Goal: Information Seeking & Learning: Learn about a topic

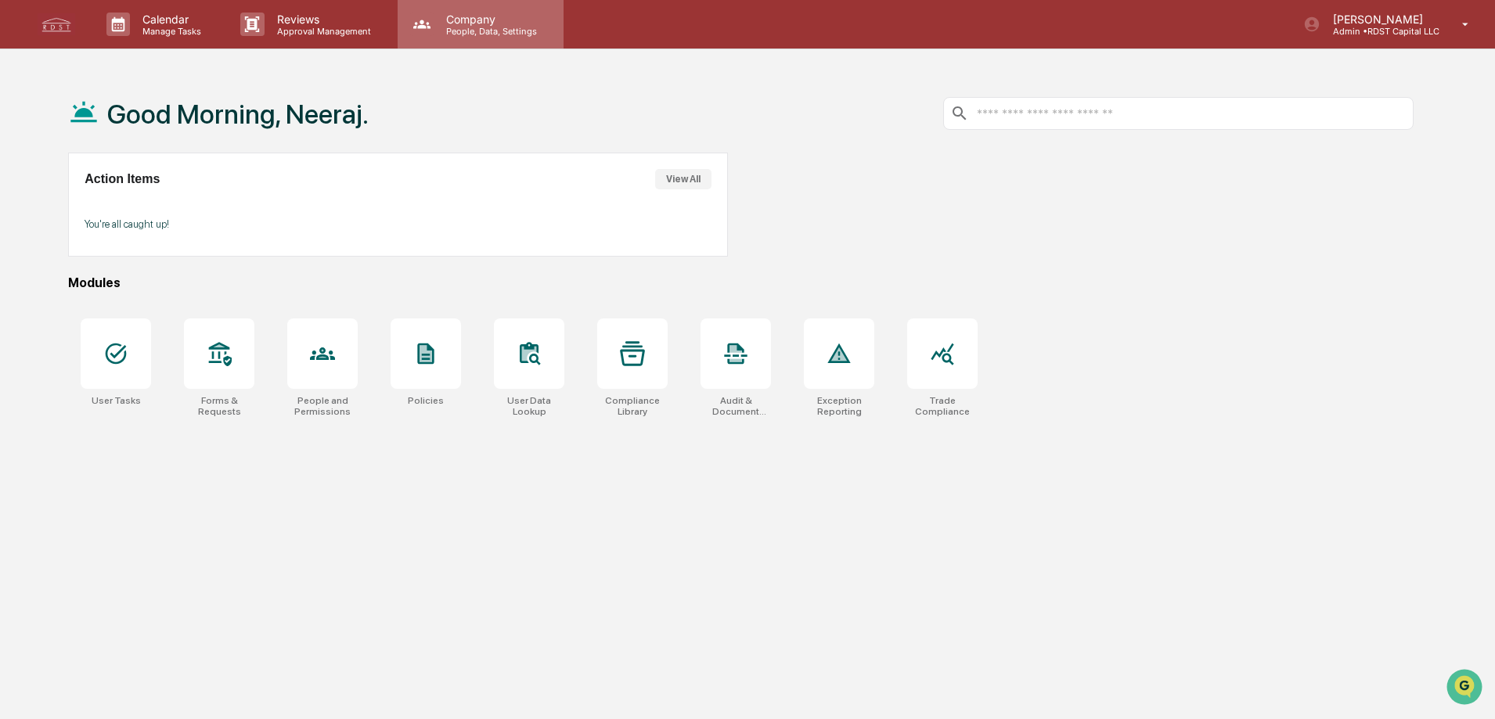
click at [495, 26] on p "People, Data, Settings" at bounding box center [489, 31] width 111 height 11
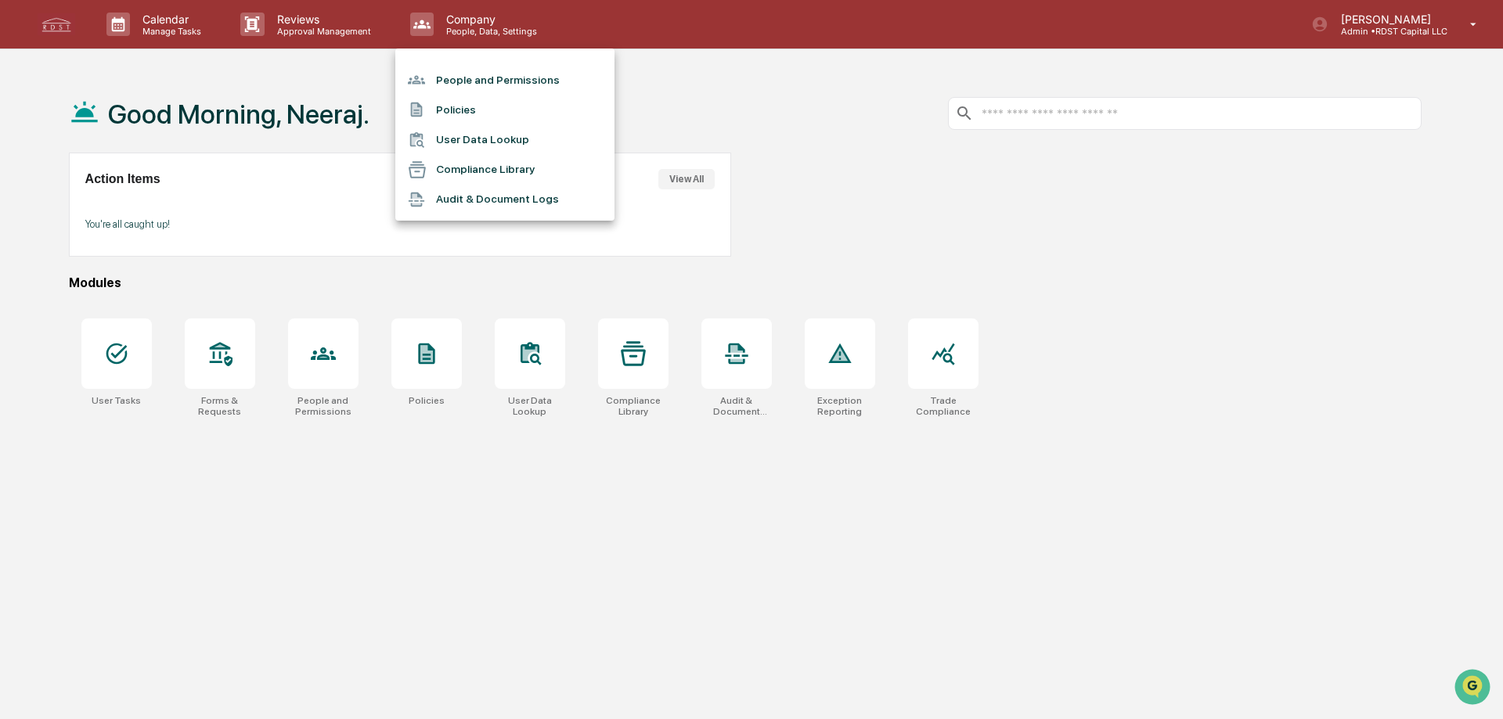
click at [485, 81] on li "People and Permissions" at bounding box center [504, 80] width 219 height 30
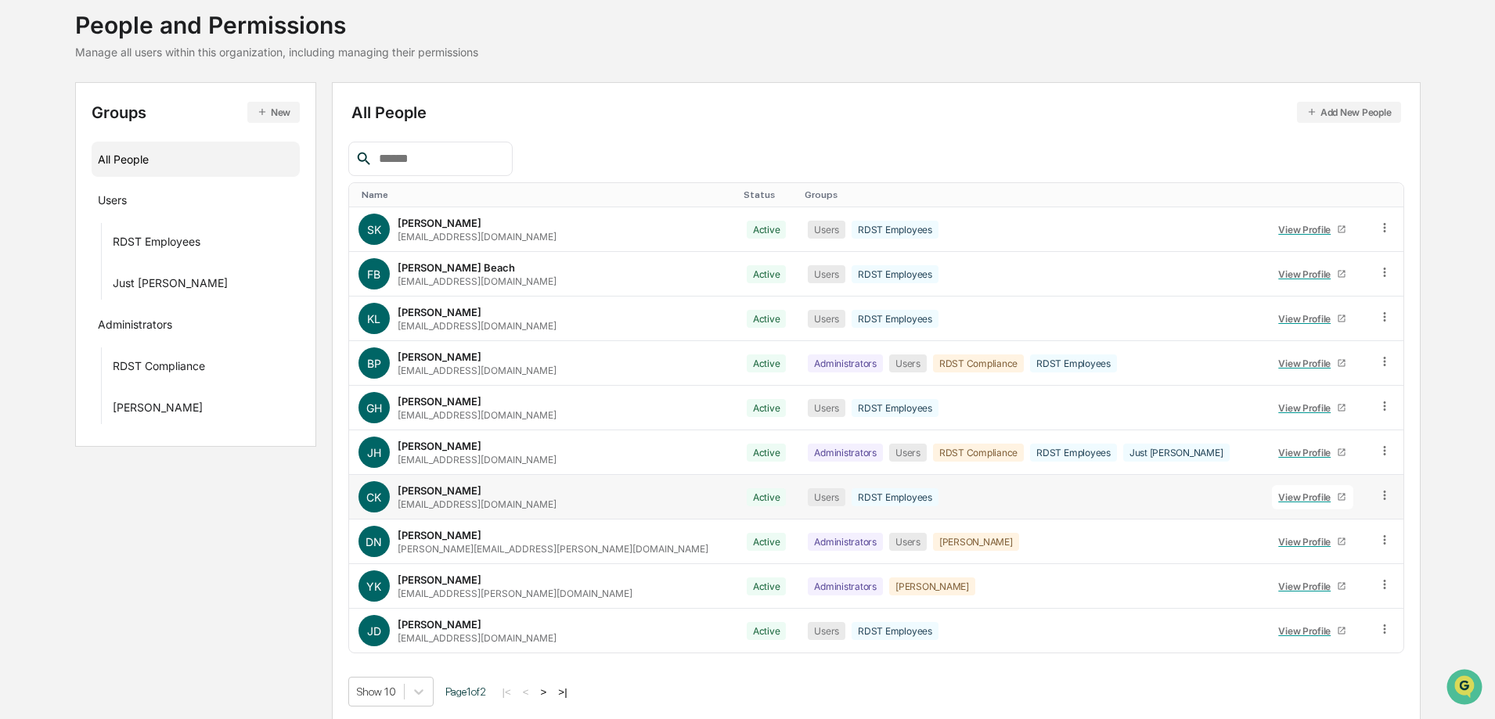
scroll to position [98, 0]
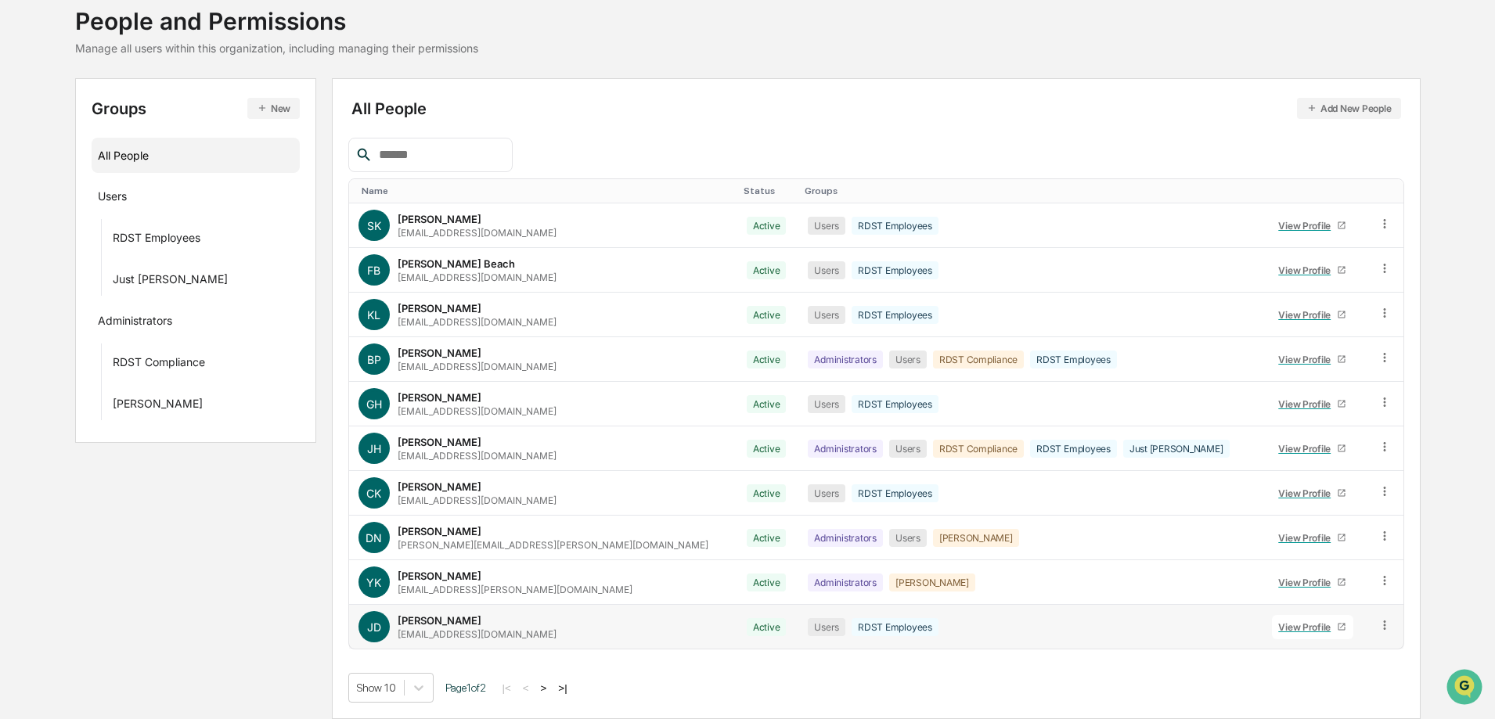
click at [1378, 627] on icon at bounding box center [1385, 625] width 15 height 15
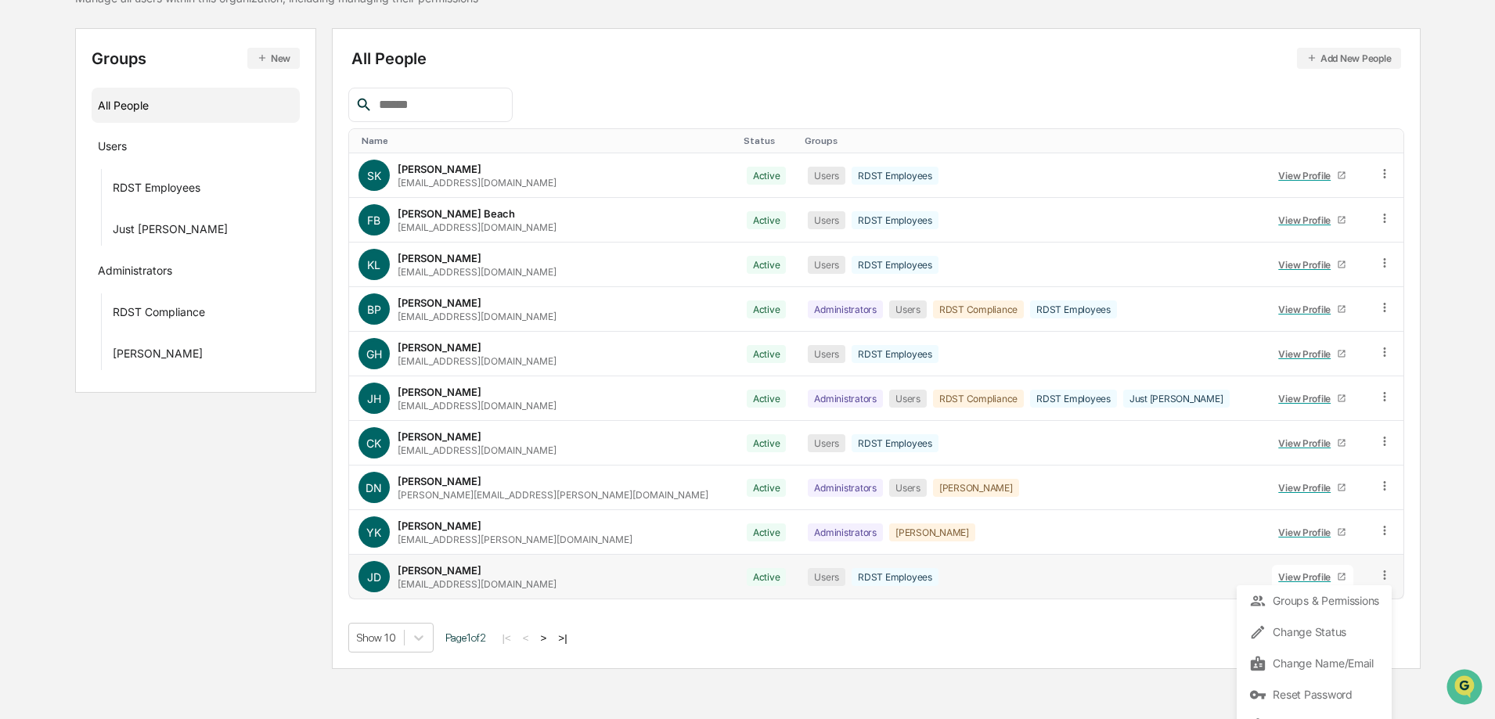
scroll to position [171, 0]
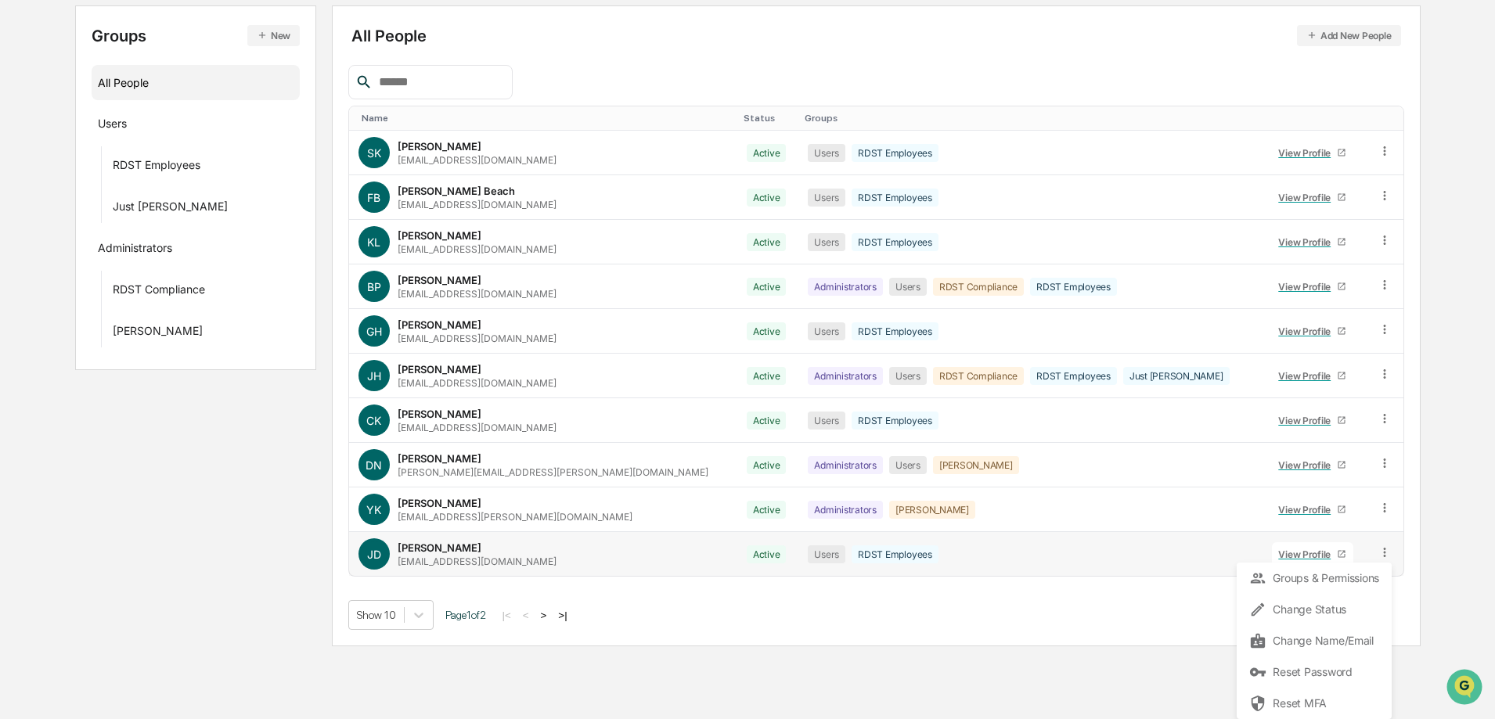
click at [962, 549] on tbody "SK [PERSON_NAME] [EMAIL_ADDRESS][DOMAIN_NAME] Active Users RDST Employees View …" at bounding box center [876, 353] width 1054 height 445
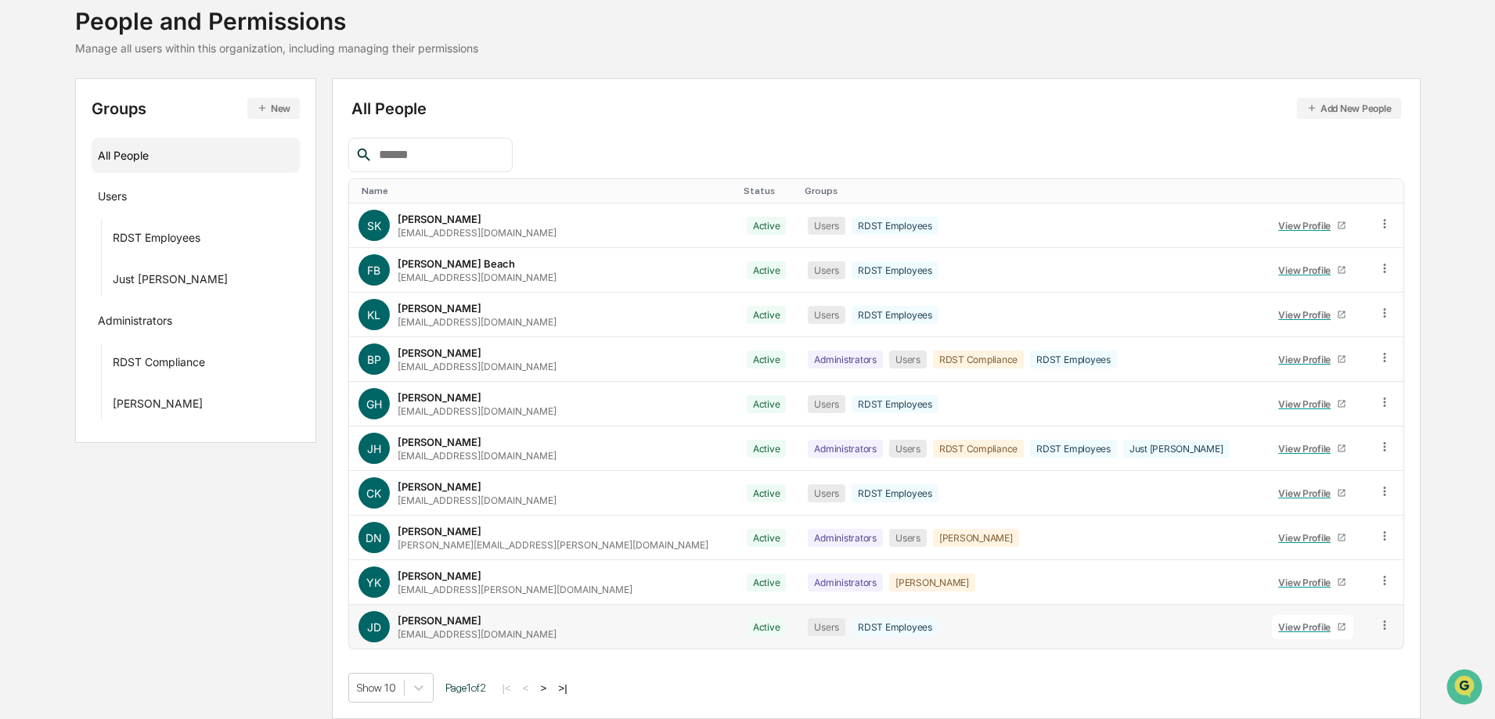
scroll to position [98, 0]
click at [1278, 625] on div "View Profile" at bounding box center [1307, 628] width 59 height 12
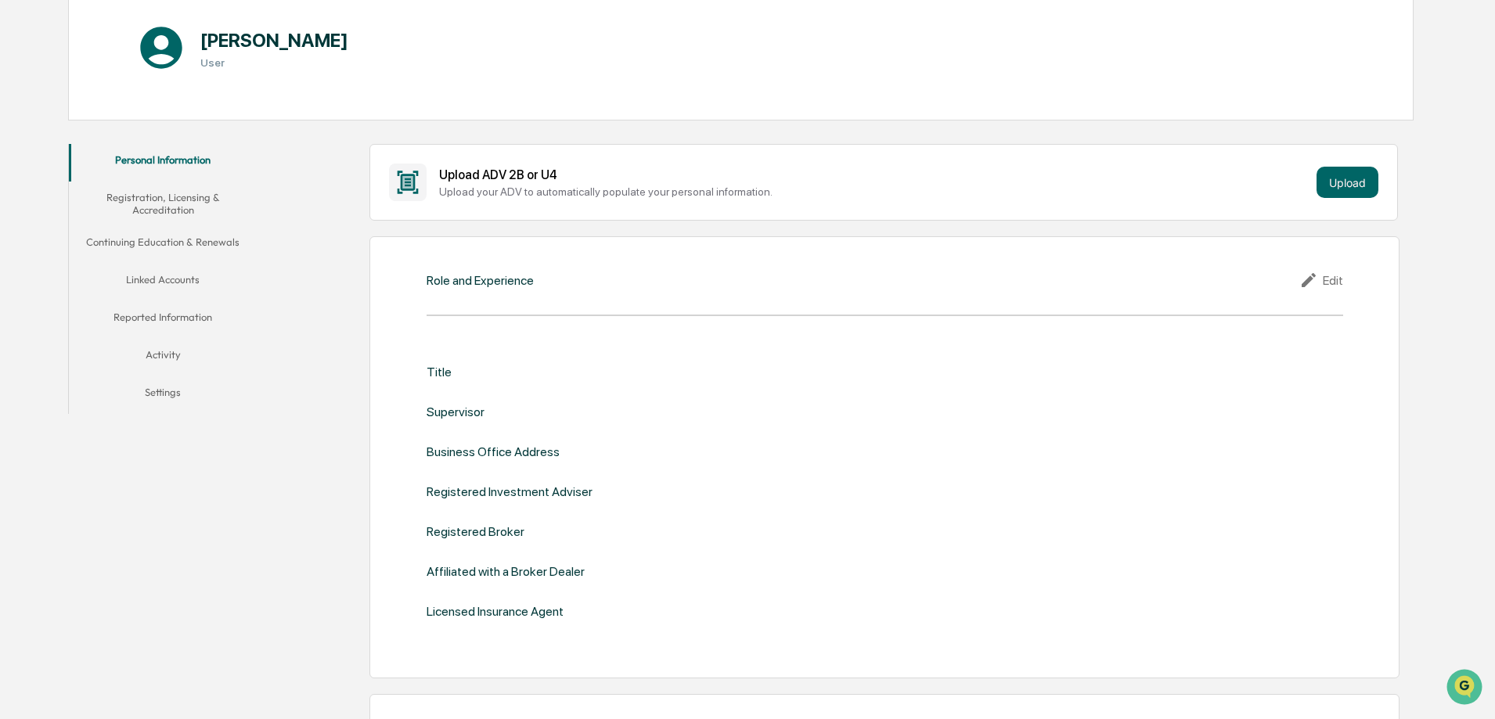
scroll to position [176, 0]
click at [174, 198] on button "Registration, Licensing & Accreditation" at bounding box center [163, 205] width 188 height 45
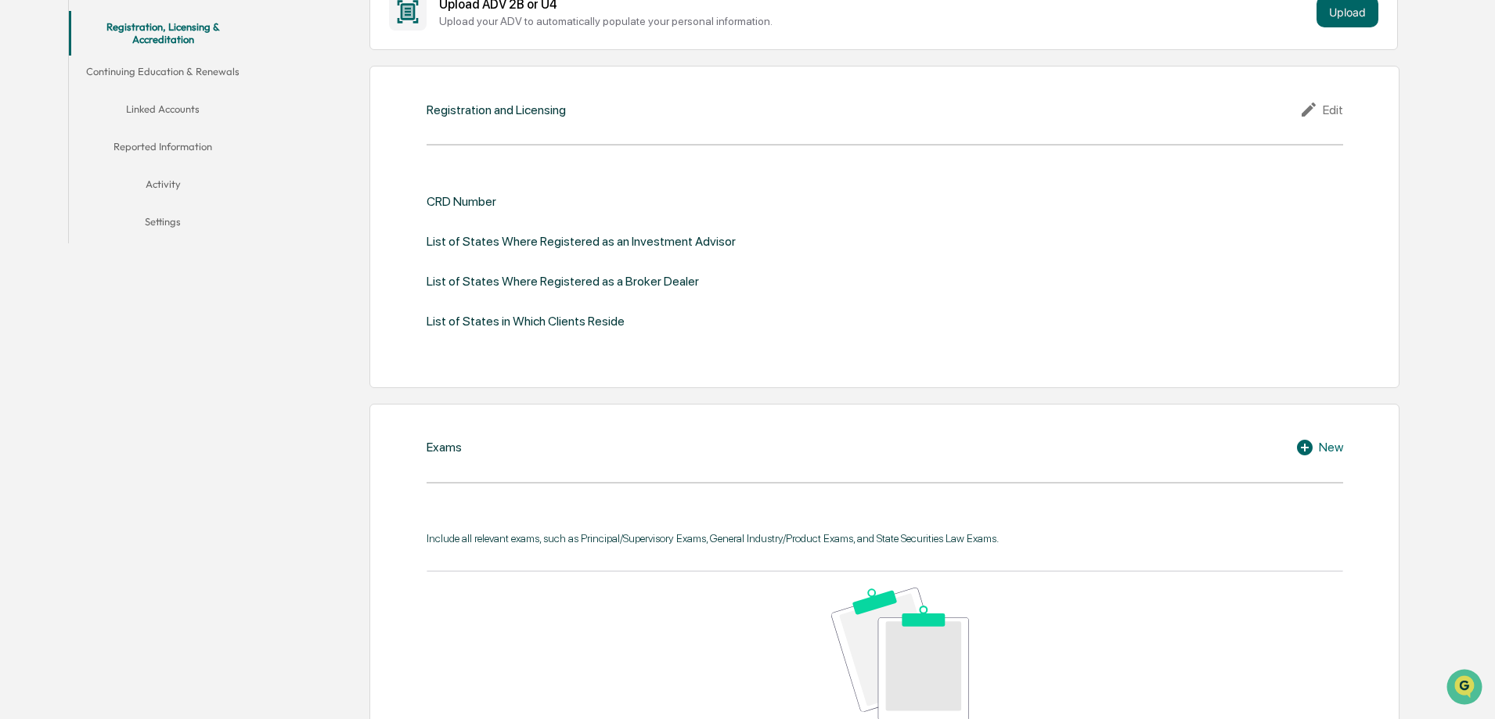
scroll to position [98, 0]
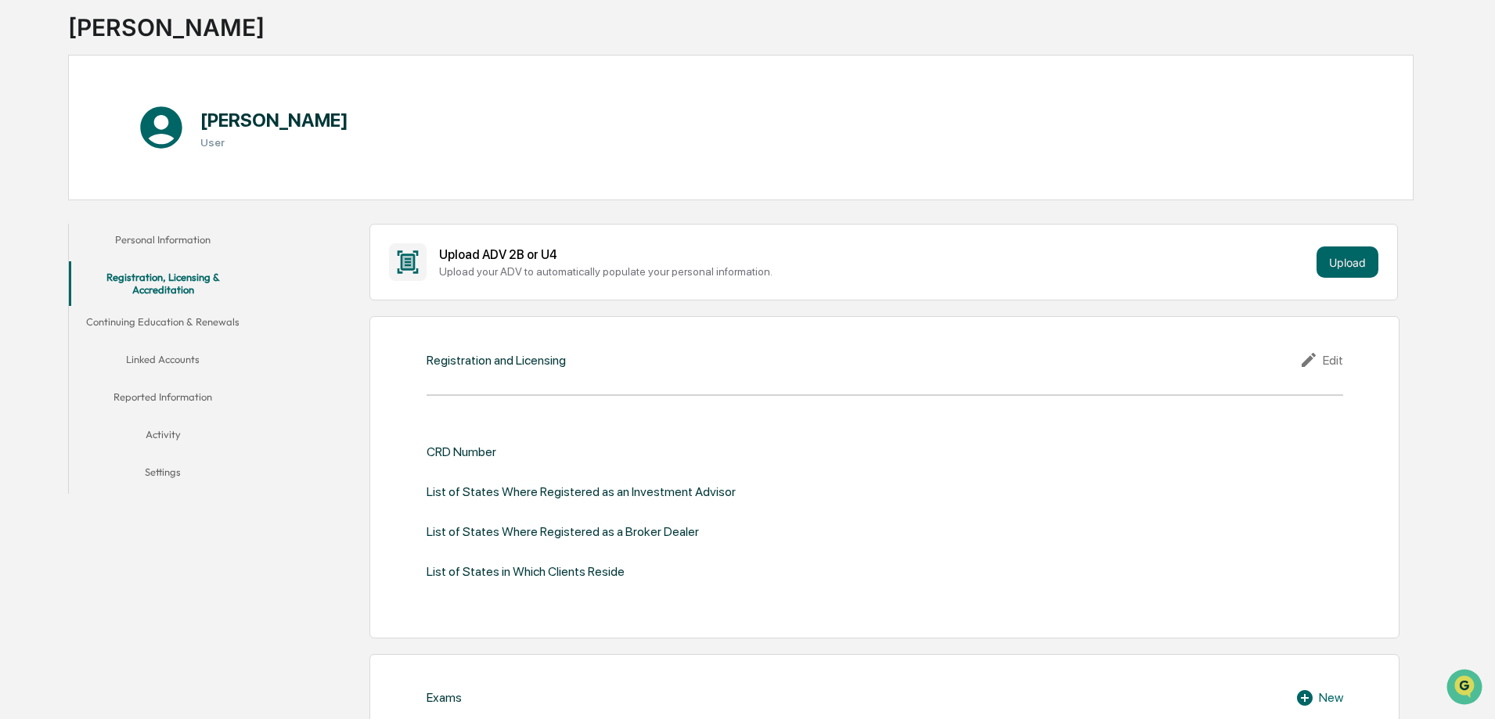
click at [180, 325] on button "Continuing Education & Renewals" at bounding box center [163, 325] width 188 height 38
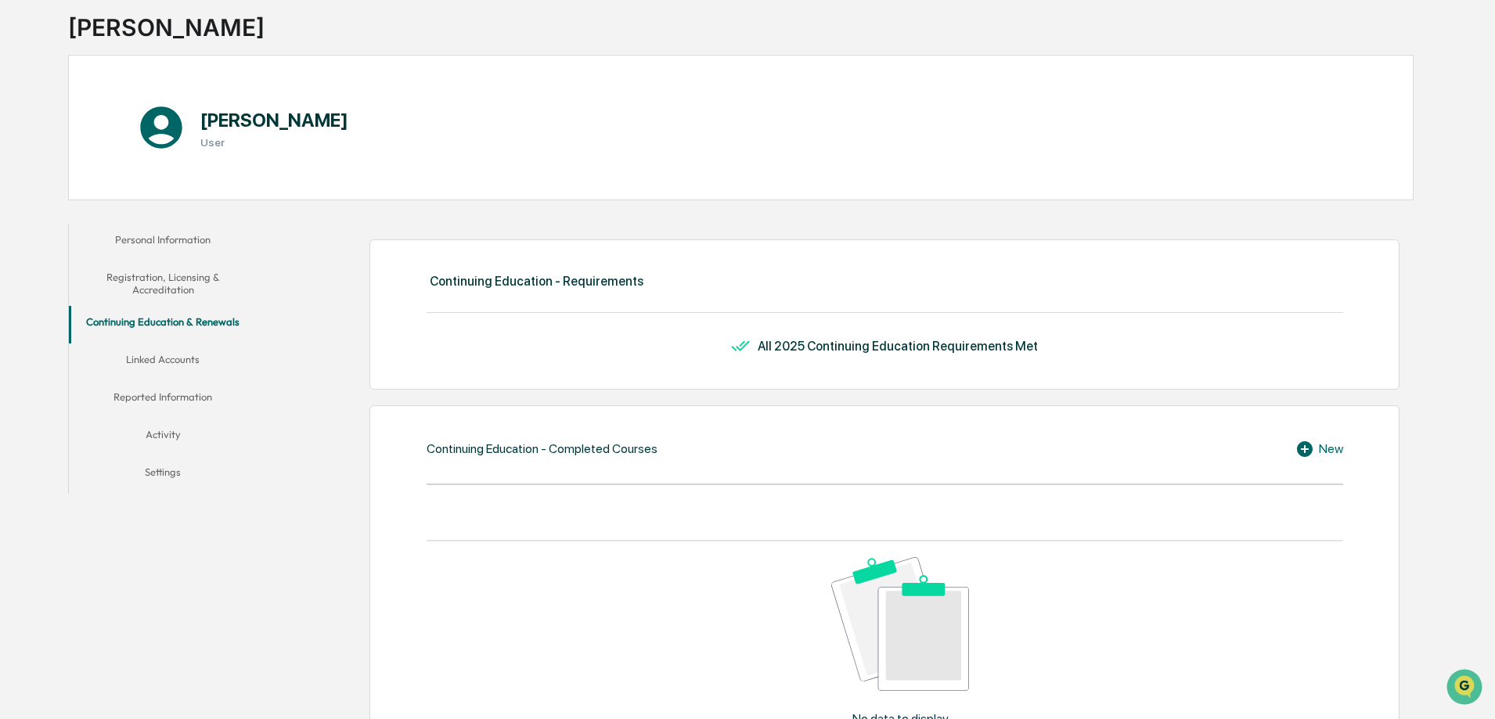
click at [171, 360] on button "Linked Accounts" at bounding box center [163, 363] width 188 height 38
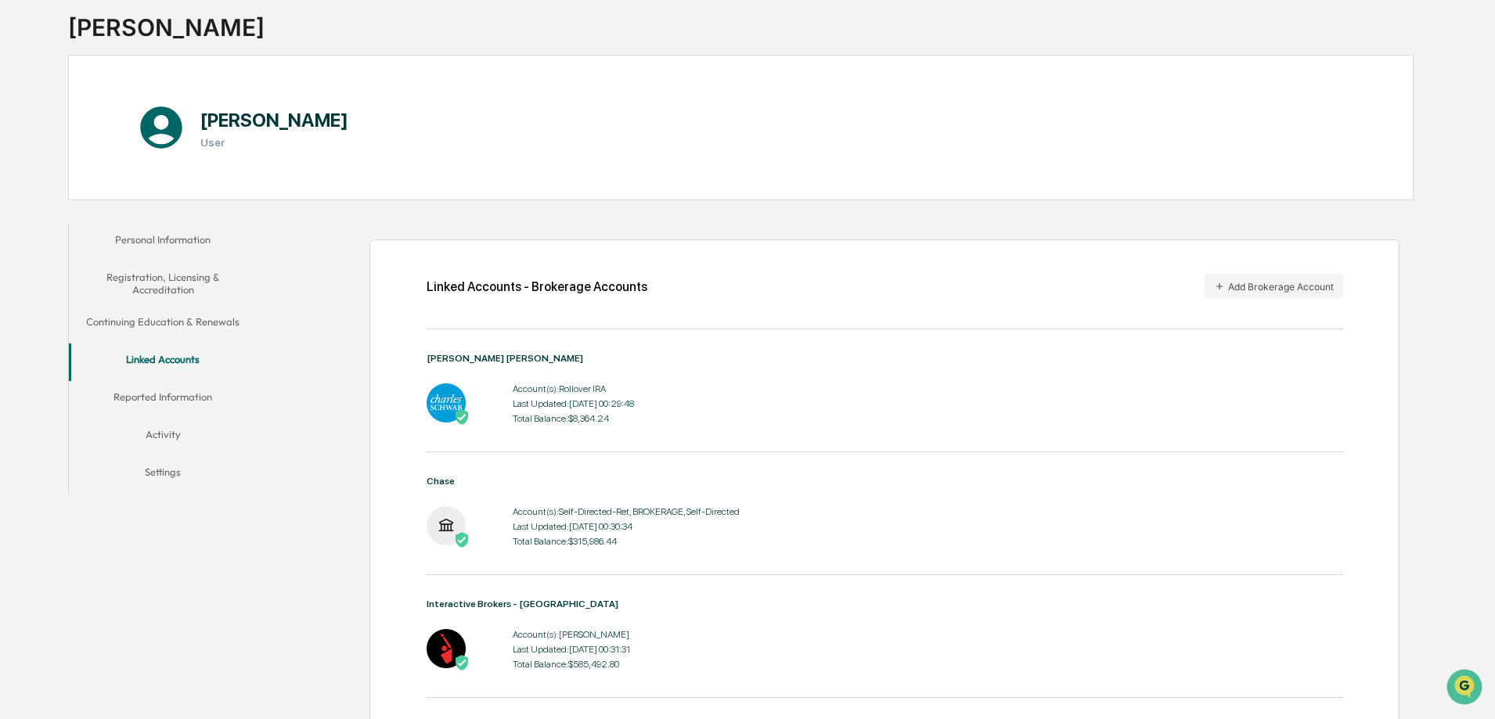
scroll to position [142, 0]
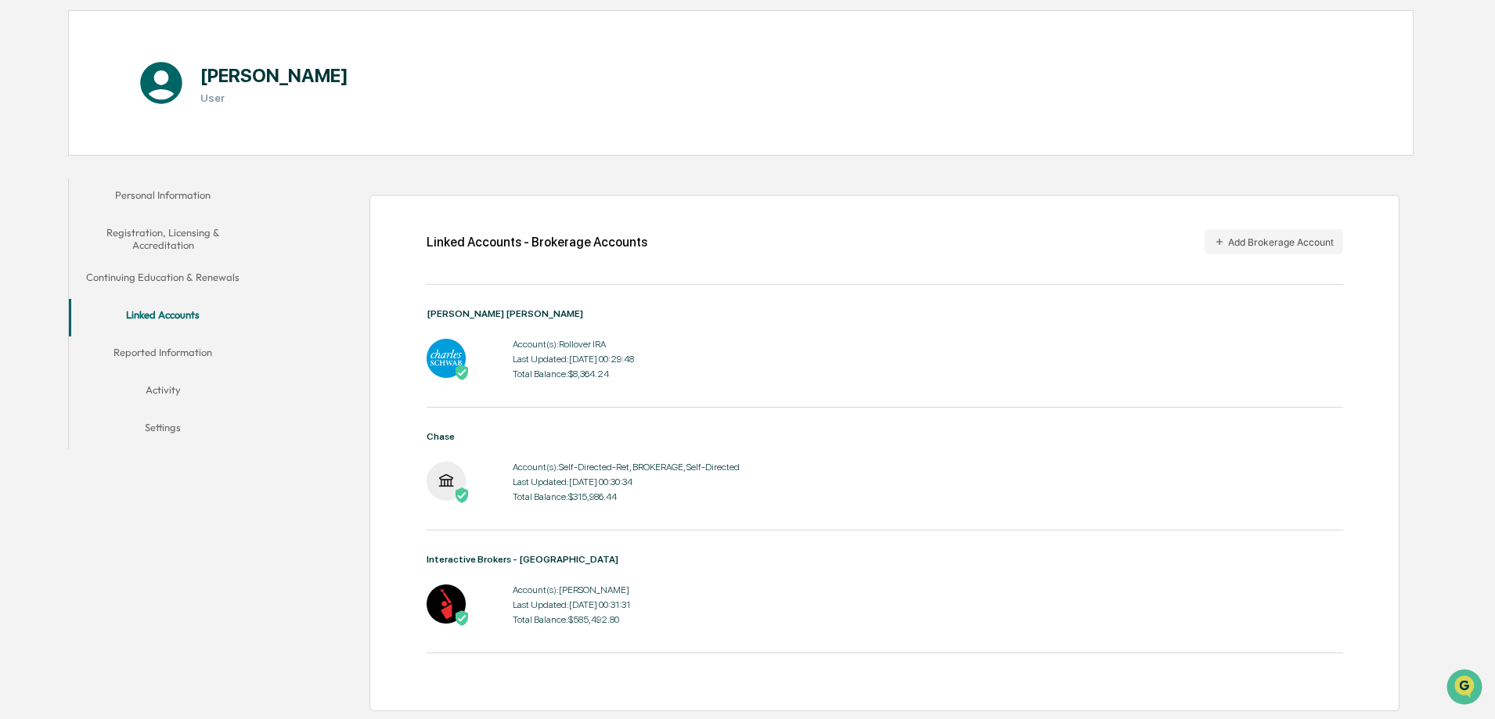
click at [157, 394] on button "Activity" at bounding box center [163, 393] width 188 height 38
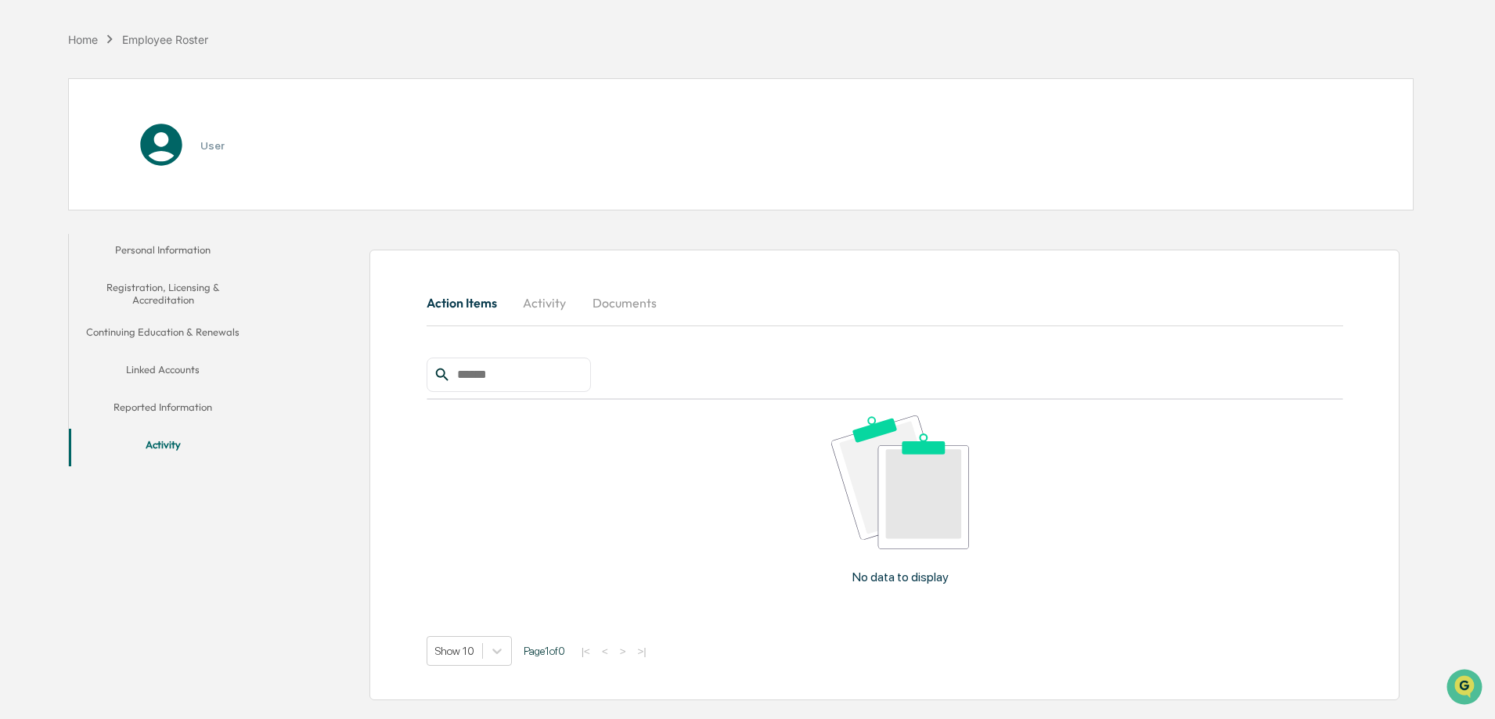
scroll to position [77, 0]
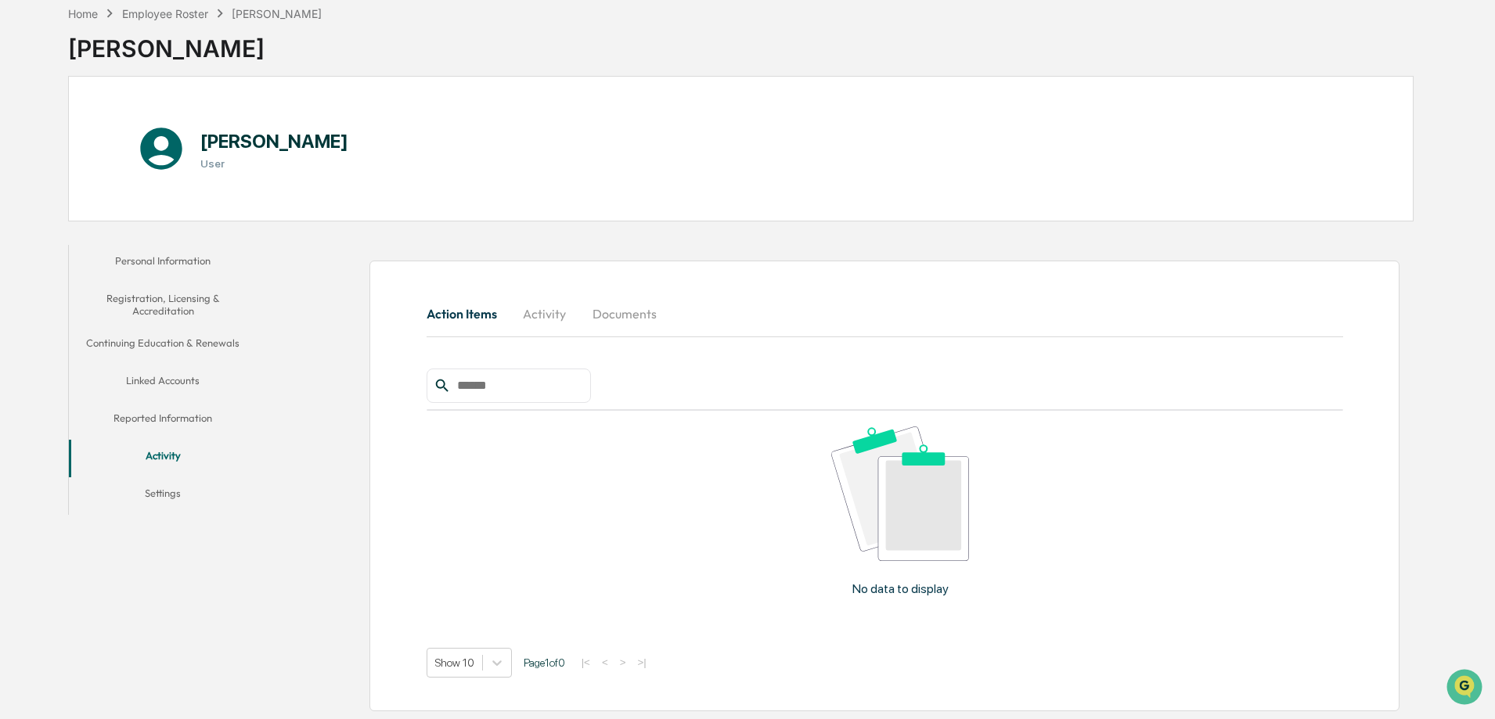
click at [523, 310] on button "Activity" at bounding box center [545, 314] width 70 height 38
click at [604, 316] on button "Documents" at bounding box center [624, 314] width 89 height 38
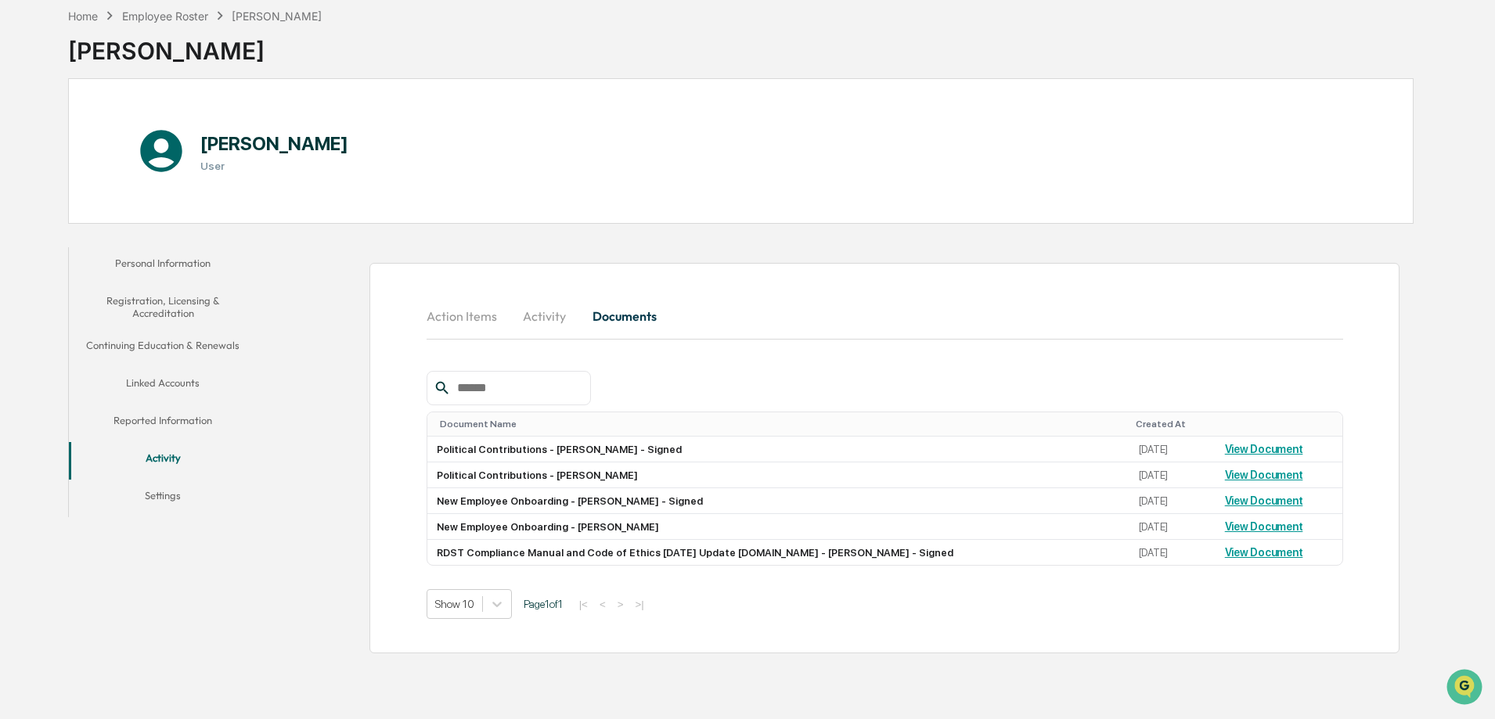
click at [157, 377] on button "Linked Accounts" at bounding box center [163, 386] width 188 height 38
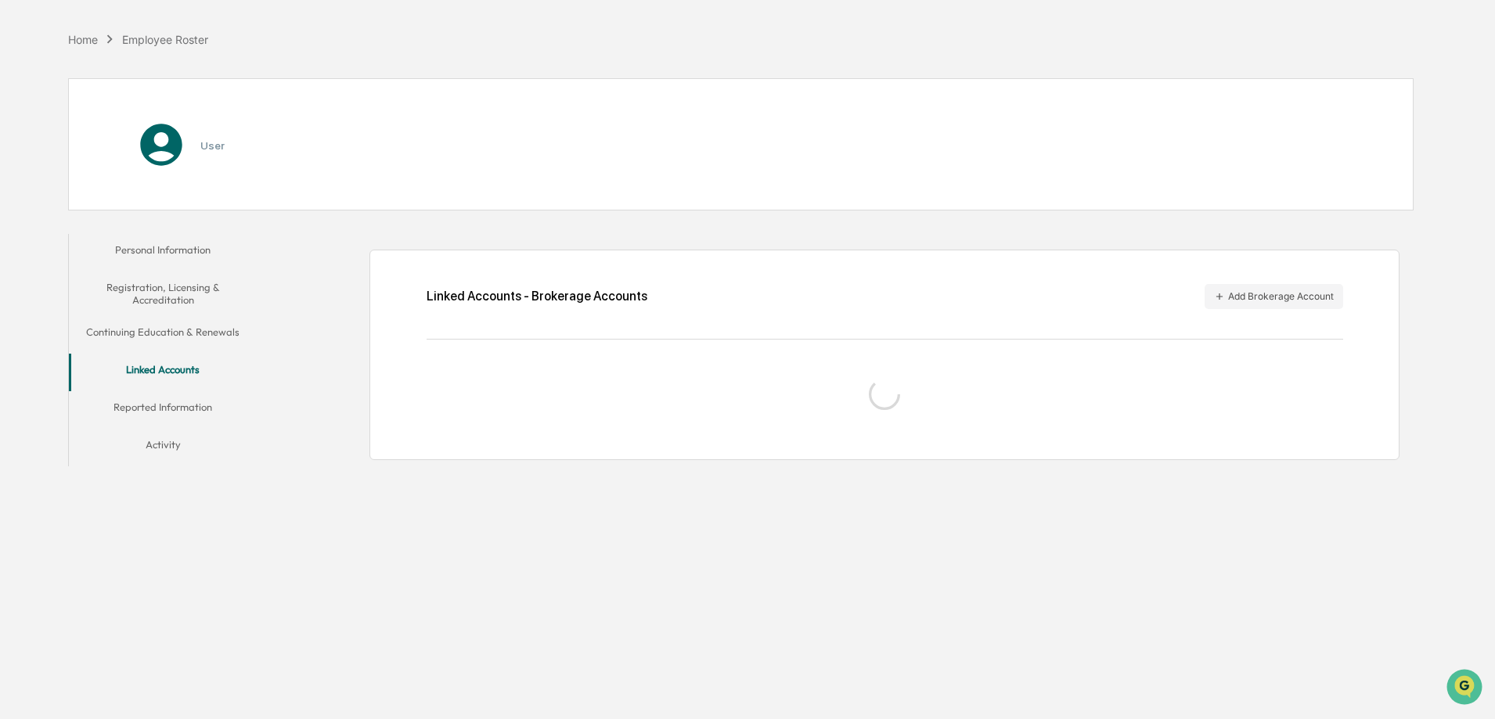
click at [178, 325] on div "Personal Information Registration, Licensing & Accreditation Continuing Educati…" at bounding box center [163, 350] width 188 height 232
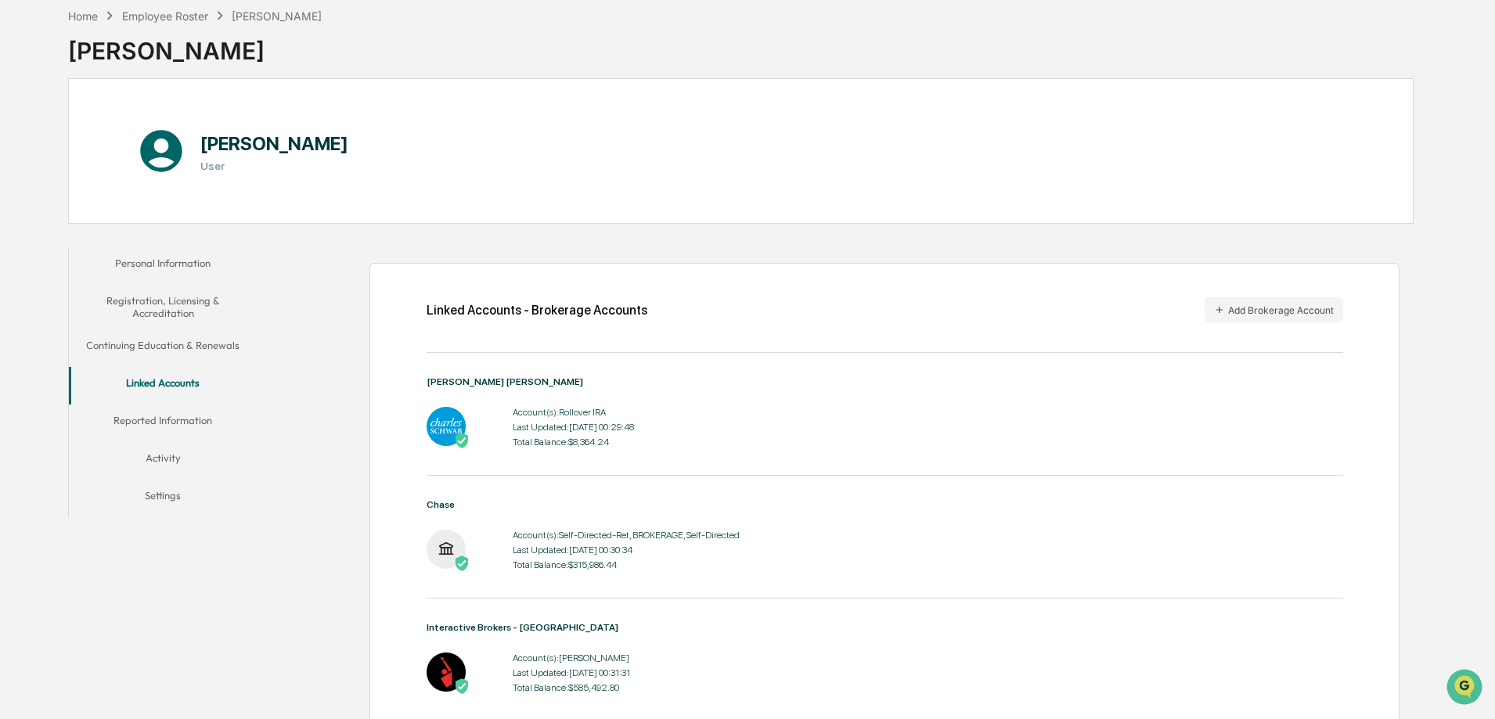
click at [457, 442] on img at bounding box center [462, 441] width 16 height 16
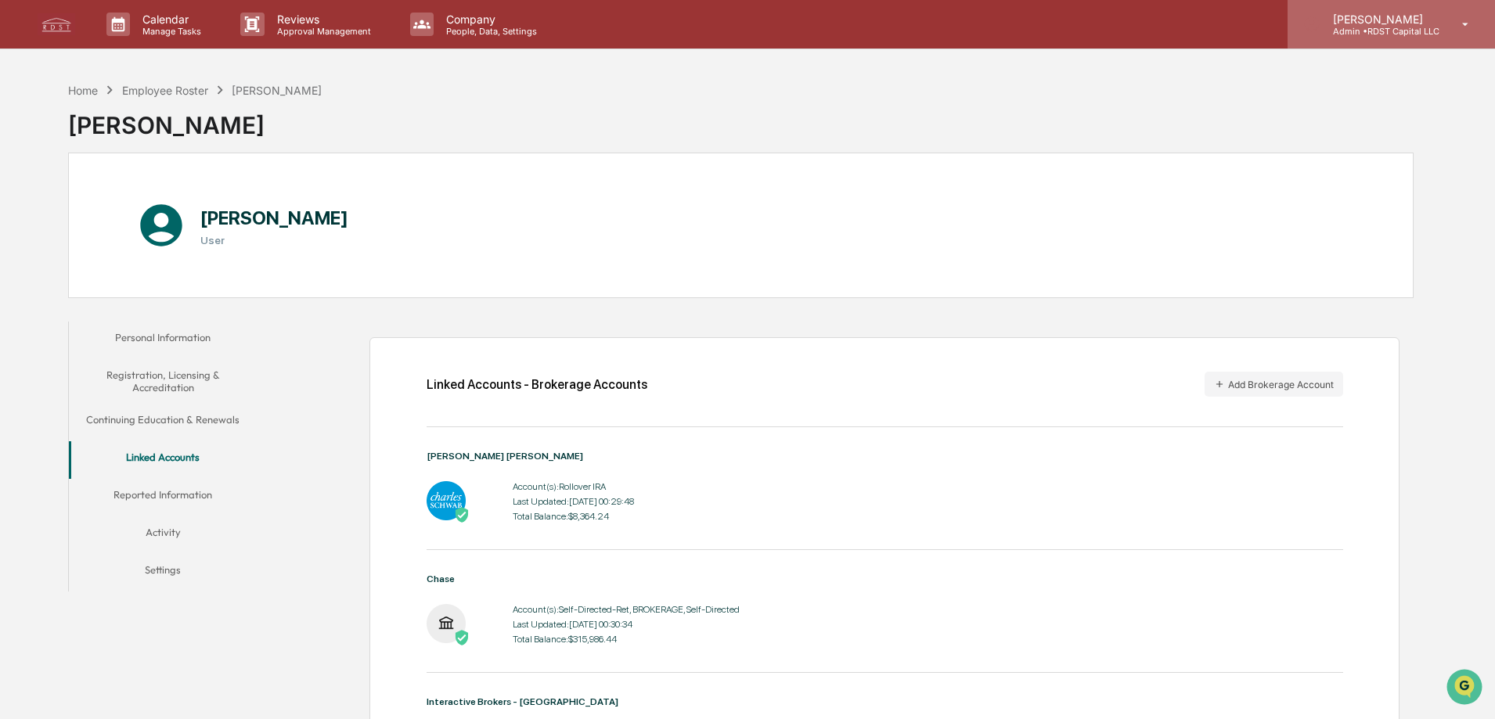
click at [1366, 21] on p "[PERSON_NAME]" at bounding box center [1380, 19] width 119 height 13
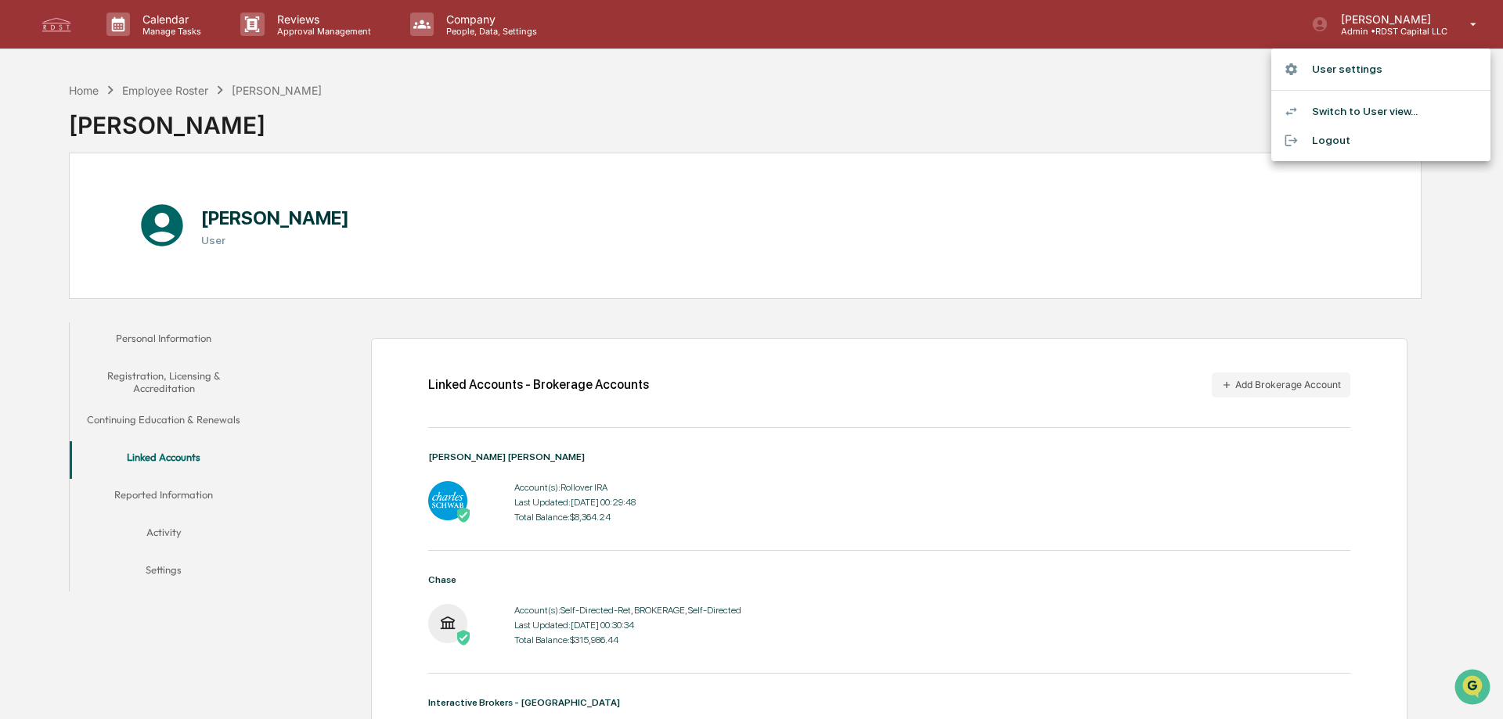
click at [330, 27] on div at bounding box center [751, 359] width 1503 height 719
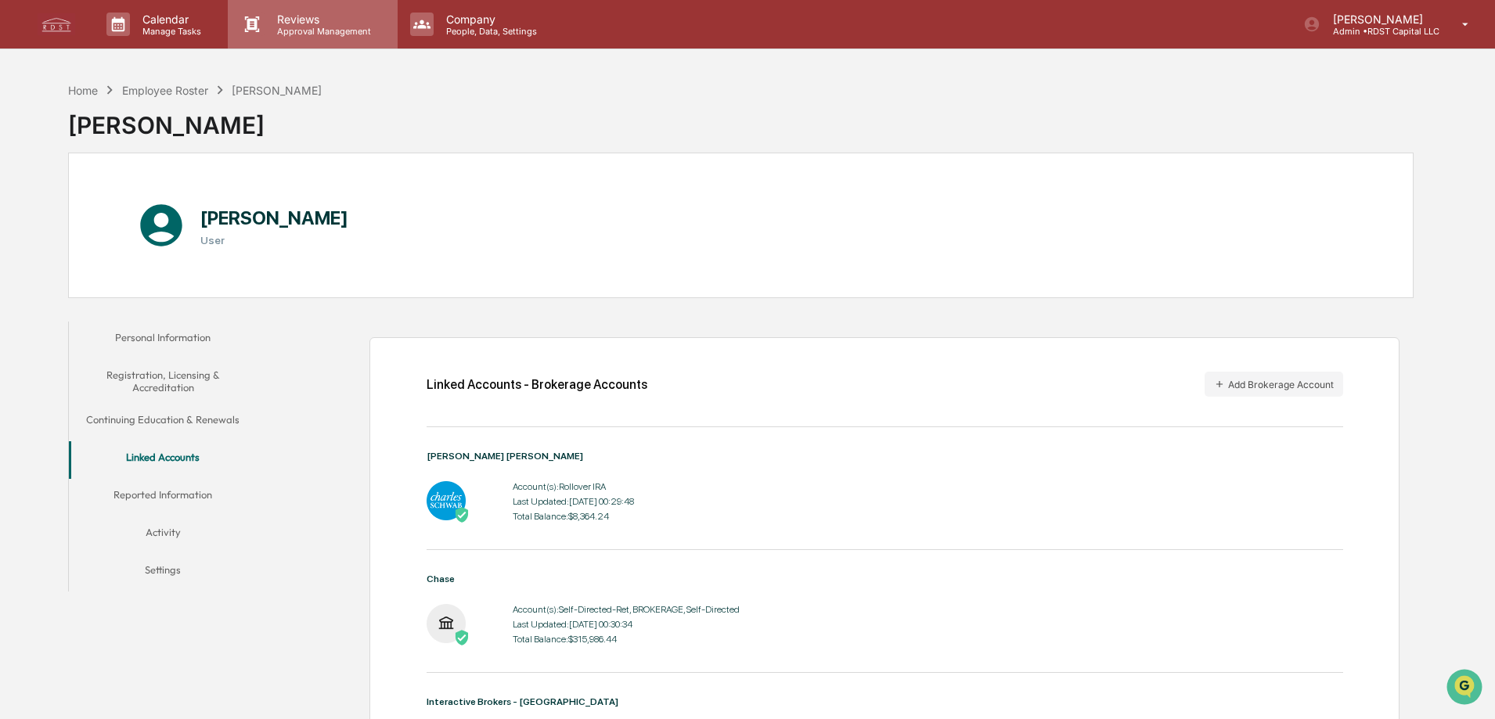
click at [311, 24] on p "Reviews" at bounding box center [322, 19] width 114 height 13
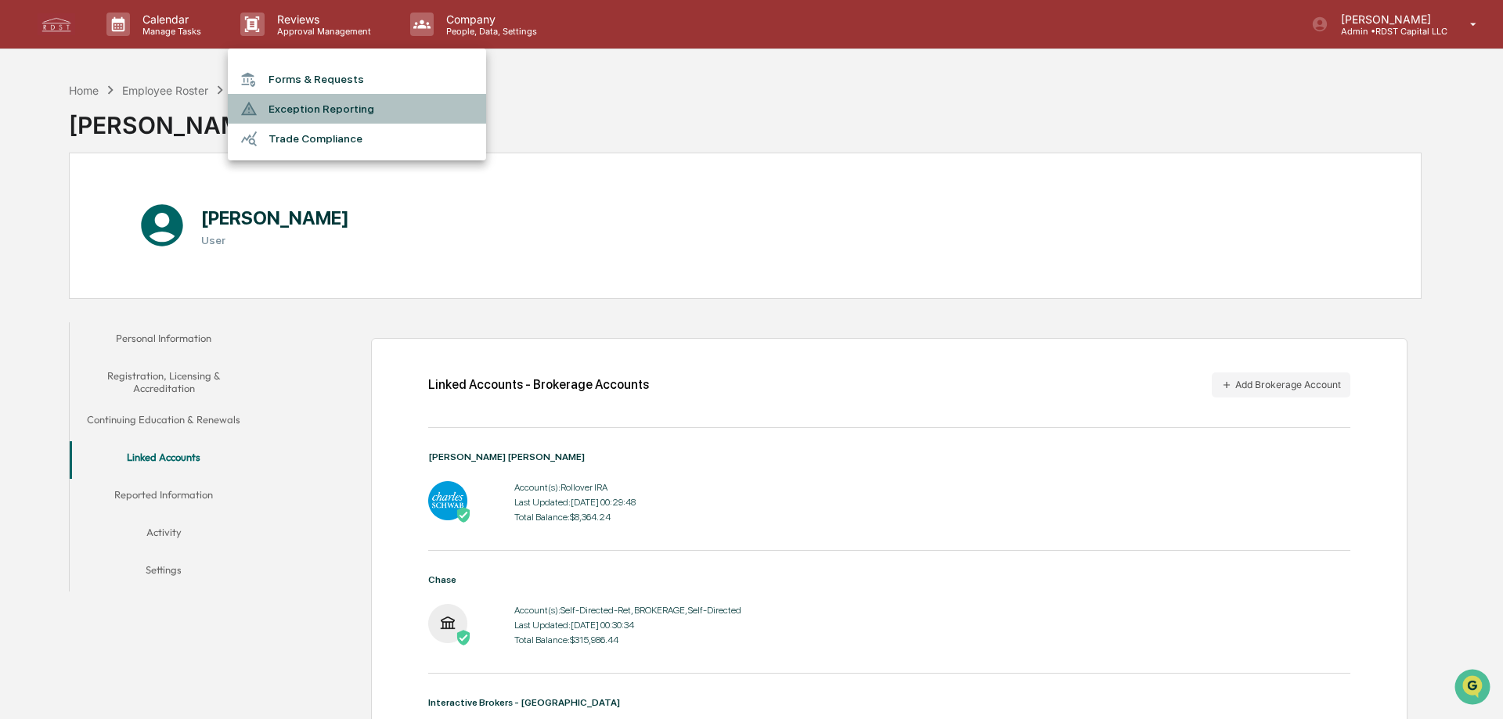
click at [350, 115] on li "Exception Reporting" at bounding box center [357, 109] width 258 height 30
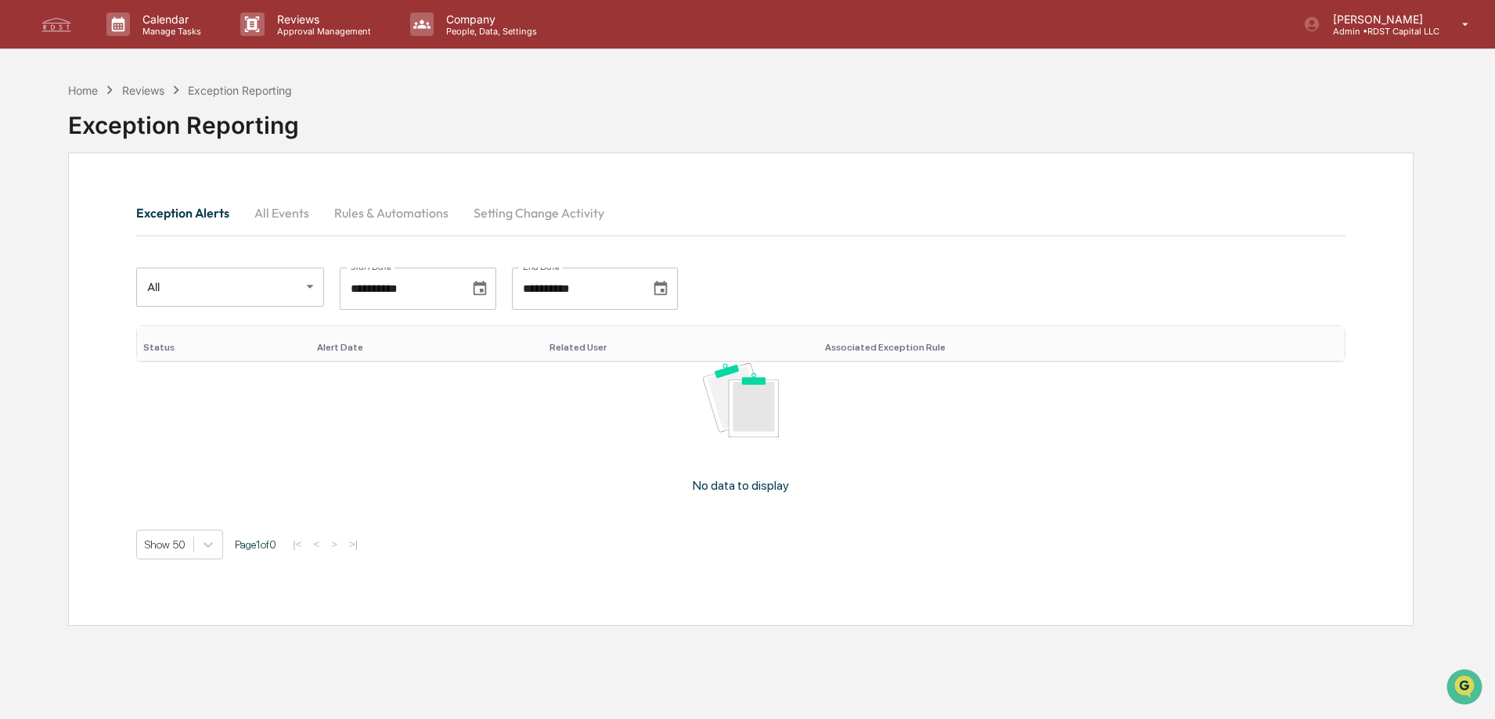
click at [300, 218] on button "All Events" at bounding box center [282, 213] width 80 height 38
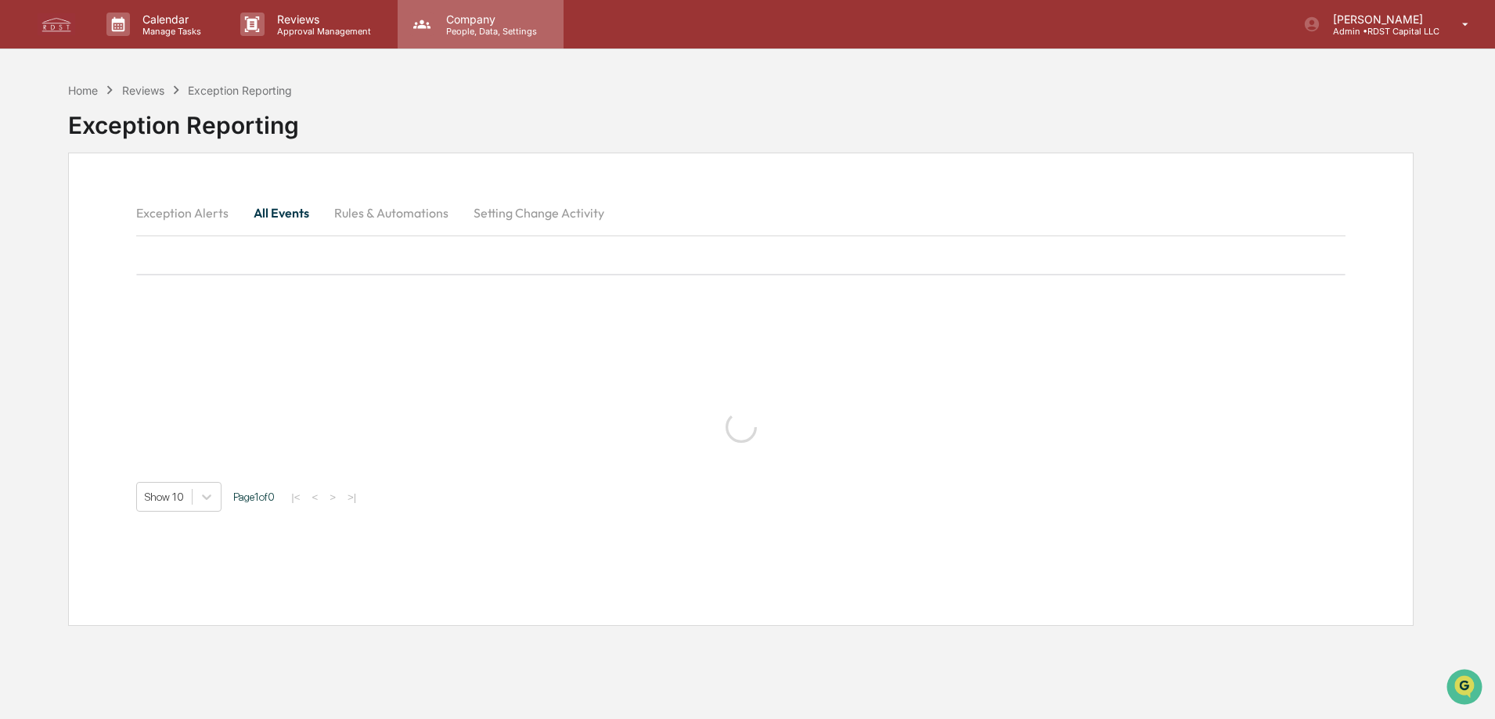
click at [489, 16] on p "Company" at bounding box center [489, 19] width 111 height 13
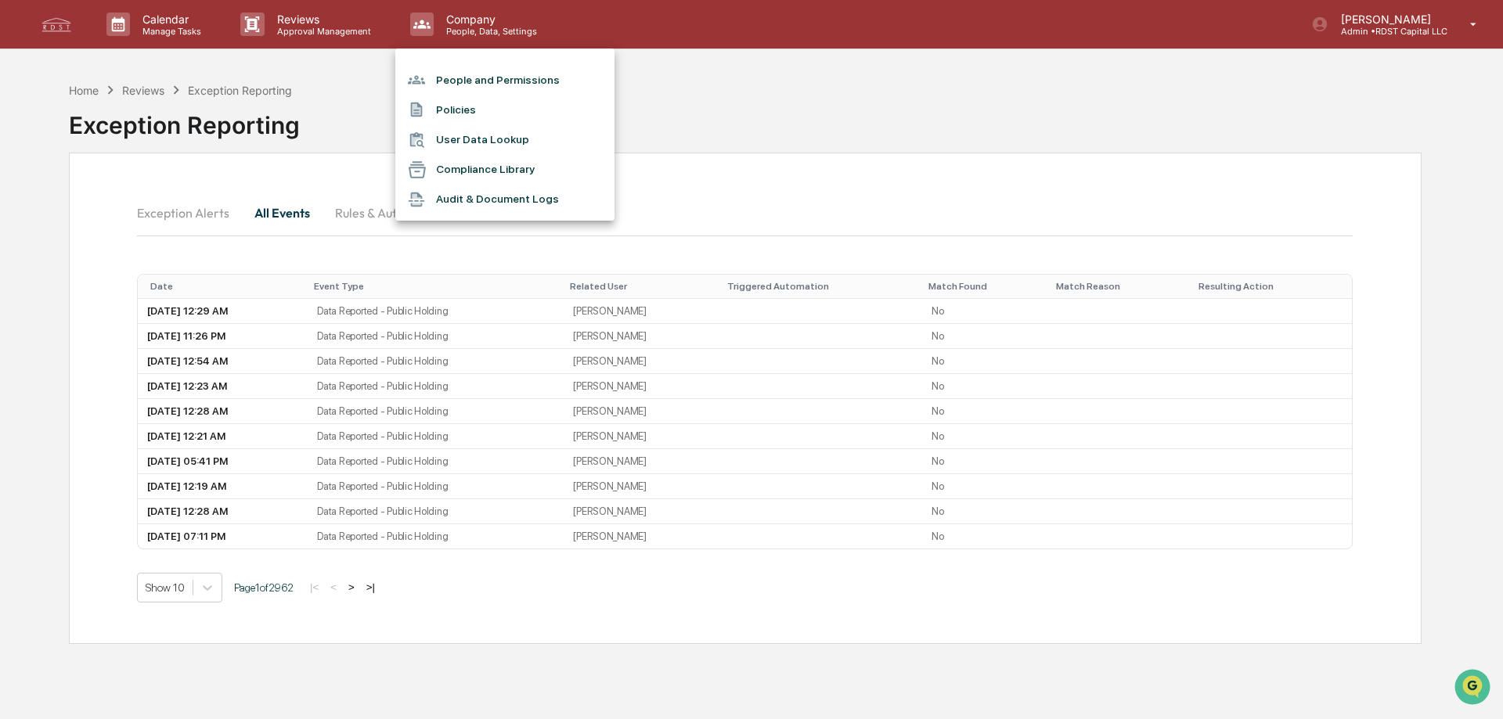
click at [712, 117] on div at bounding box center [751, 359] width 1503 height 719
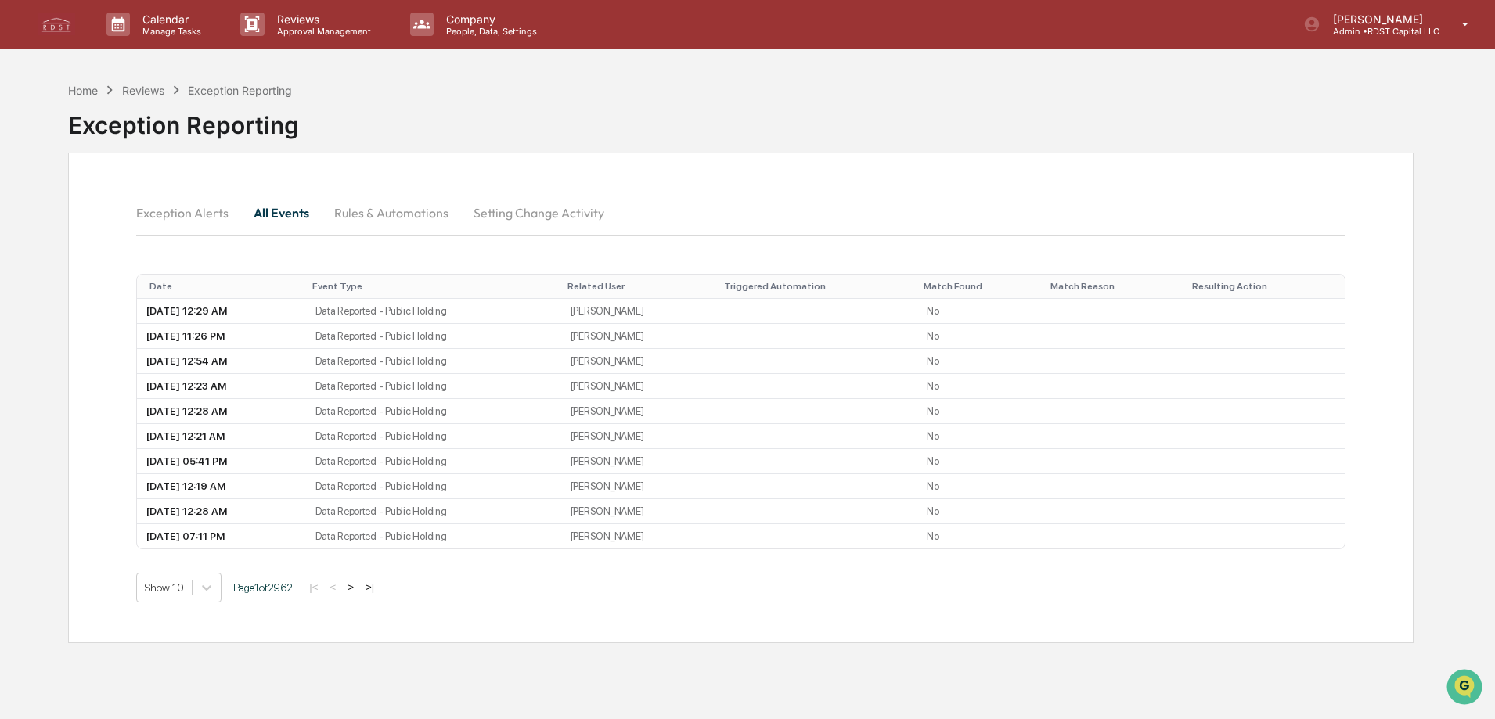
click at [402, 218] on button "Rules & Automations" at bounding box center [391, 213] width 139 height 38
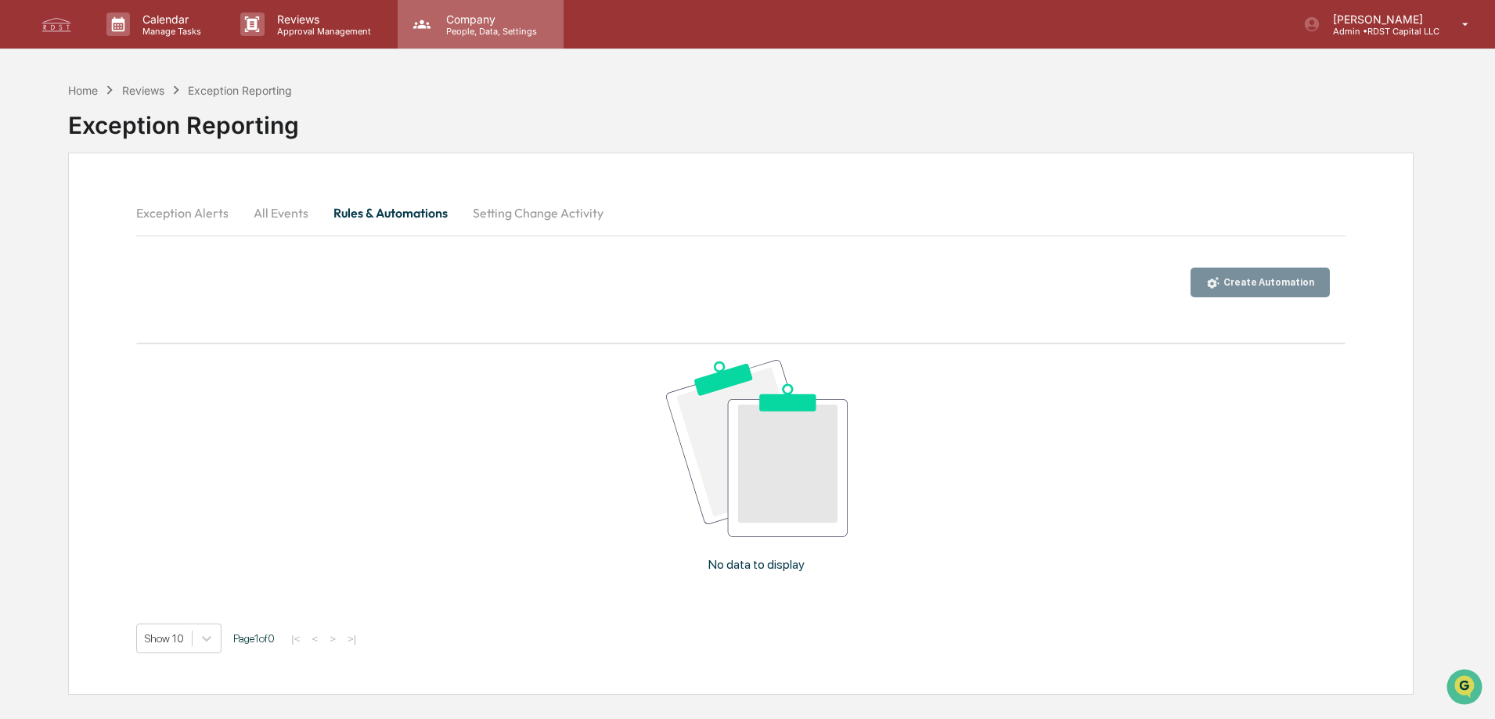
click at [469, 22] on p "Company" at bounding box center [489, 19] width 111 height 13
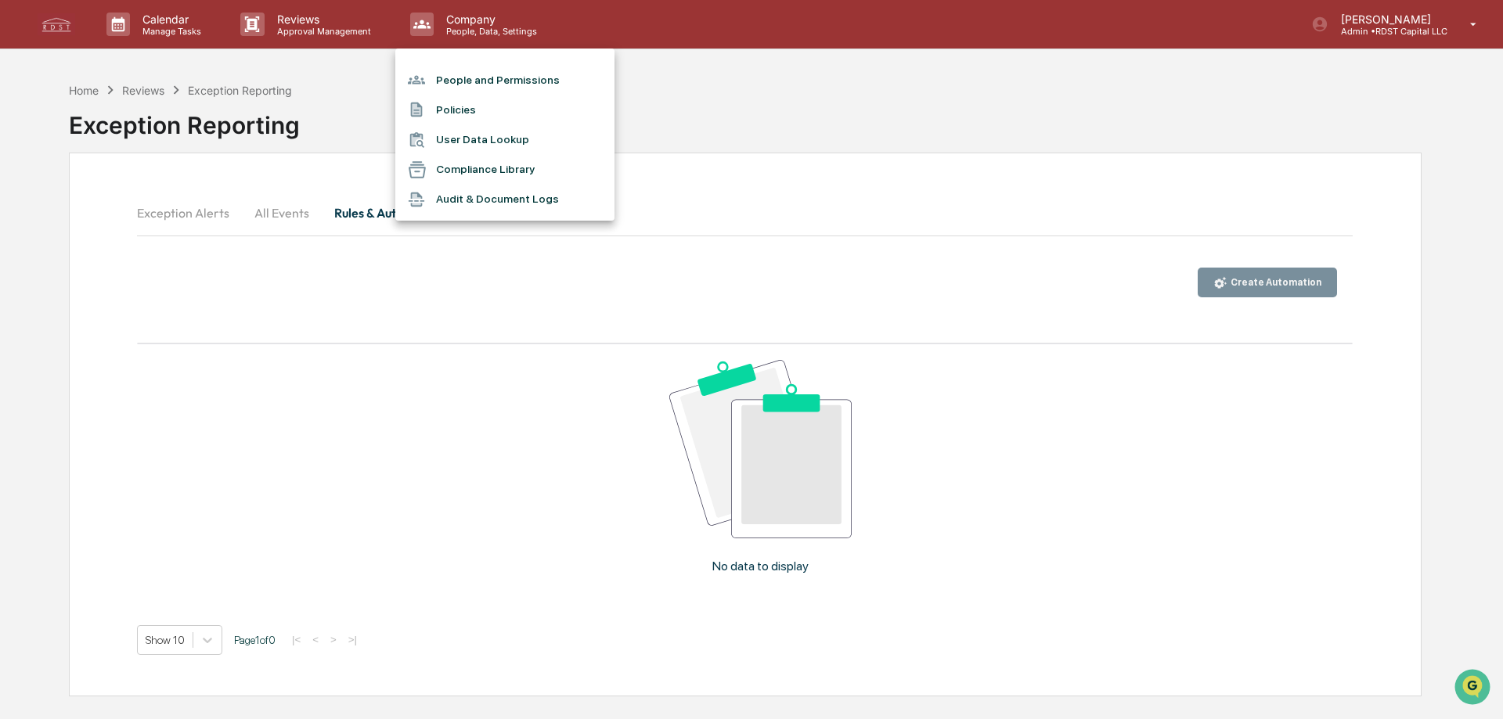
click at [290, 27] on div at bounding box center [751, 359] width 1503 height 719
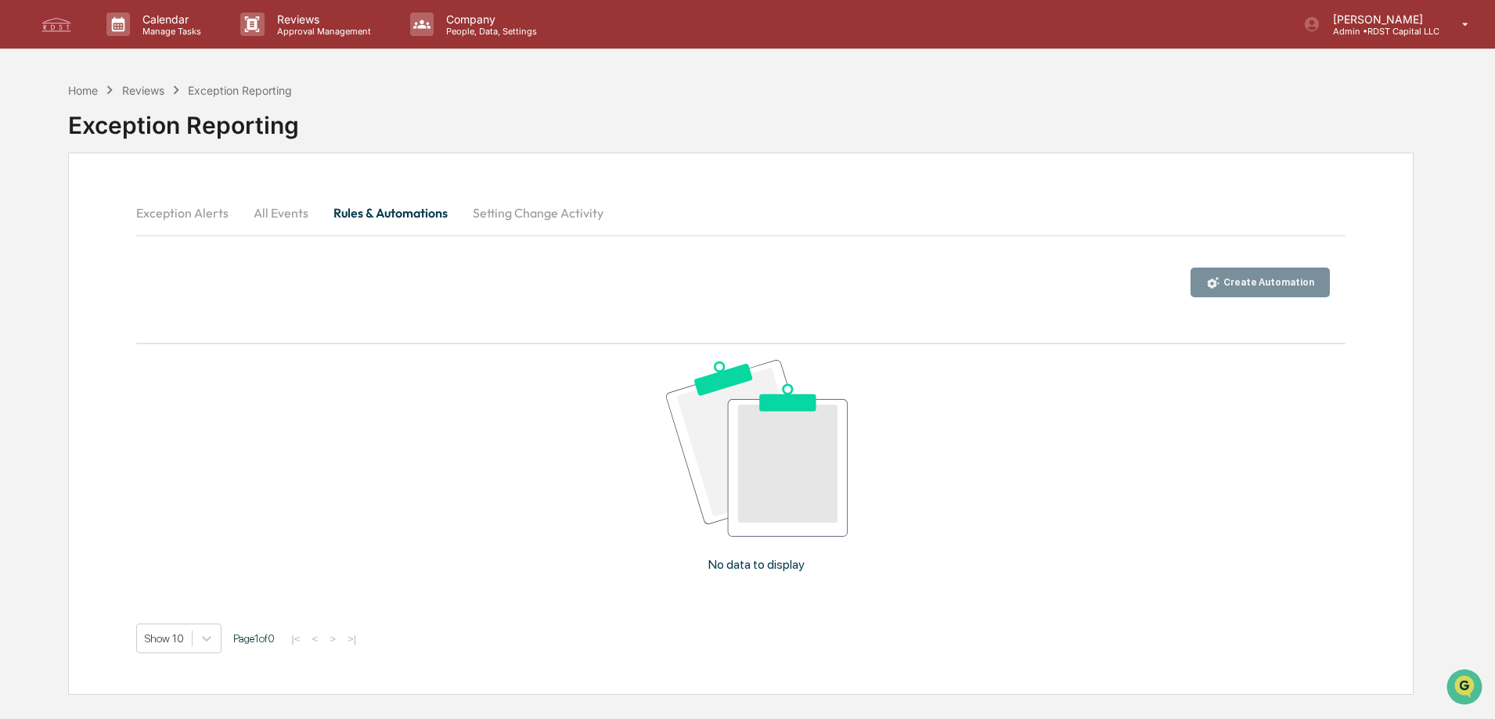
click at [290, 26] on p "Approval Management" at bounding box center [322, 31] width 114 height 11
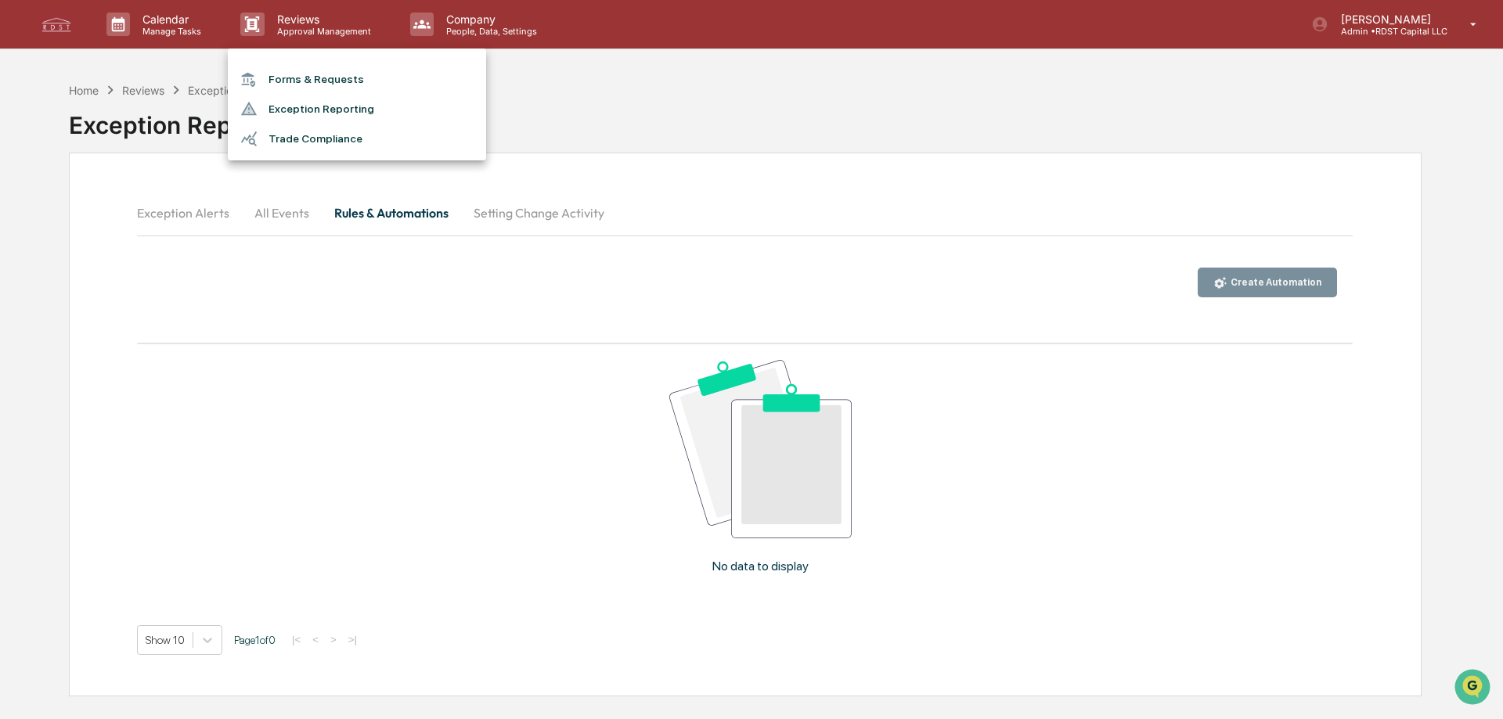
click at [290, 81] on li "Forms & Requests" at bounding box center [357, 79] width 258 height 29
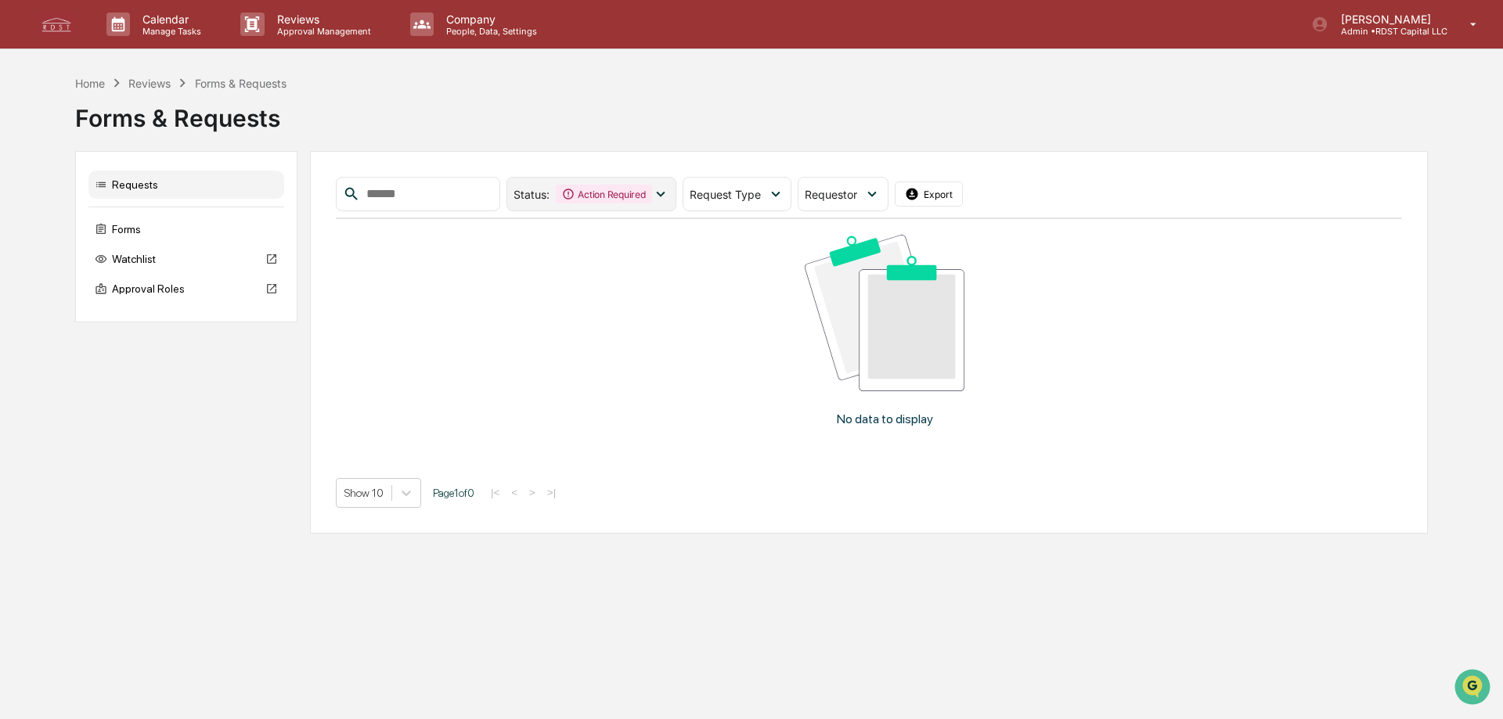
click at [669, 192] on icon at bounding box center [660, 194] width 17 height 17
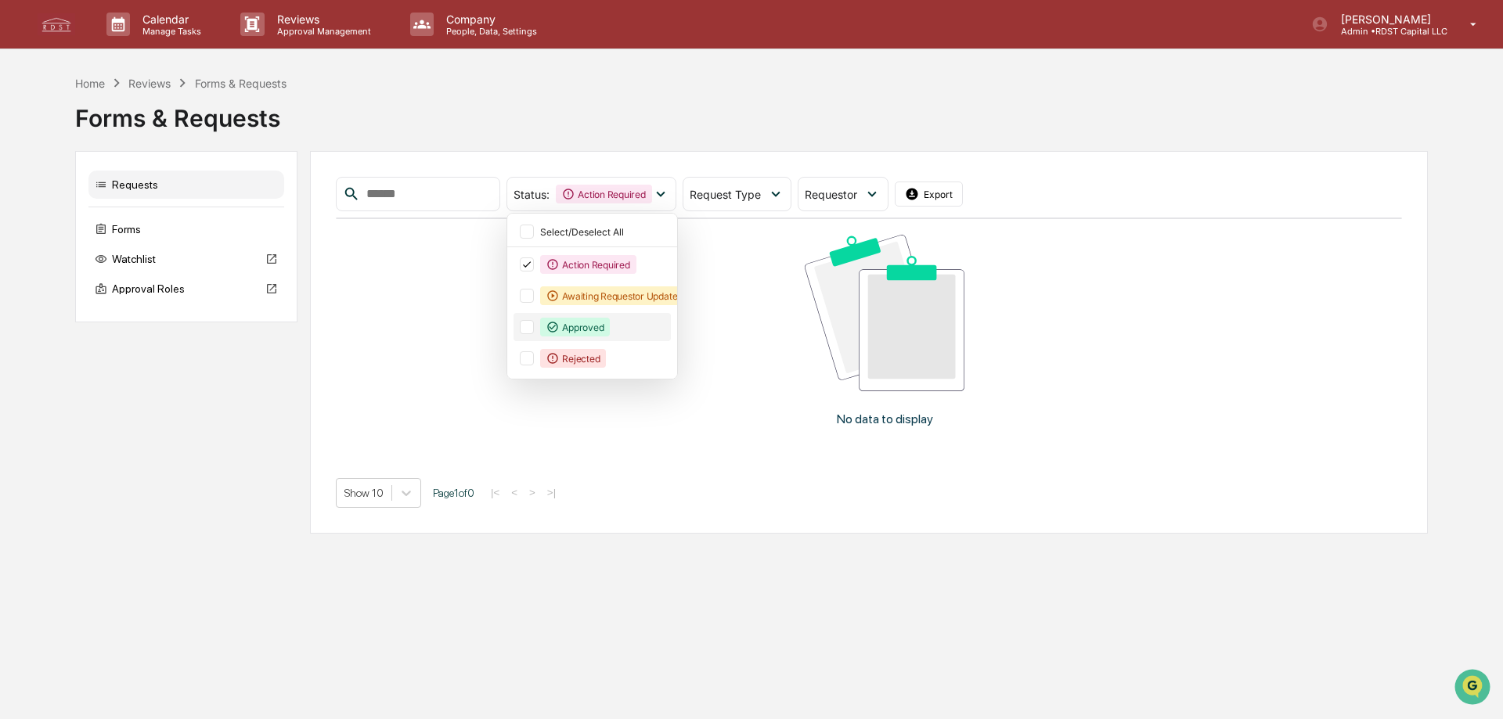
click at [545, 326] on div "Approved" at bounding box center [592, 327] width 157 height 28
click at [535, 268] on icon at bounding box center [526, 264] width 17 height 11
click at [791, 121] on div "Forms & Requests" at bounding box center [751, 112] width 1353 height 41
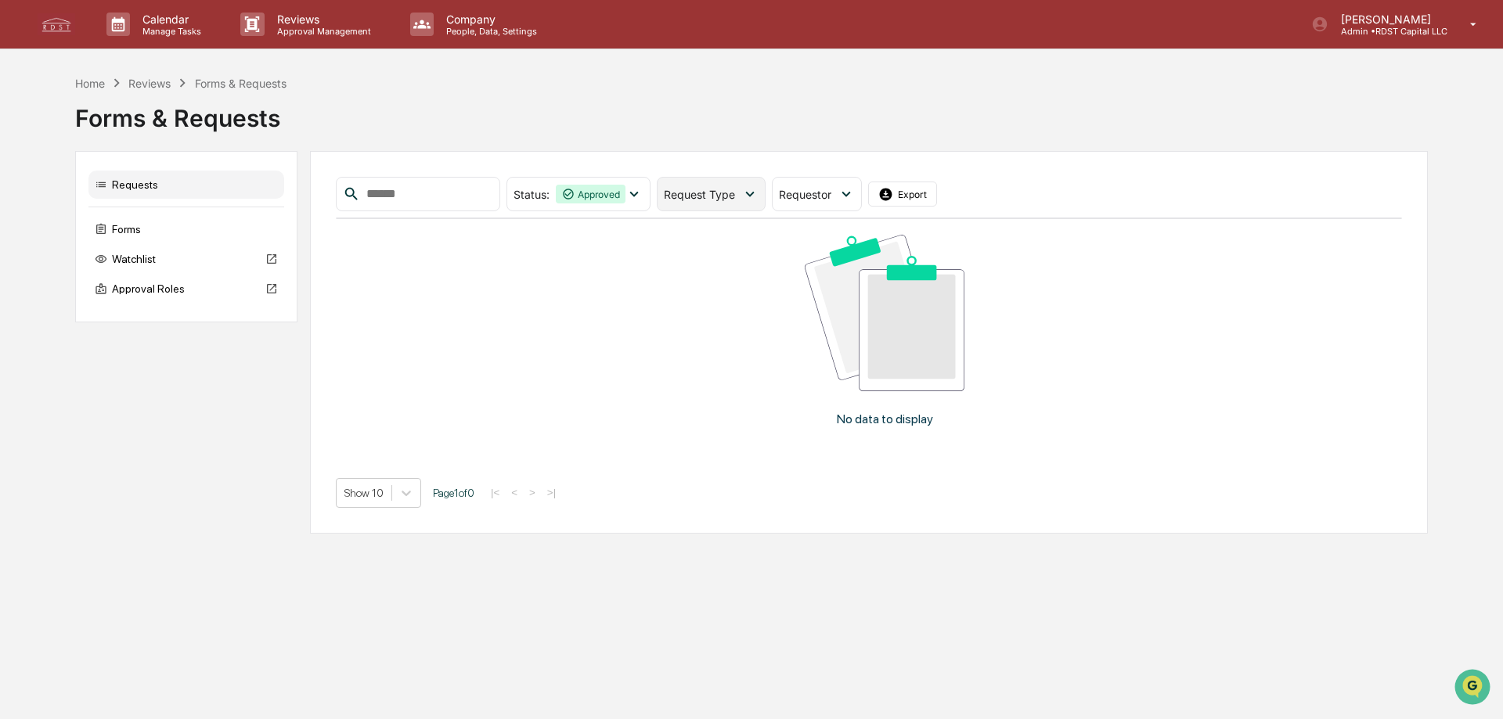
click at [741, 196] on div "Request Type" at bounding box center [702, 194] width 77 height 13
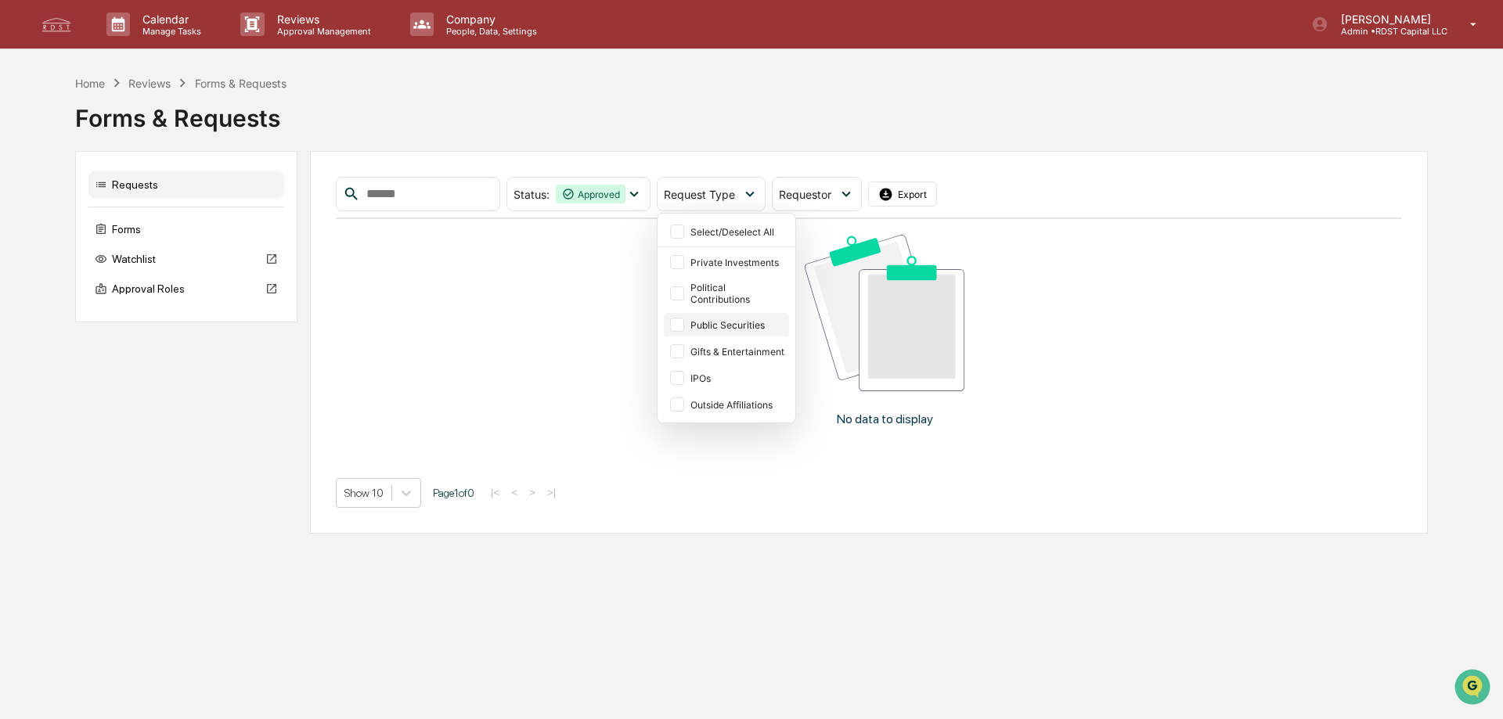
click at [774, 320] on div "Public Securities" at bounding box center [738, 325] width 96 height 12
click at [1097, 208] on div "Status : Approved Select/Deselect All Action Required Awaiting Requestor Update…" at bounding box center [869, 194] width 1066 height 34
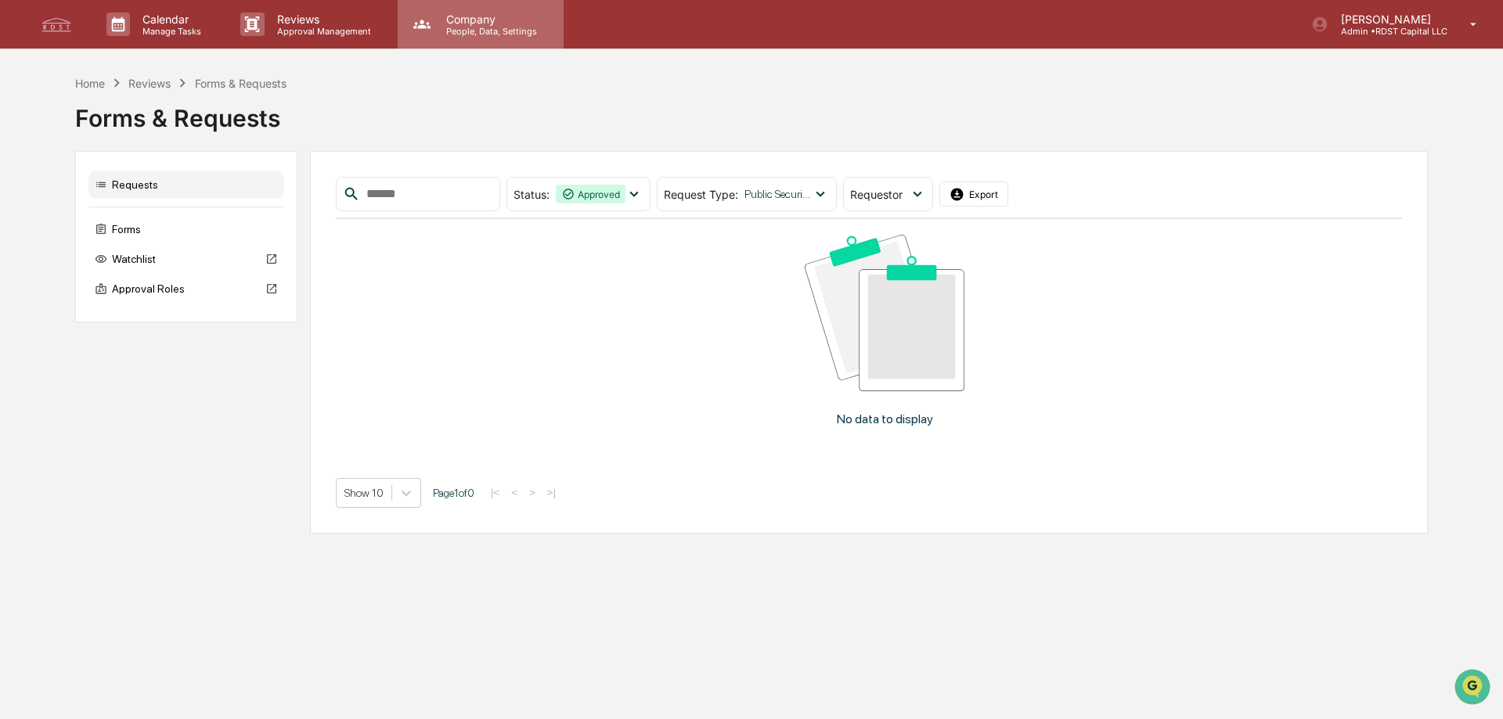
click at [459, 26] on p "People, Data, Settings" at bounding box center [489, 31] width 111 height 11
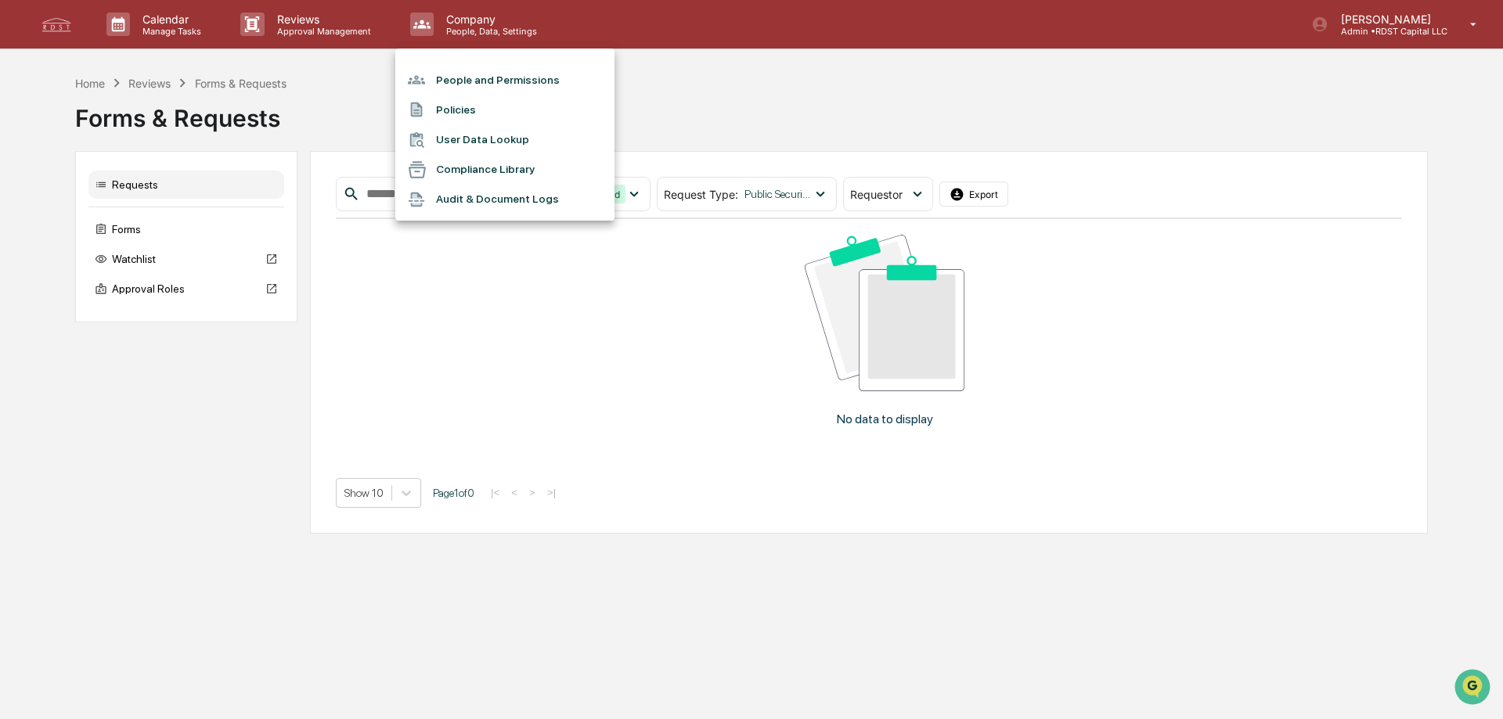
click at [243, 488] on div at bounding box center [751, 359] width 1503 height 719
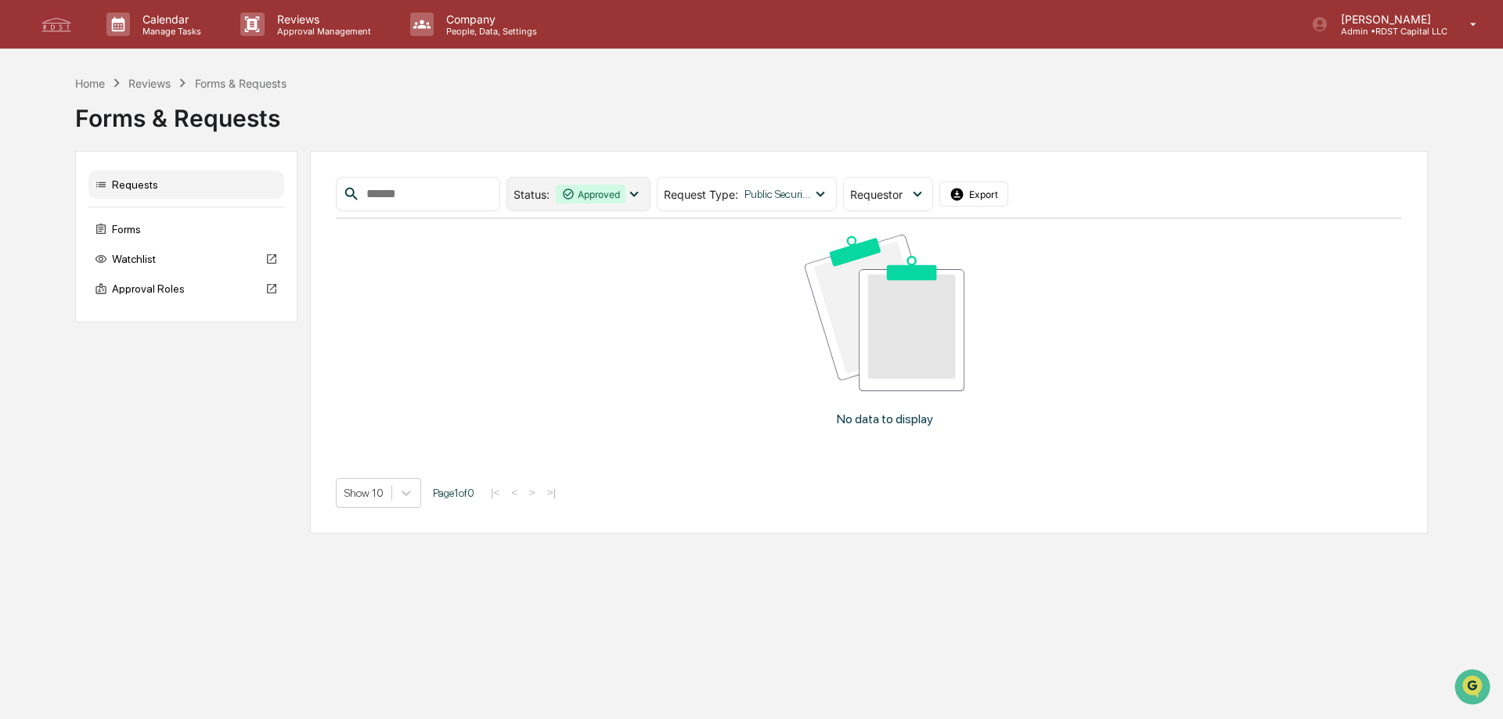
click at [650, 199] on div "Status : Approved" at bounding box center [577, 194] width 143 height 34
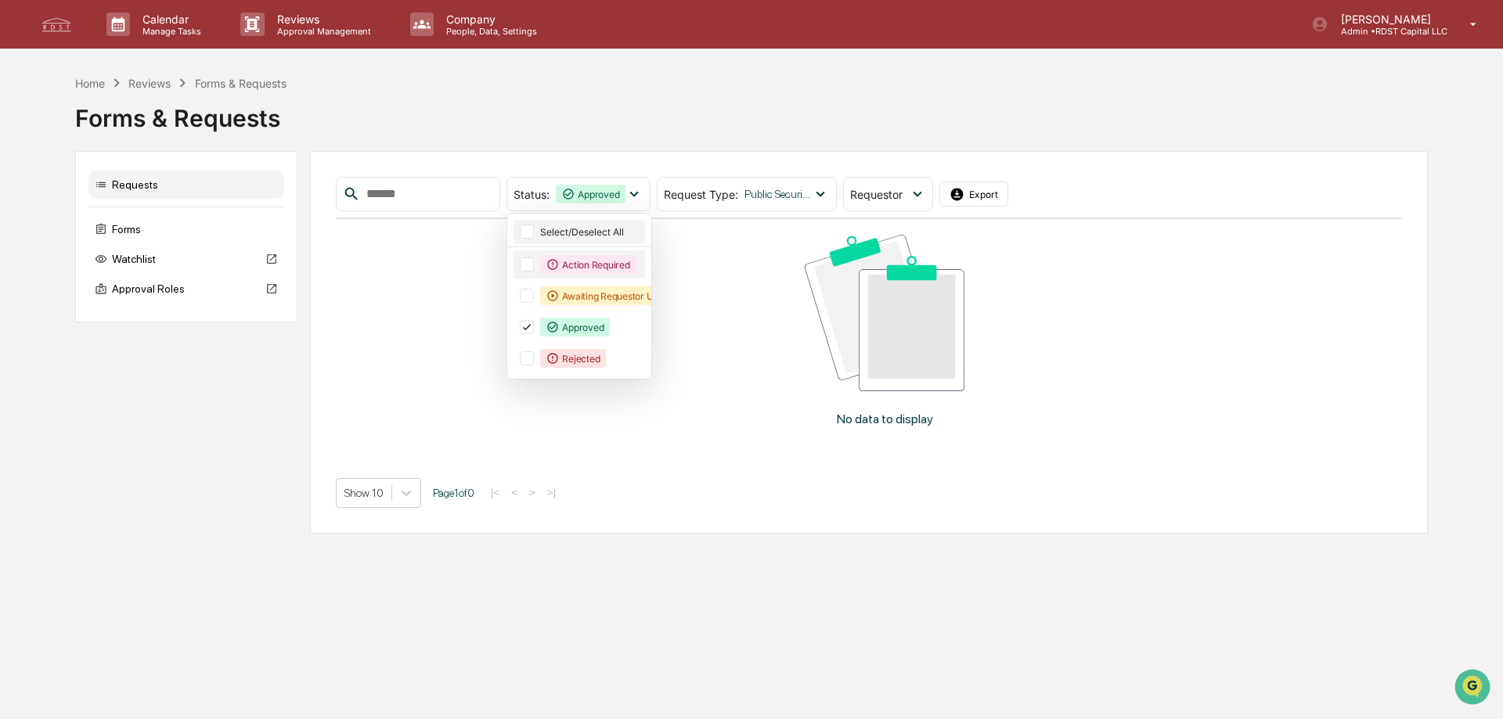
click at [586, 233] on div "Select/Deselect All" at bounding box center [590, 232] width 101 height 12
click at [862, 193] on icon at bounding box center [857, 194] width 9 height 5
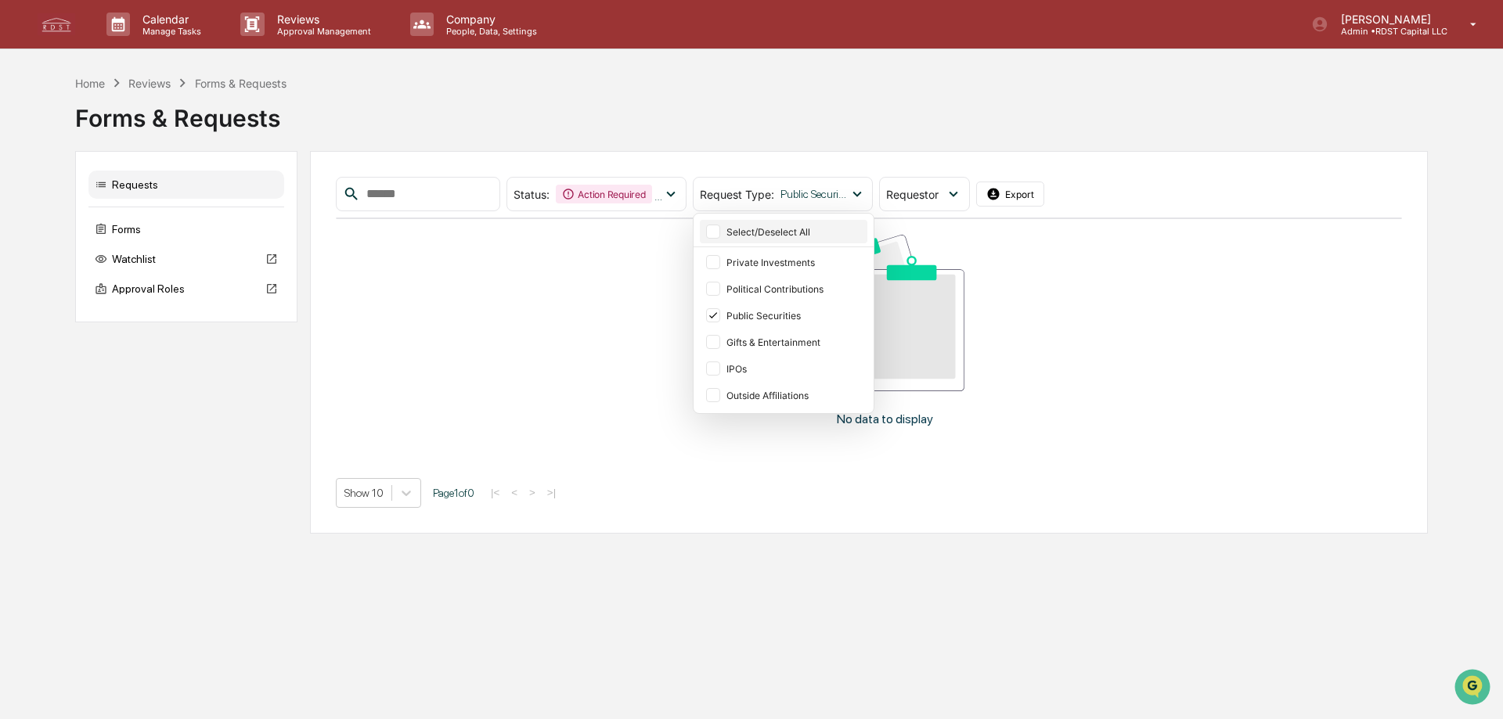
click at [824, 232] on div "Select/Deselect All" at bounding box center [795, 232] width 138 height 12
click at [1219, 196] on div "Status : Action Required Awaiting Requestor Updates Approved Rejected Select/De…" at bounding box center [869, 194] width 1066 height 34
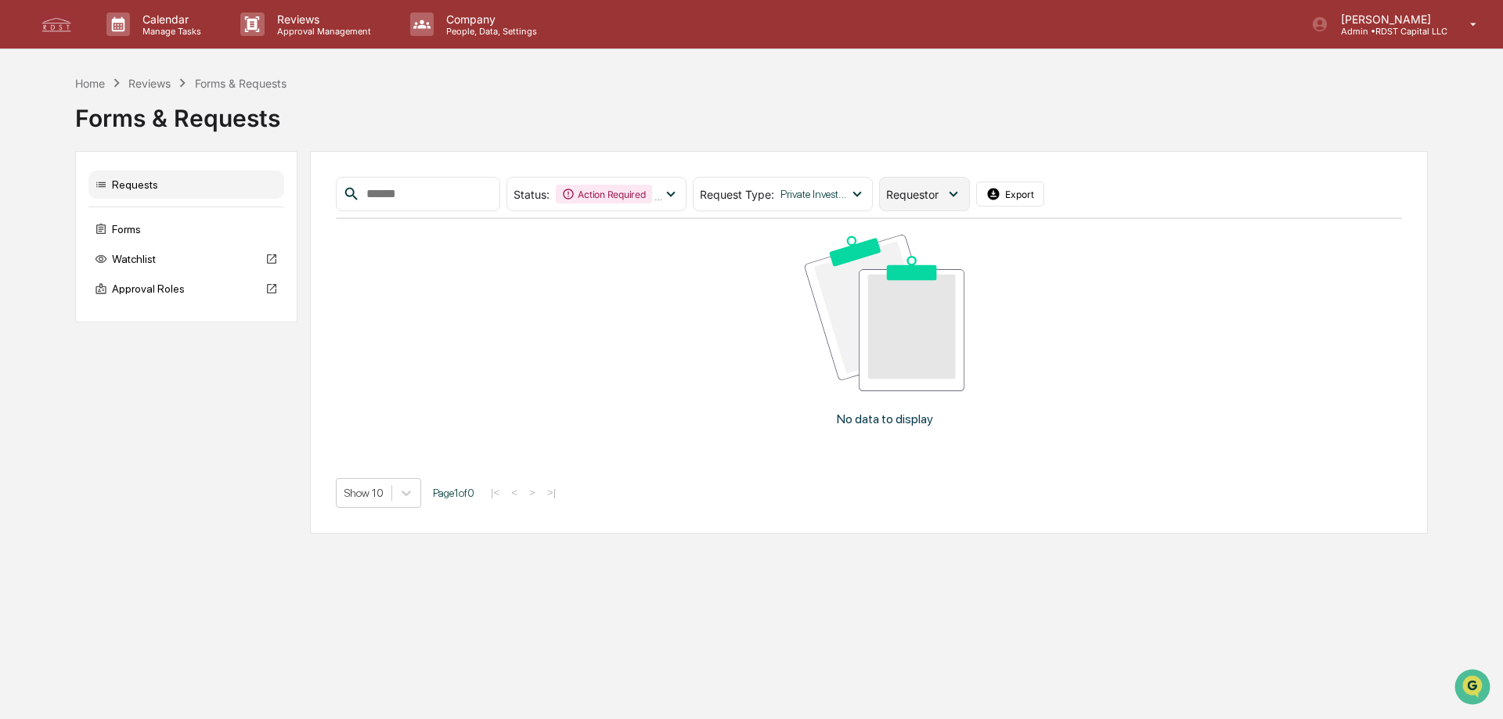
click at [962, 192] on icon at bounding box center [953, 194] width 17 height 17
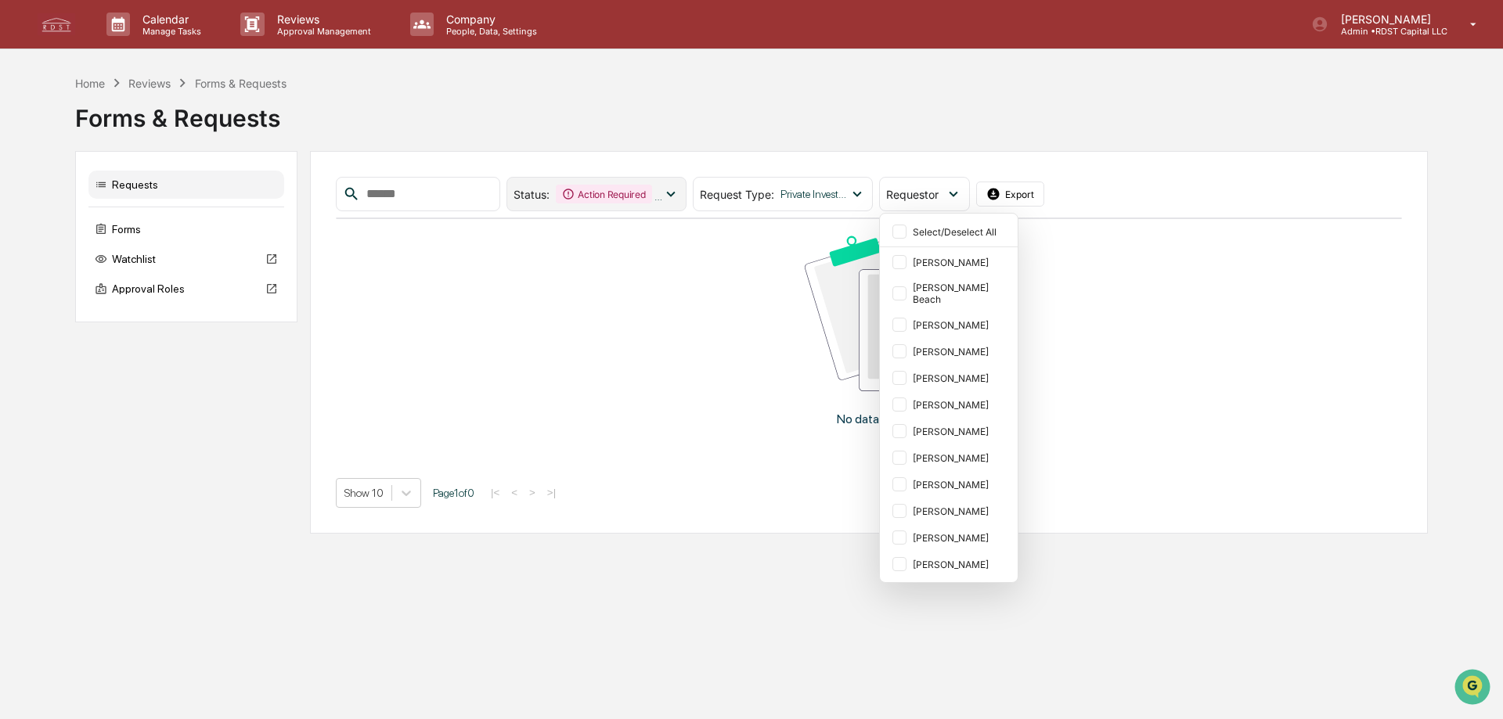
click at [679, 194] on icon at bounding box center [670, 194] width 17 height 17
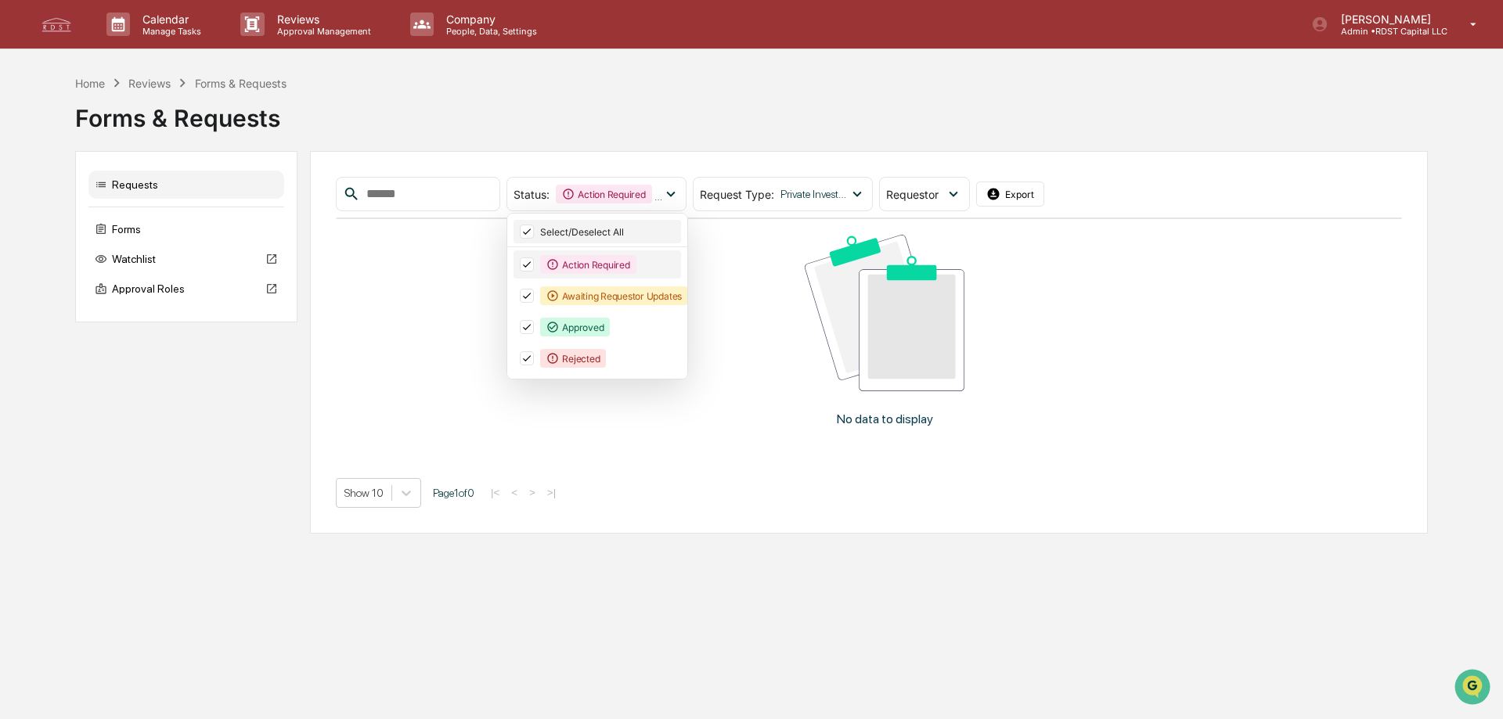
click at [638, 232] on div "Select/Deselect All" at bounding box center [609, 232] width 138 height 12
click at [610, 330] on div "Approved" at bounding box center [575, 327] width 70 height 19
click at [597, 361] on div "Rejected" at bounding box center [573, 358] width 66 height 19
click at [962, 197] on icon at bounding box center [953, 194] width 17 height 17
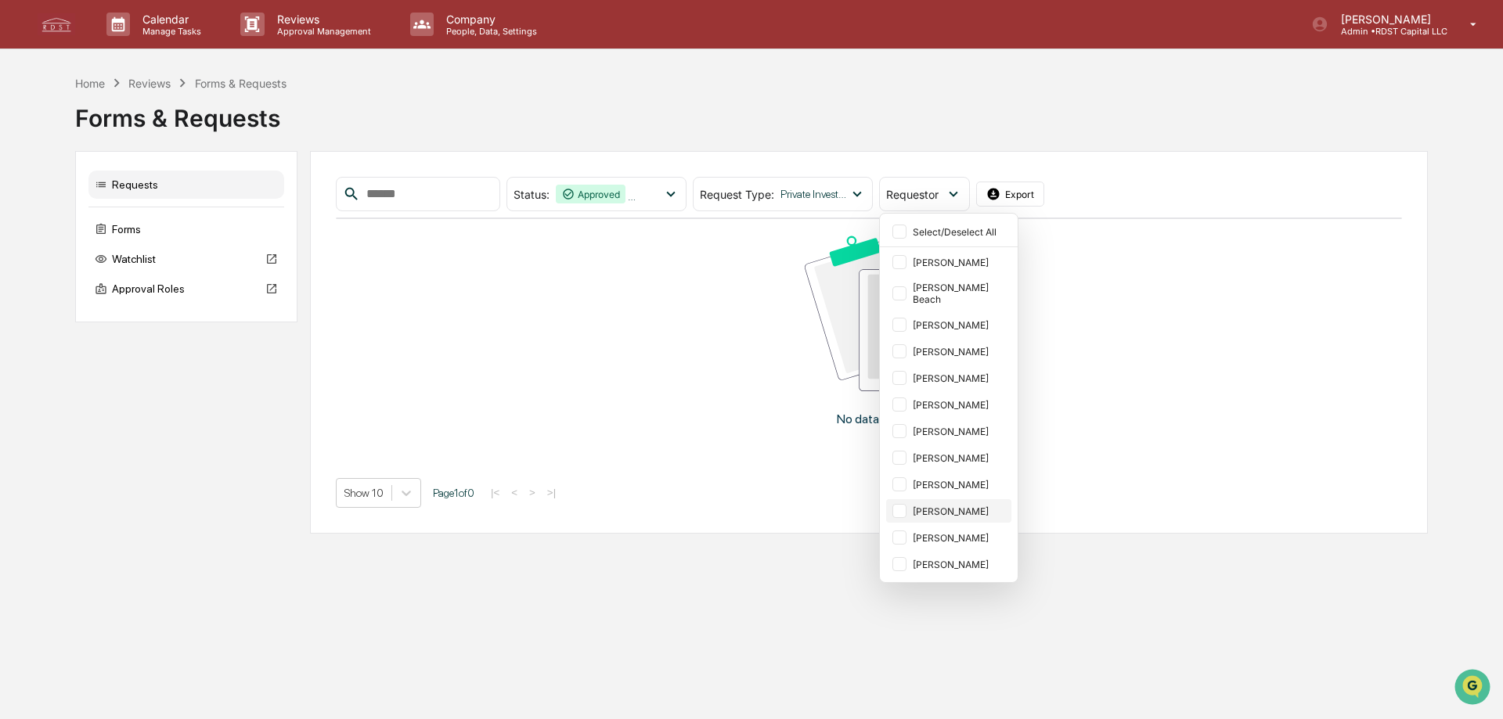
click at [982, 506] on div "[PERSON_NAME]" at bounding box center [961, 512] width 96 height 12
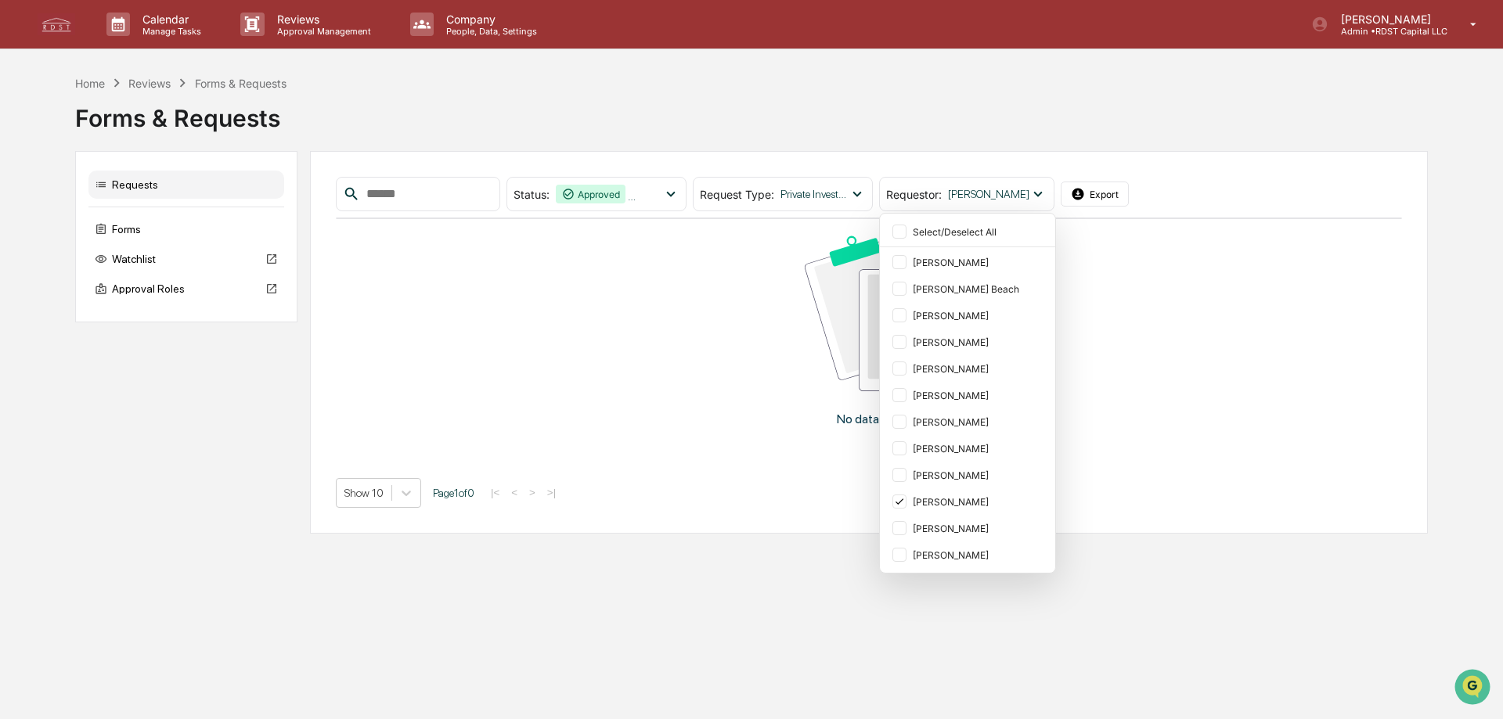
click at [1206, 125] on div "Forms & Requests" at bounding box center [751, 112] width 1353 height 41
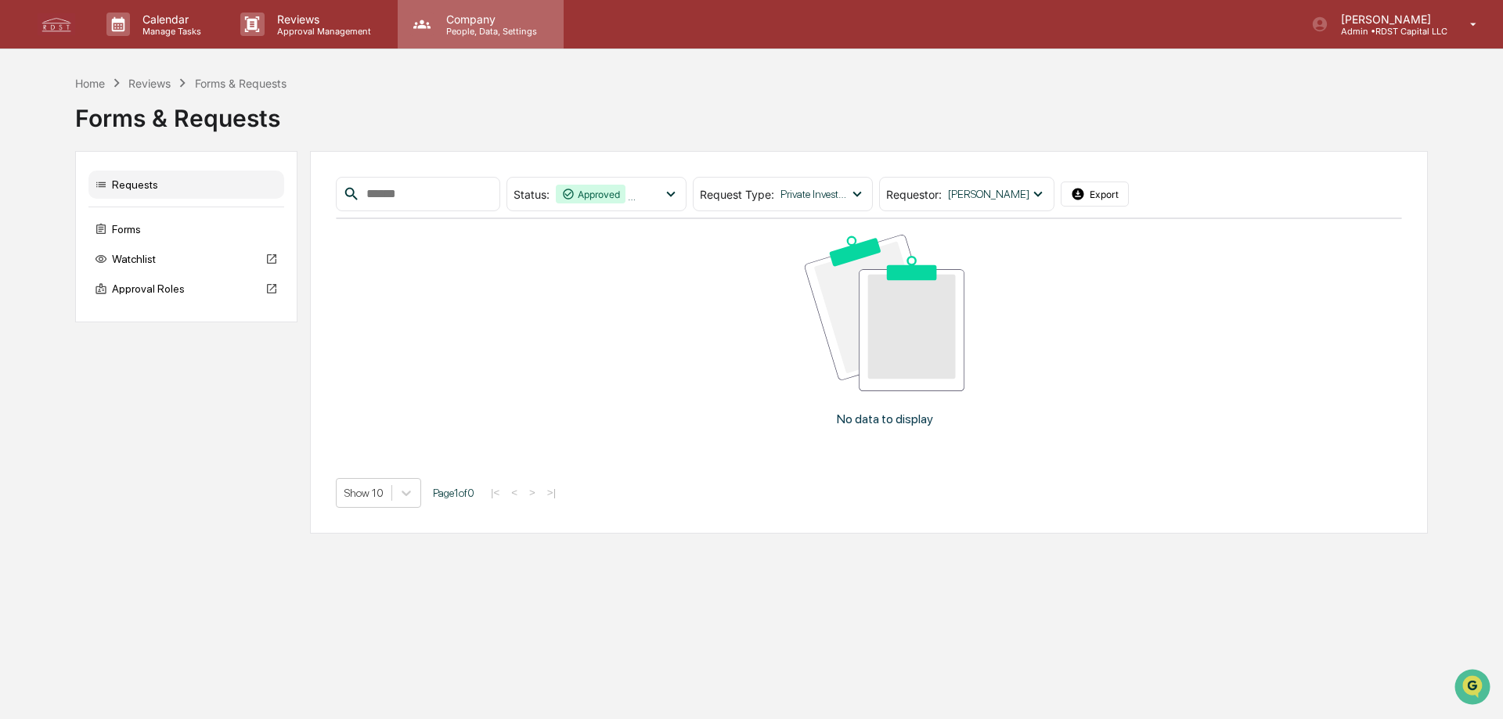
click at [495, 28] on p "People, Data, Settings" at bounding box center [489, 31] width 111 height 11
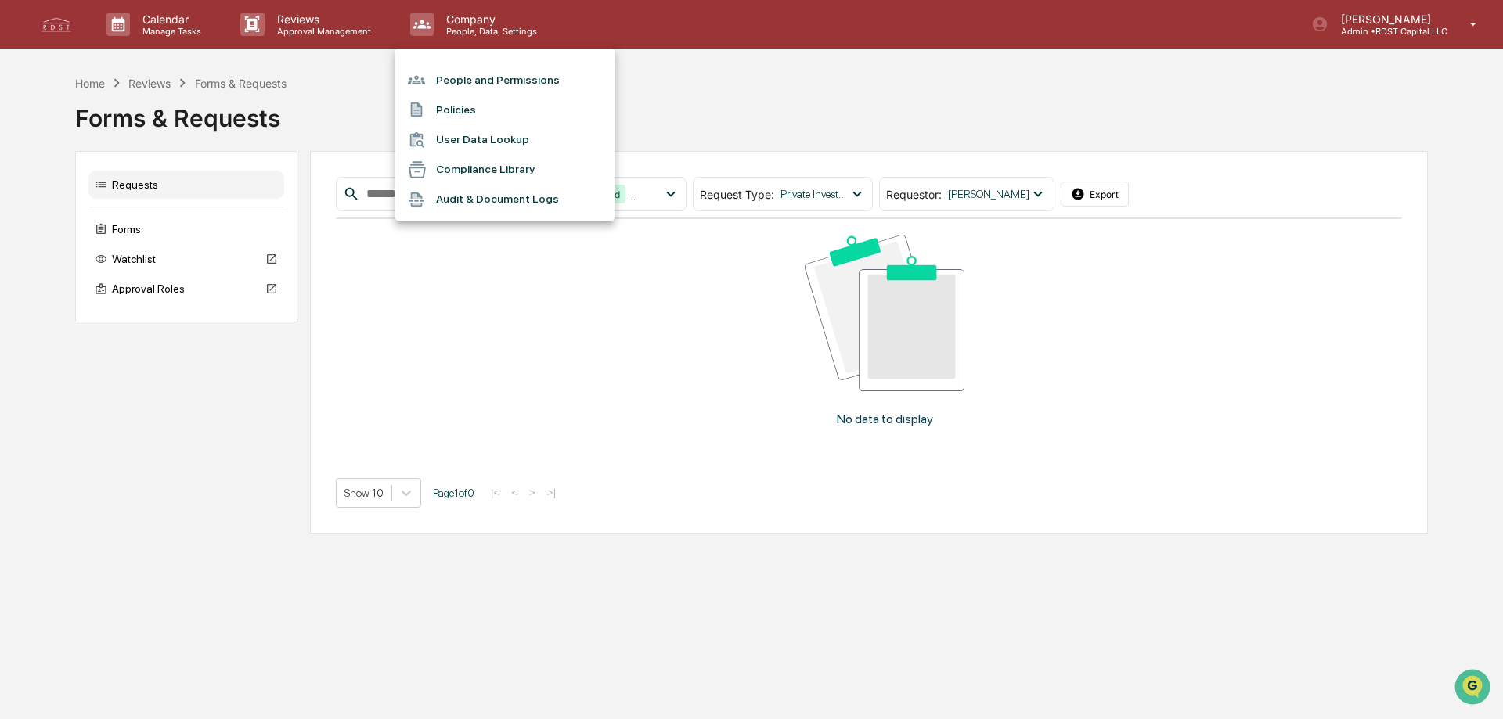
click at [478, 168] on li "Compliance Library" at bounding box center [504, 170] width 219 height 30
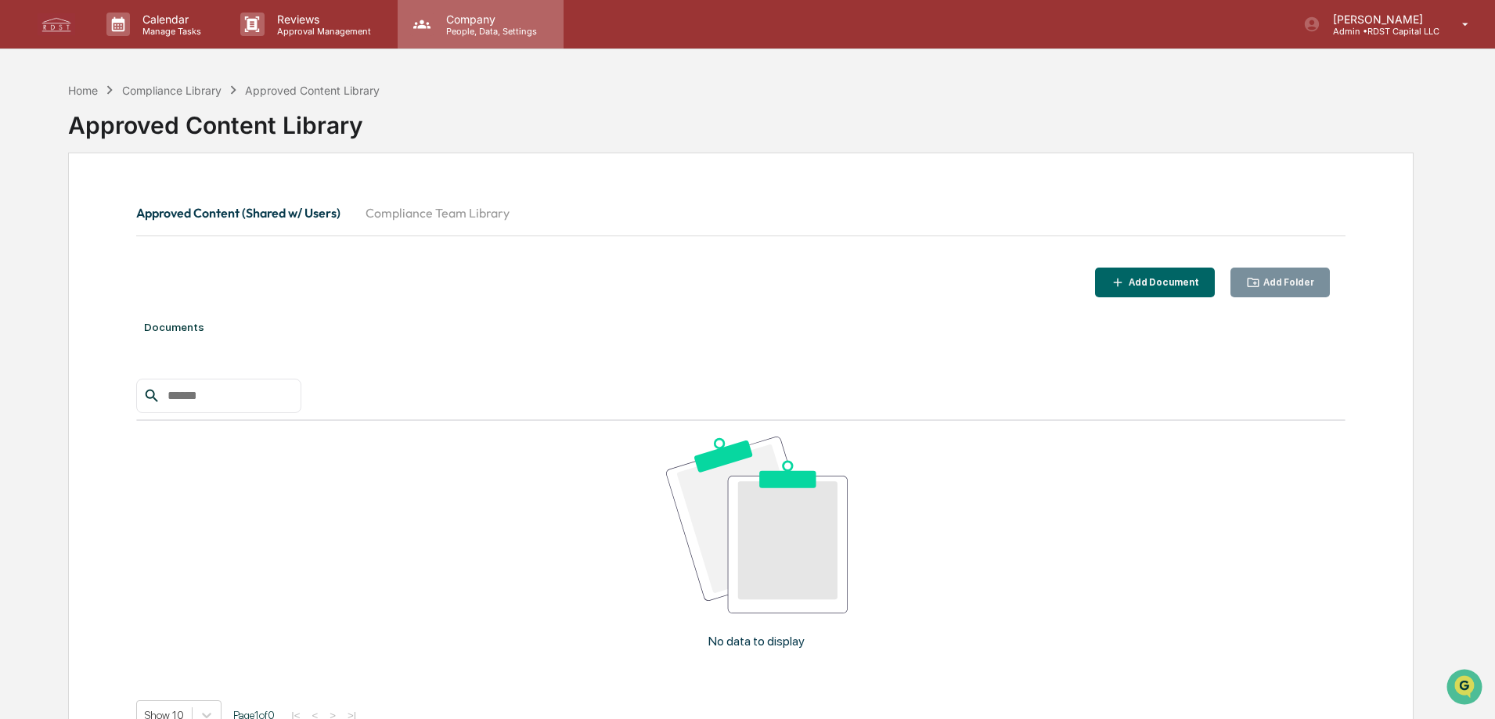
click at [464, 27] on p "People, Data, Settings" at bounding box center [489, 31] width 111 height 11
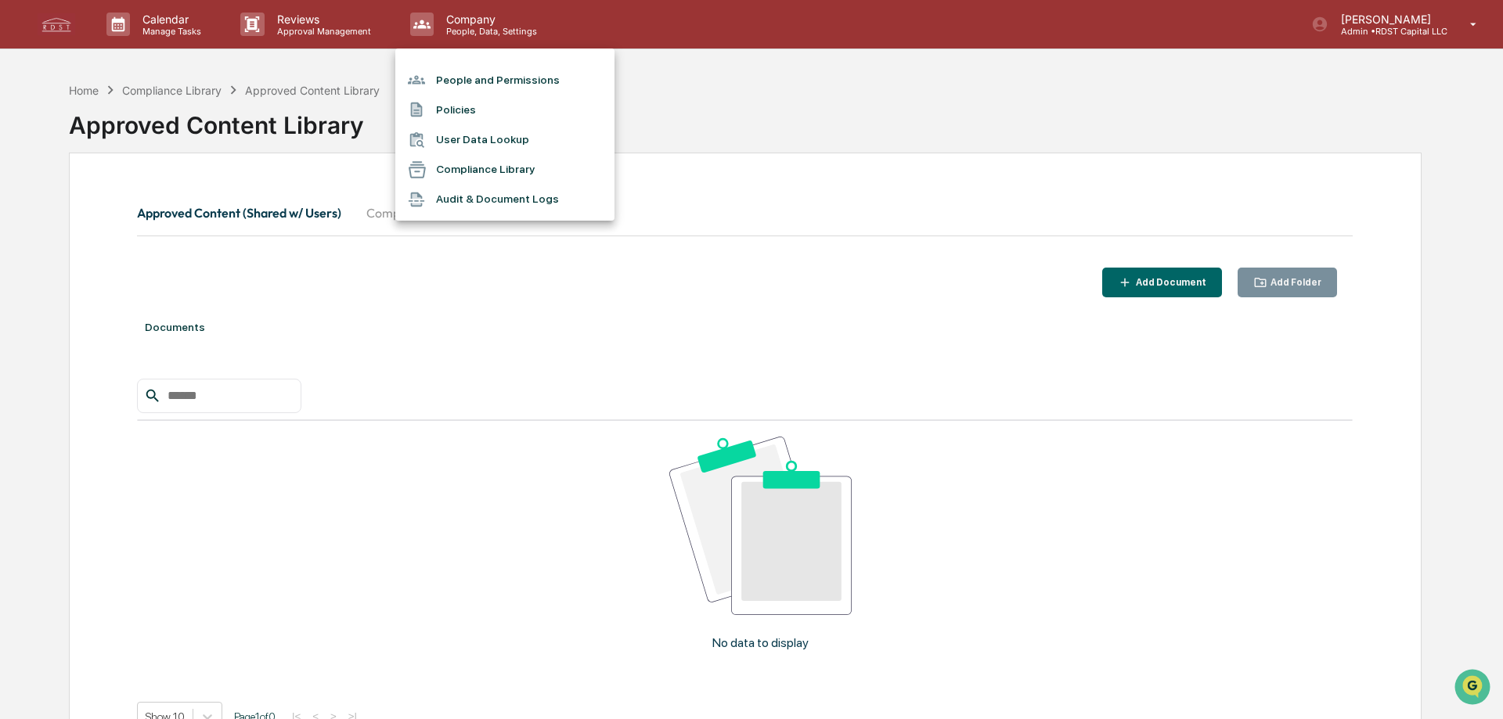
click at [735, 104] on div at bounding box center [751, 359] width 1503 height 719
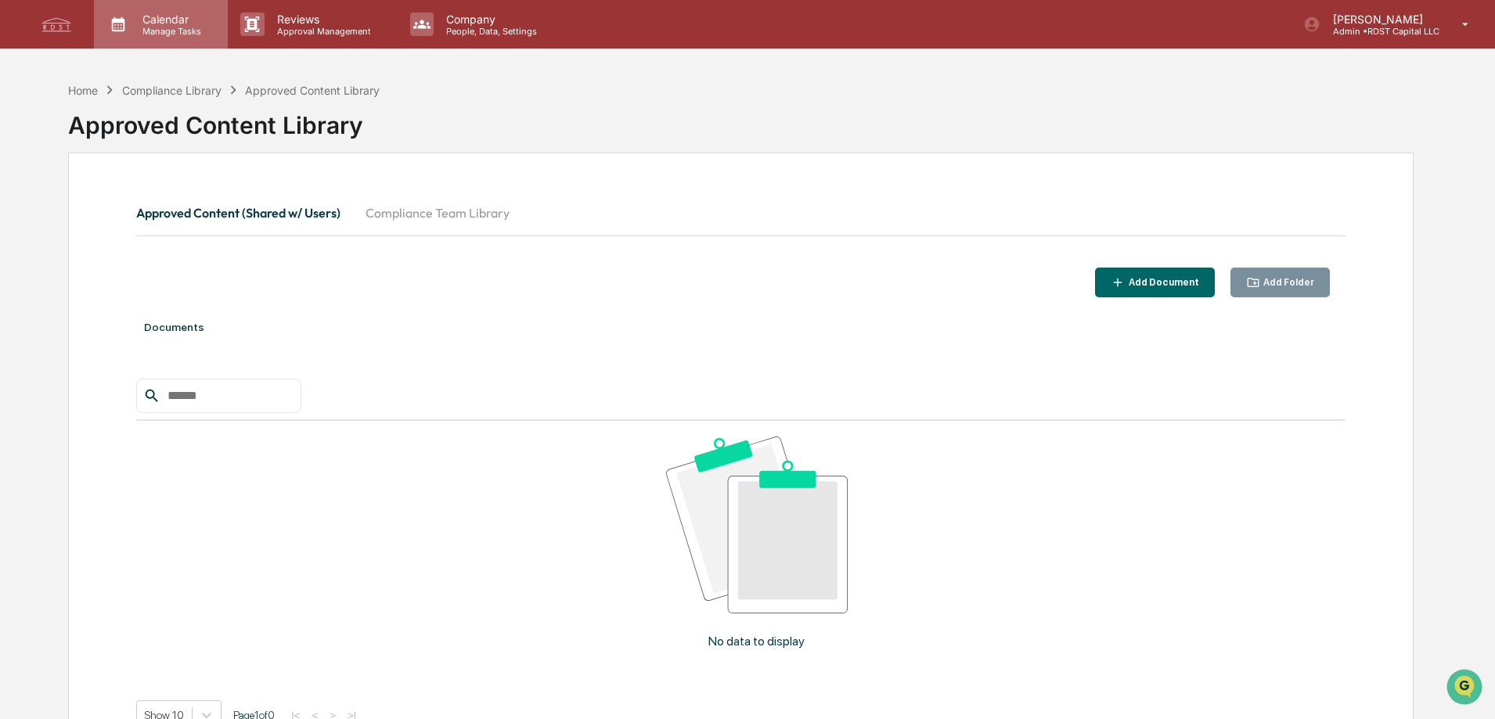
click at [154, 21] on p "Calendar" at bounding box center [169, 19] width 79 height 13
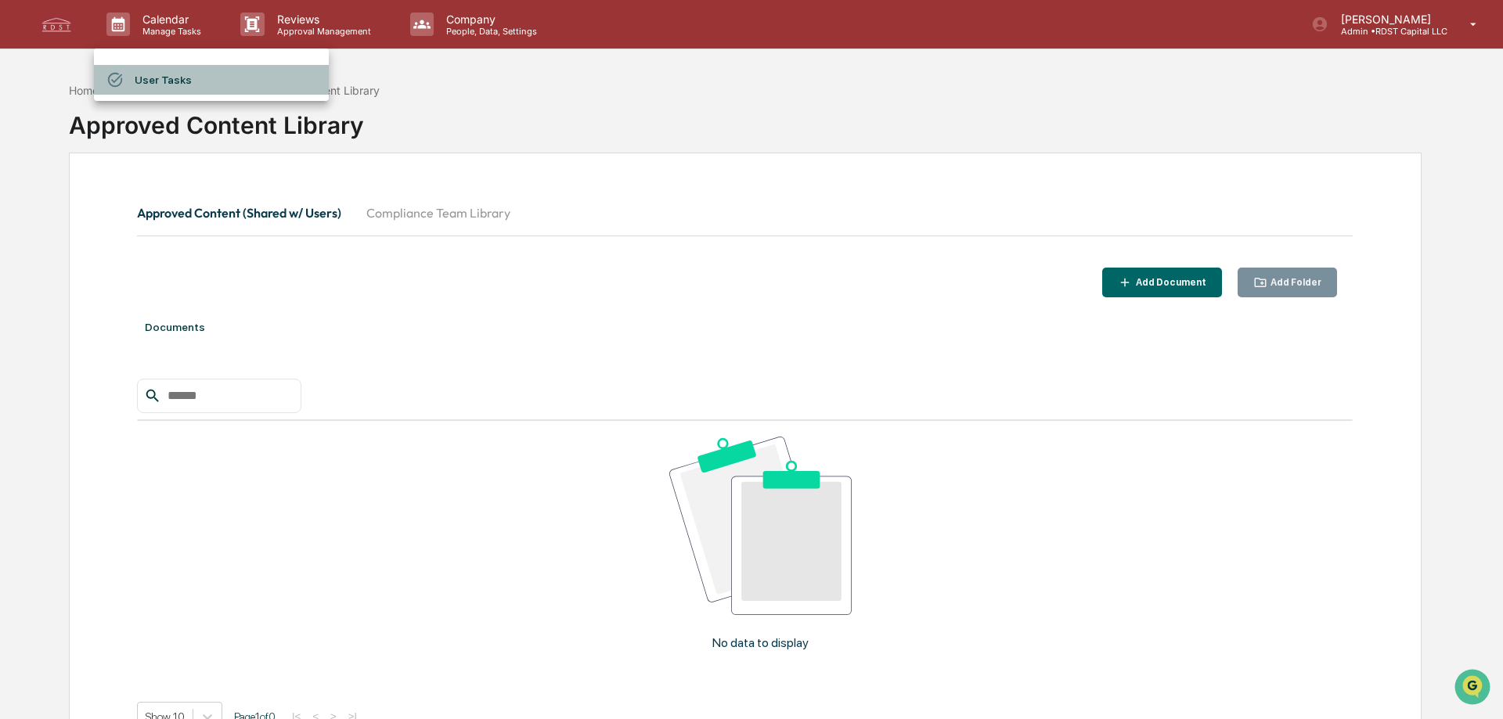
click at [144, 82] on li "User Tasks" at bounding box center [211, 80] width 235 height 30
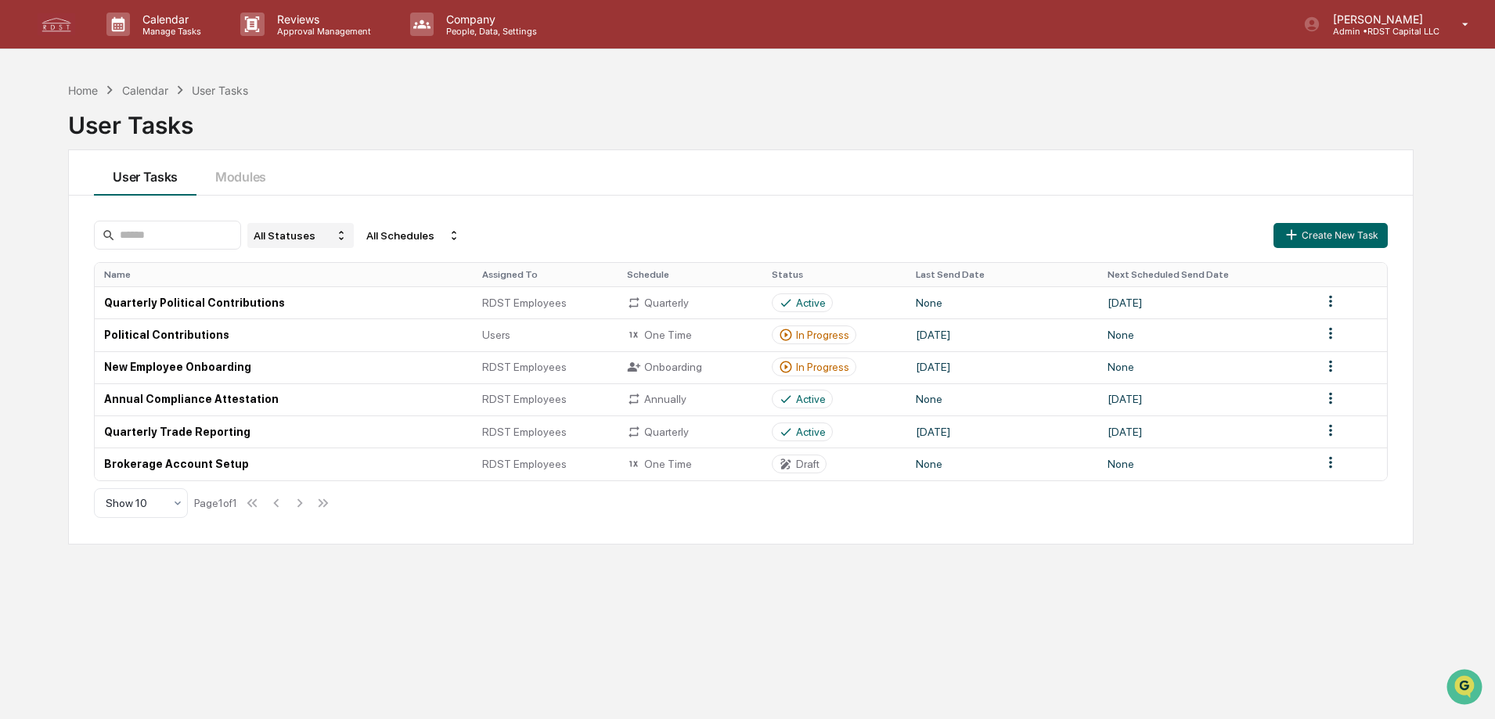
click at [348, 241] on icon at bounding box center [341, 235] width 13 height 13
click at [319, 325] on div "Closed" at bounding box center [326, 330] width 118 height 19
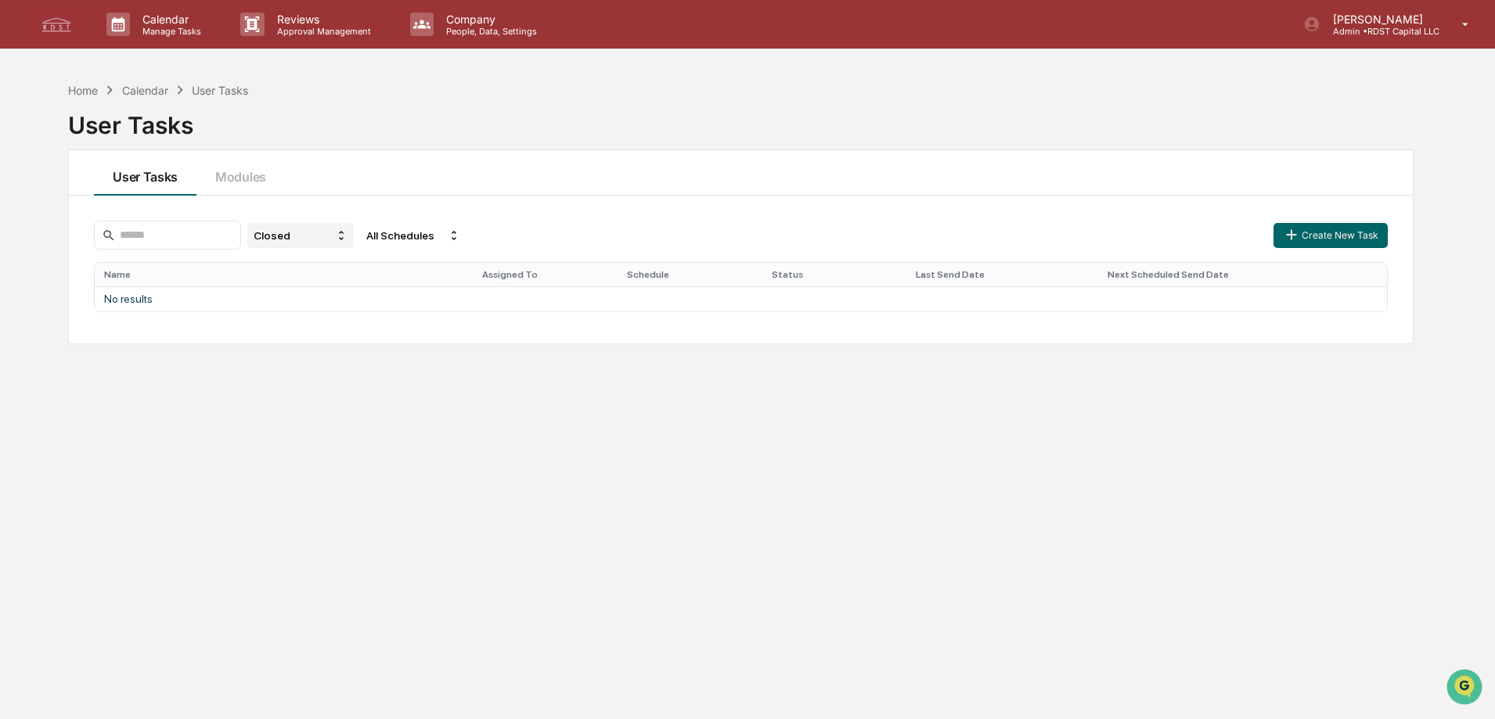
click at [348, 240] on icon at bounding box center [341, 235] width 13 height 13
click at [341, 265] on div "All Statuses" at bounding box center [326, 264] width 118 height 19
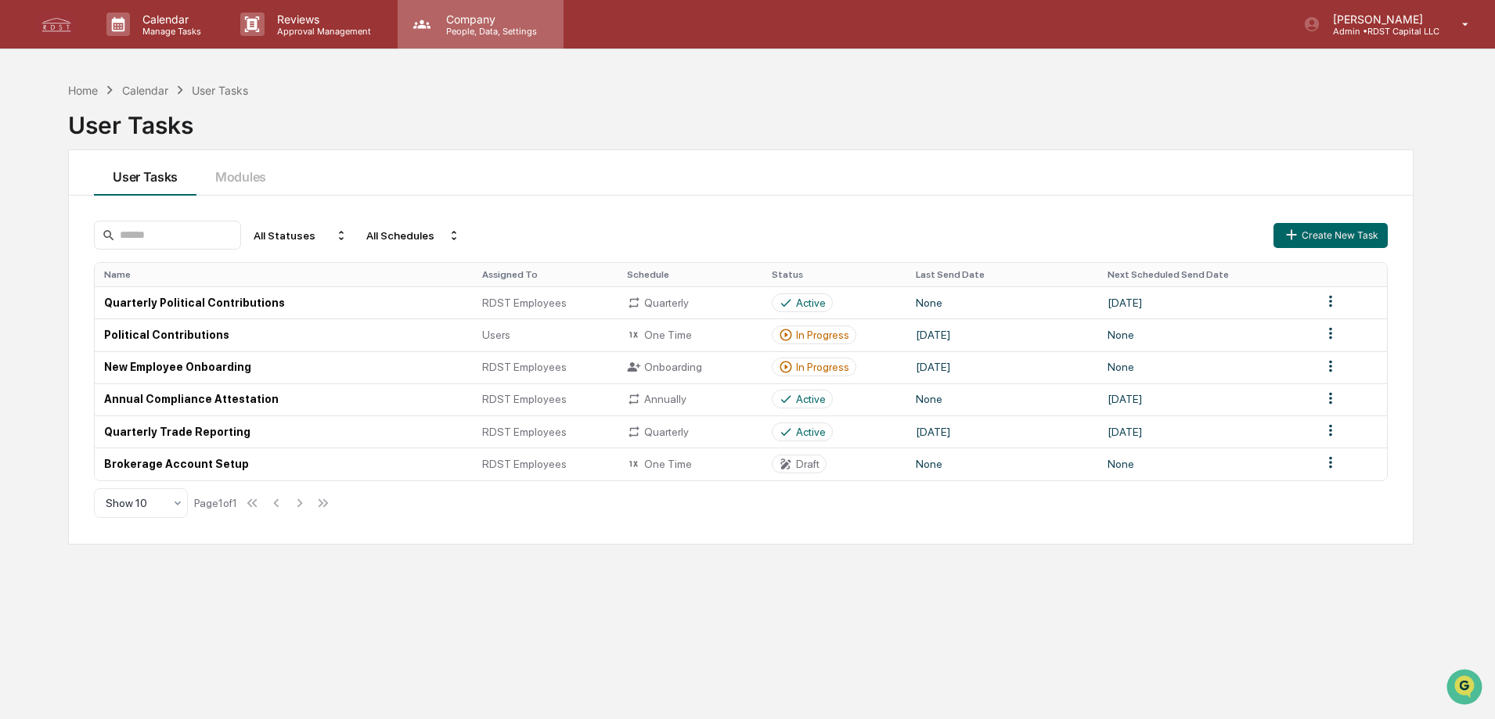
click at [480, 29] on p "People, Data, Settings" at bounding box center [489, 31] width 111 height 11
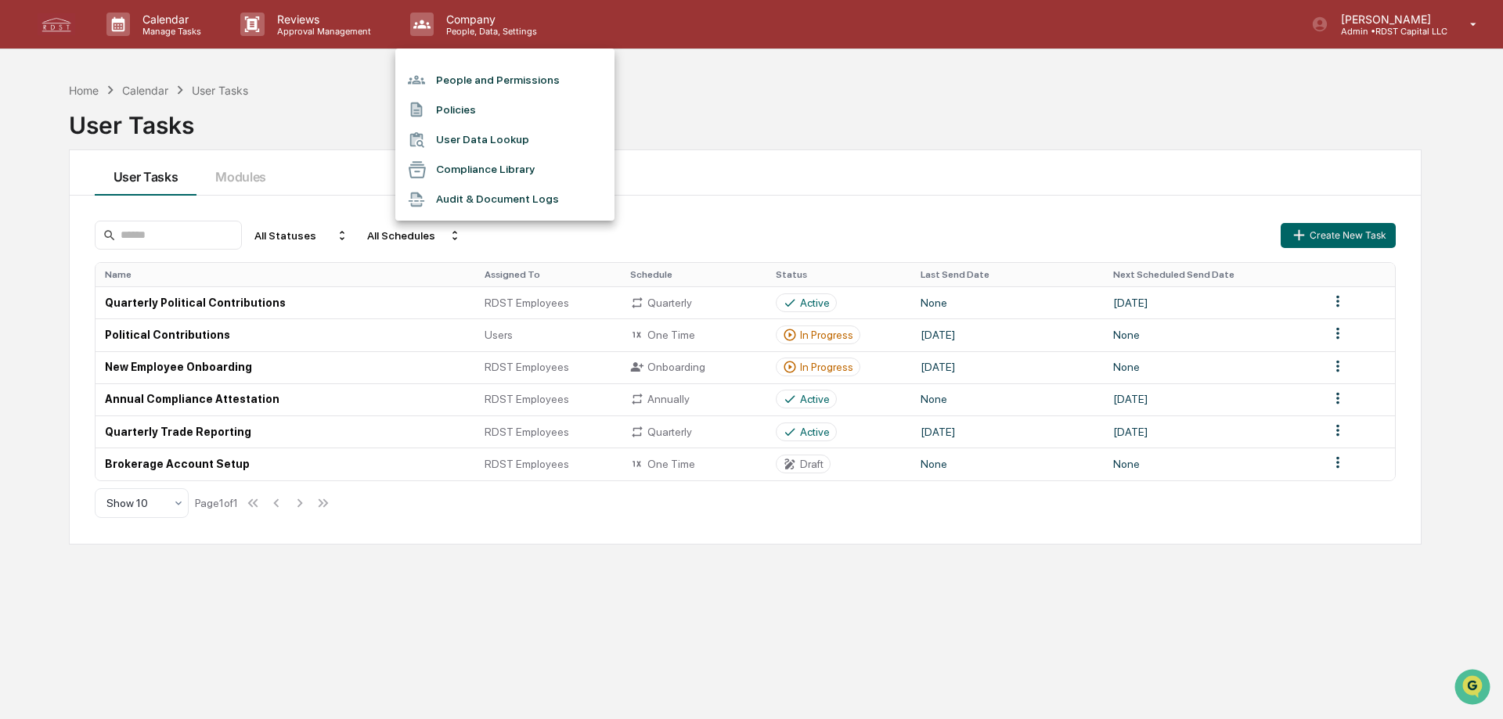
click at [802, 110] on div at bounding box center [751, 359] width 1503 height 719
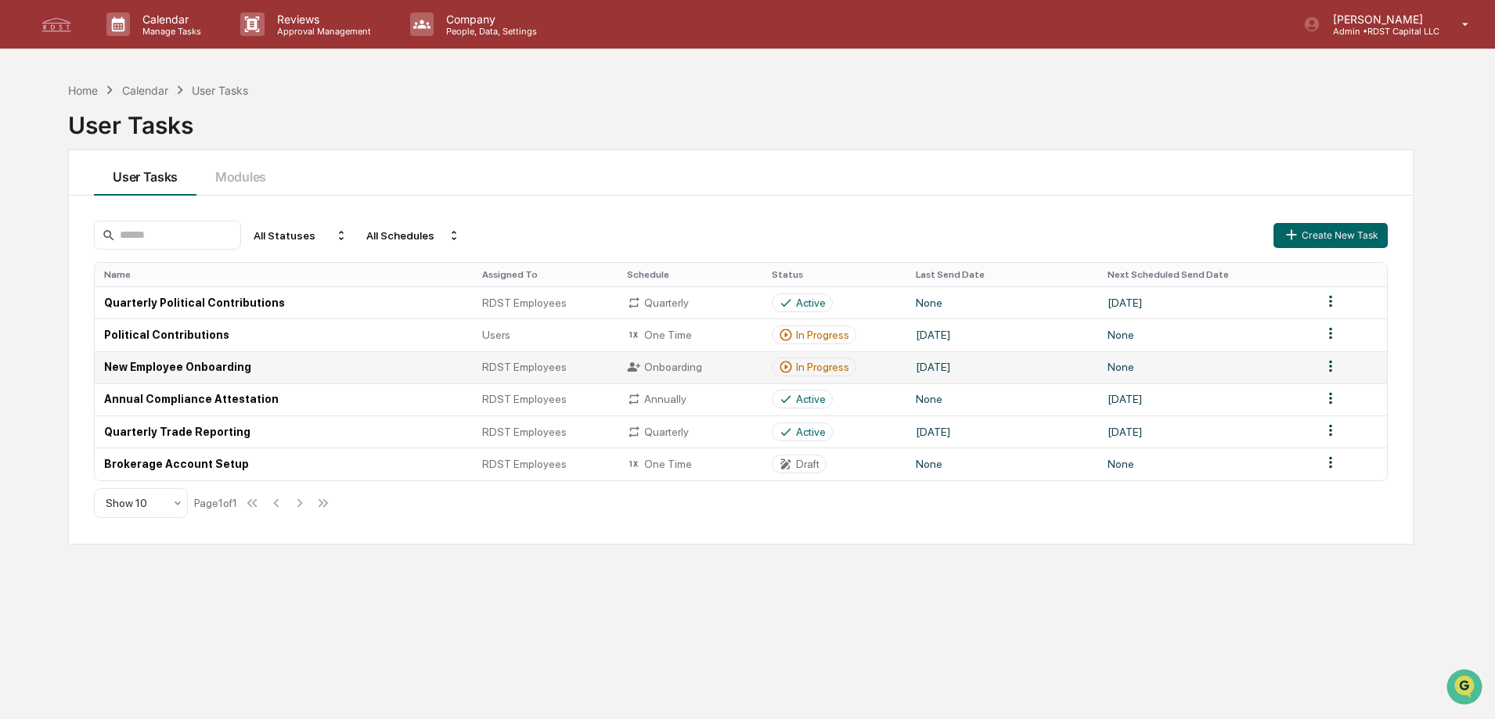
click at [1329, 362] on html "Calendar Manage Tasks Reviews Approval Management Company People, Data, Setting…" at bounding box center [747, 359] width 1495 height 719
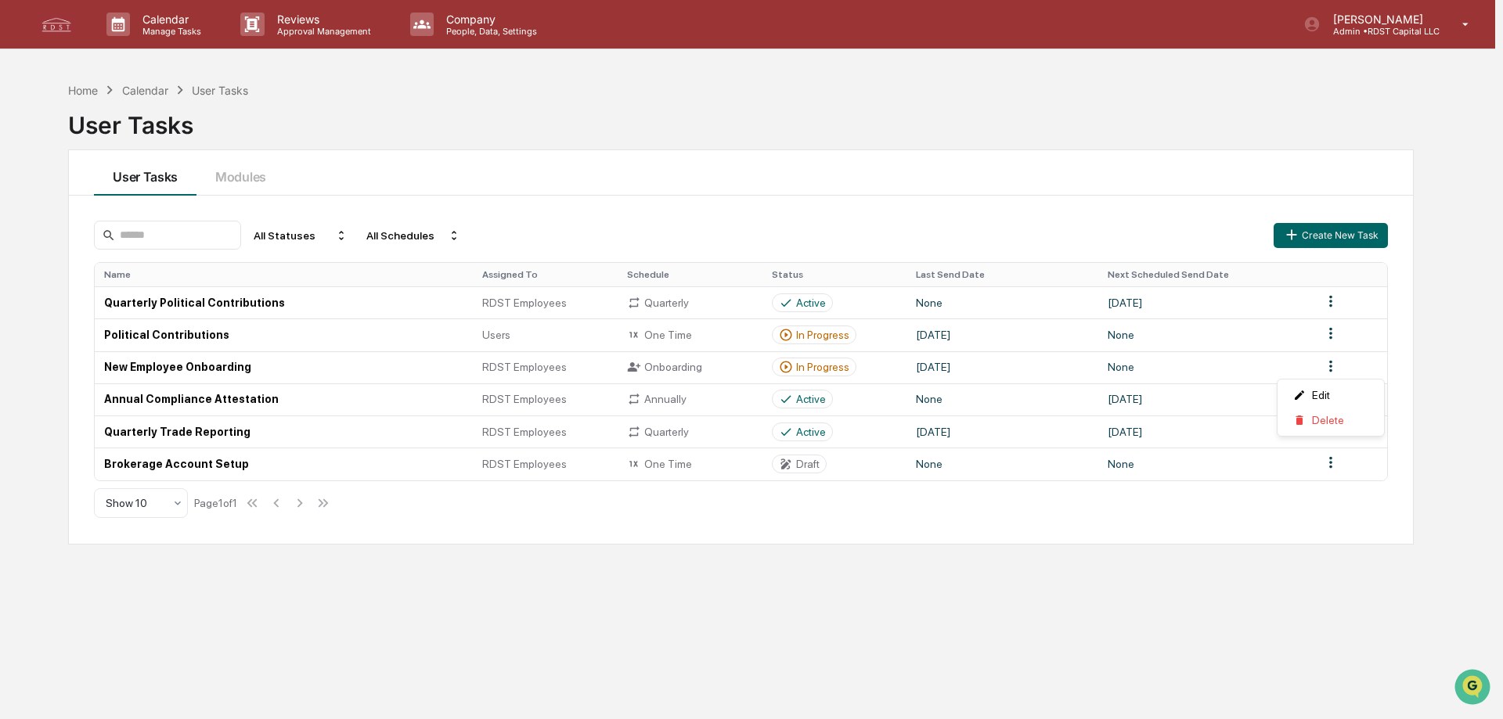
click at [1114, 159] on html "Calendar Manage Tasks Reviews Approval Management Company People, Data, Setting…" at bounding box center [751, 359] width 1503 height 719
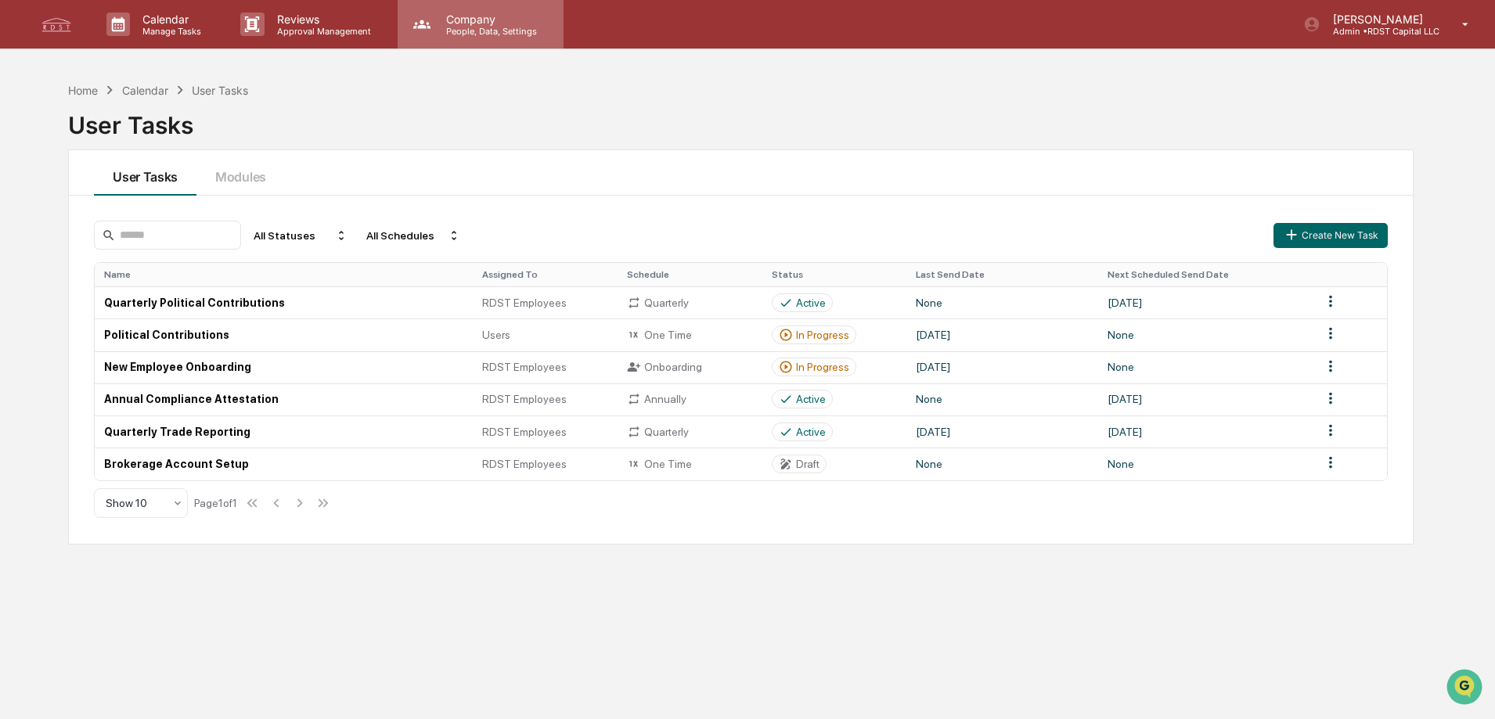
click at [474, 22] on p "Company" at bounding box center [489, 19] width 111 height 13
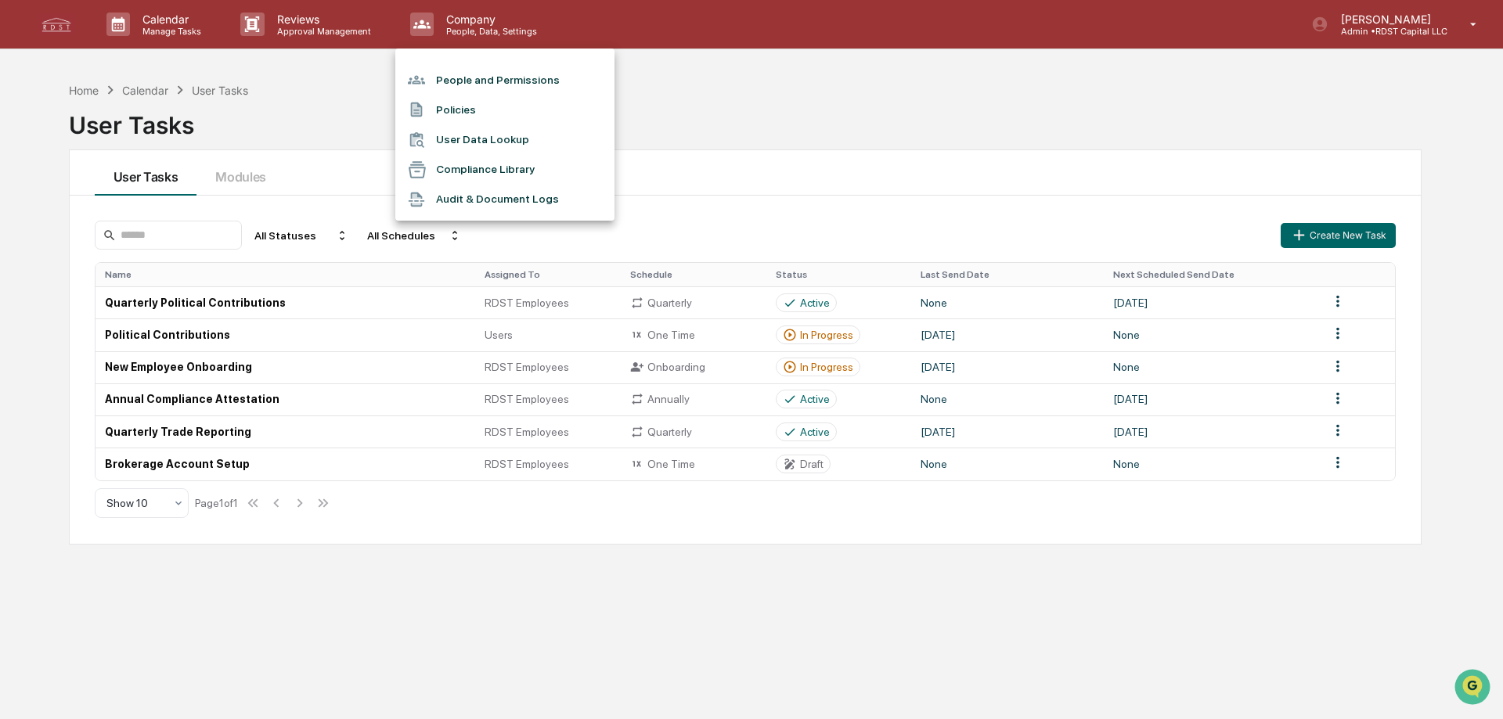
click at [477, 142] on li "User Data Lookup" at bounding box center [504, 140] width 219 height 30
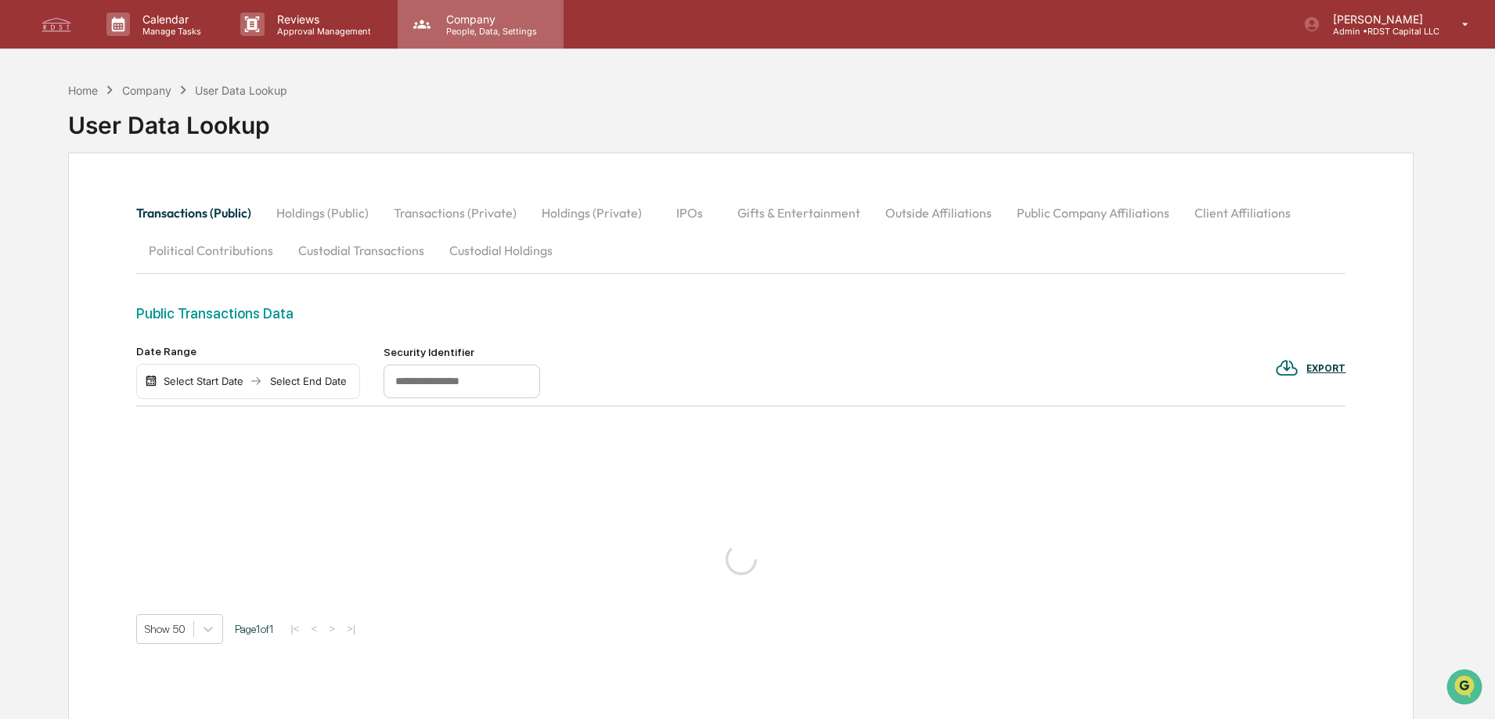
click at [485, 21] on p "Company" at bounding box center [489, 19] width 111 height 13
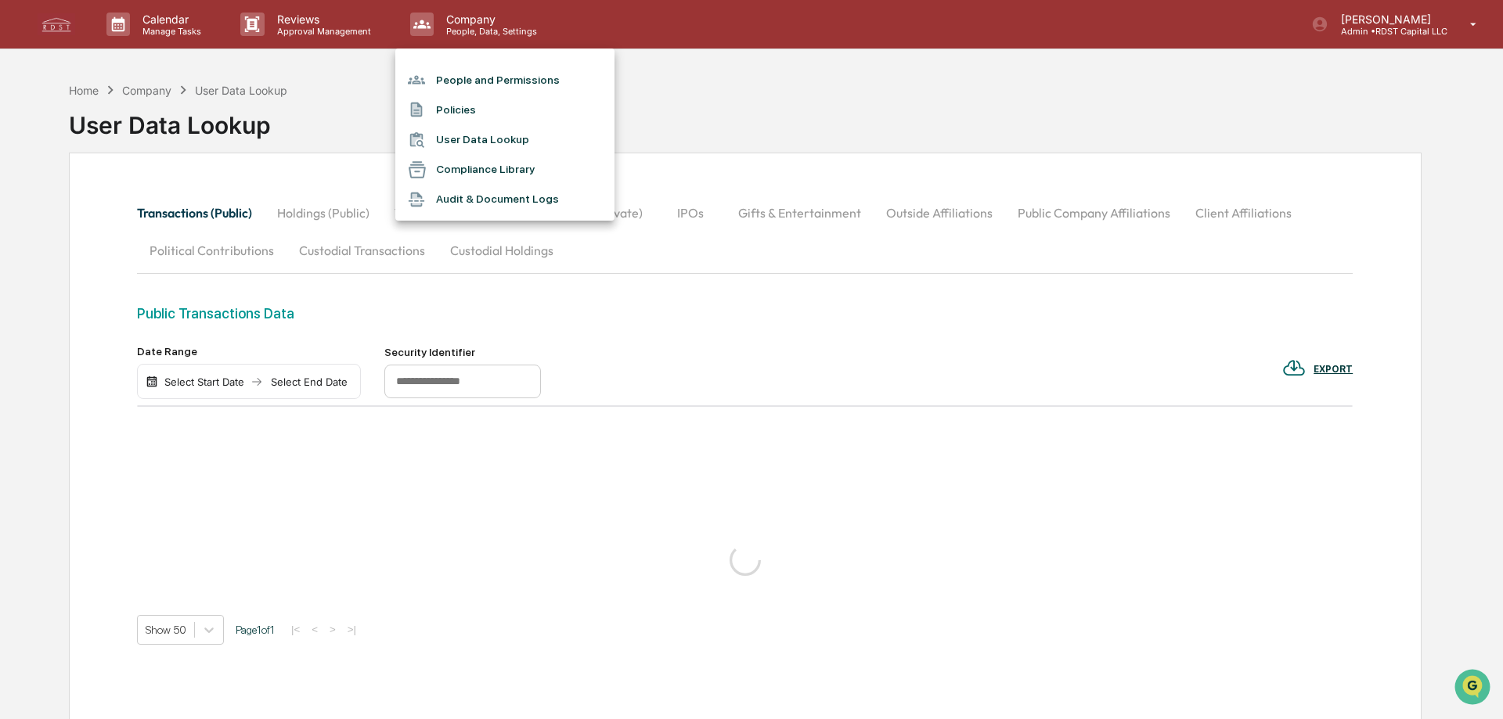
click at [477, 74] on li "People and Permissions" at bounding box center [504, 80] width 219 height 30
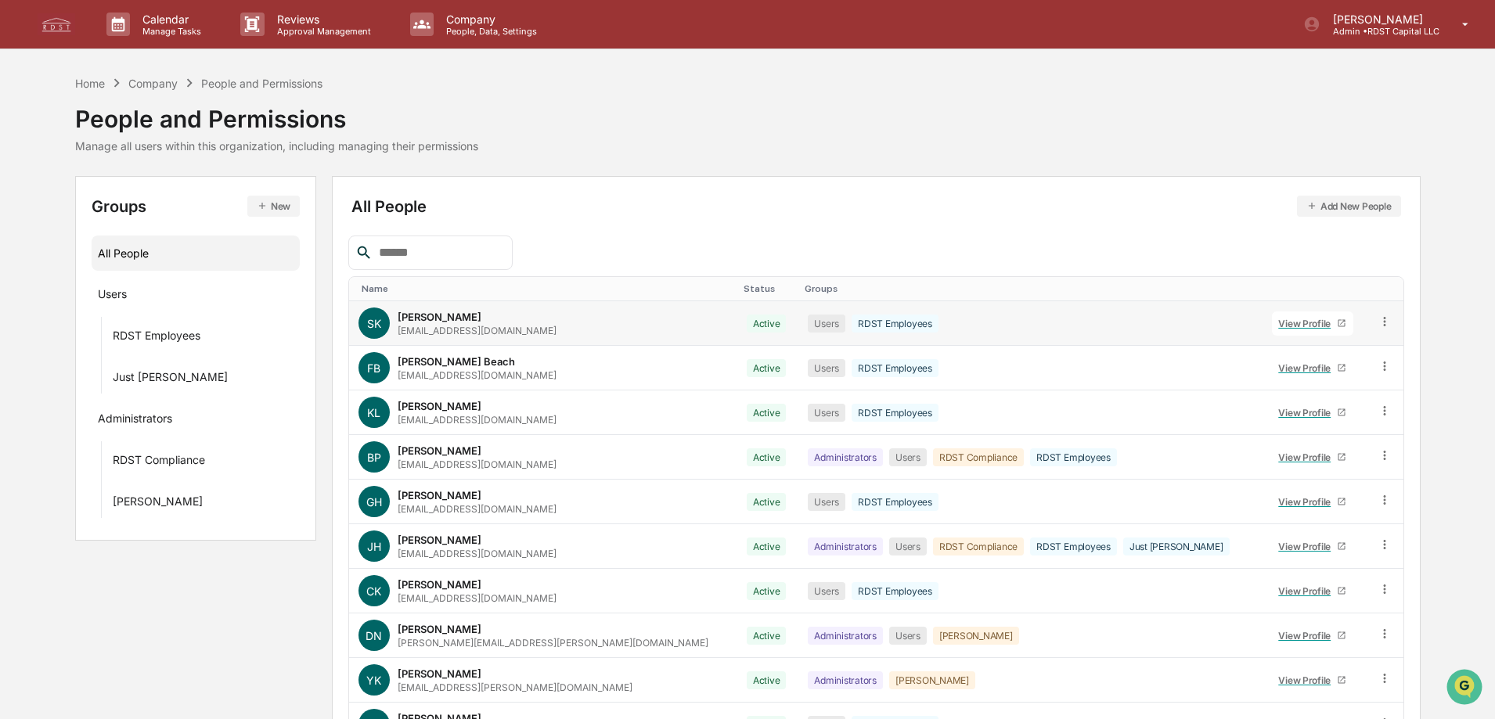
click at [1278, 322] on div "View Profile" at bounding box center [1307, 324] width 59 height 12
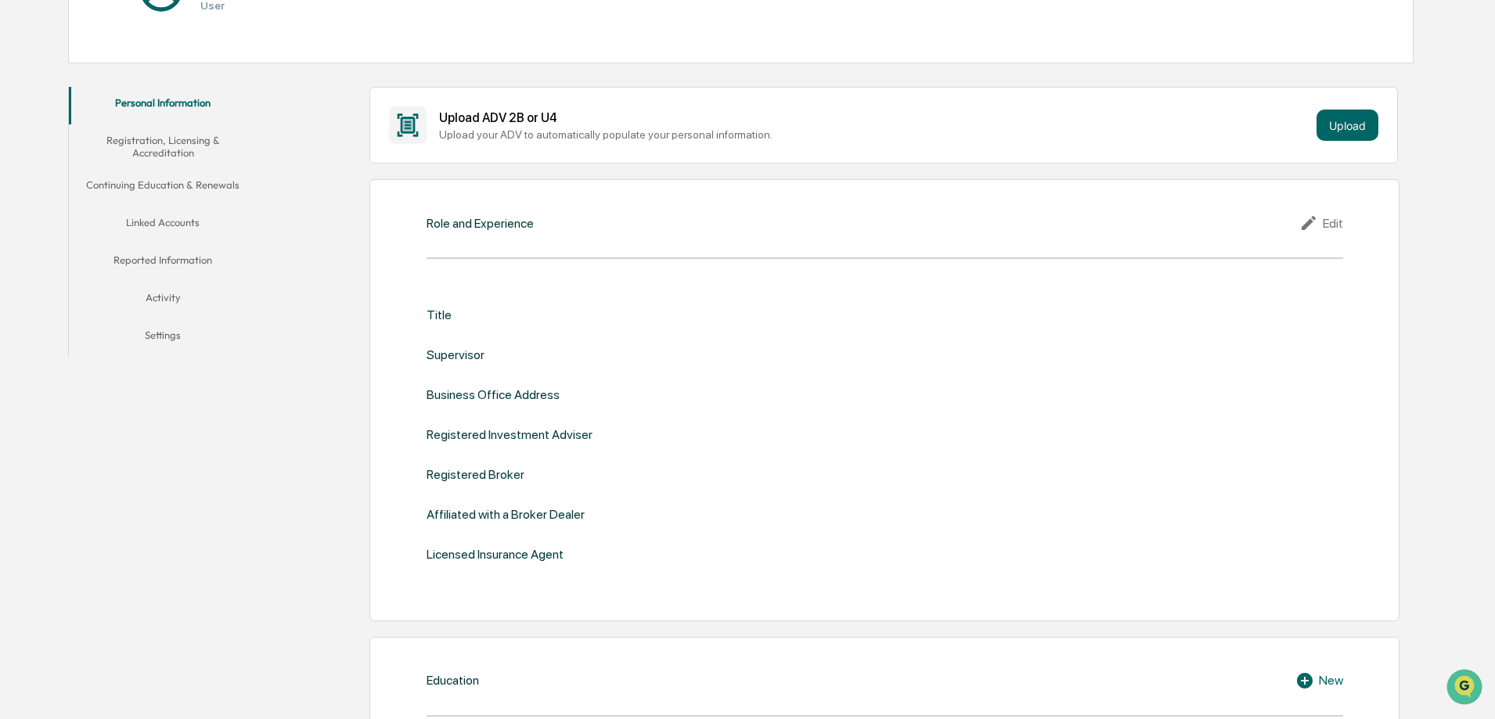
click at [167, 217] on button "Linked Accounts" at bounding box center [163, 226] width 188 height 38
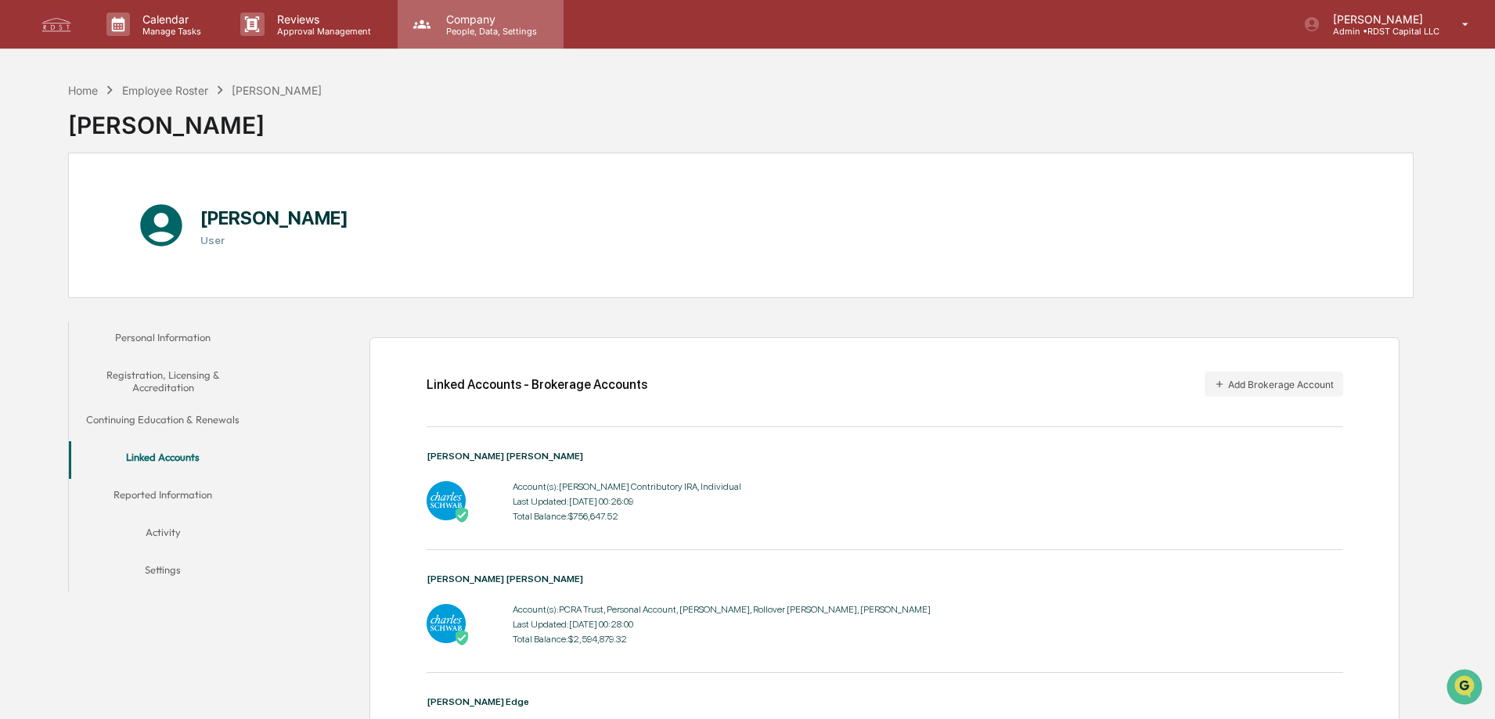
click at [484, 17] on p "Company" at bounding box center [489, 19] width 111 height 13
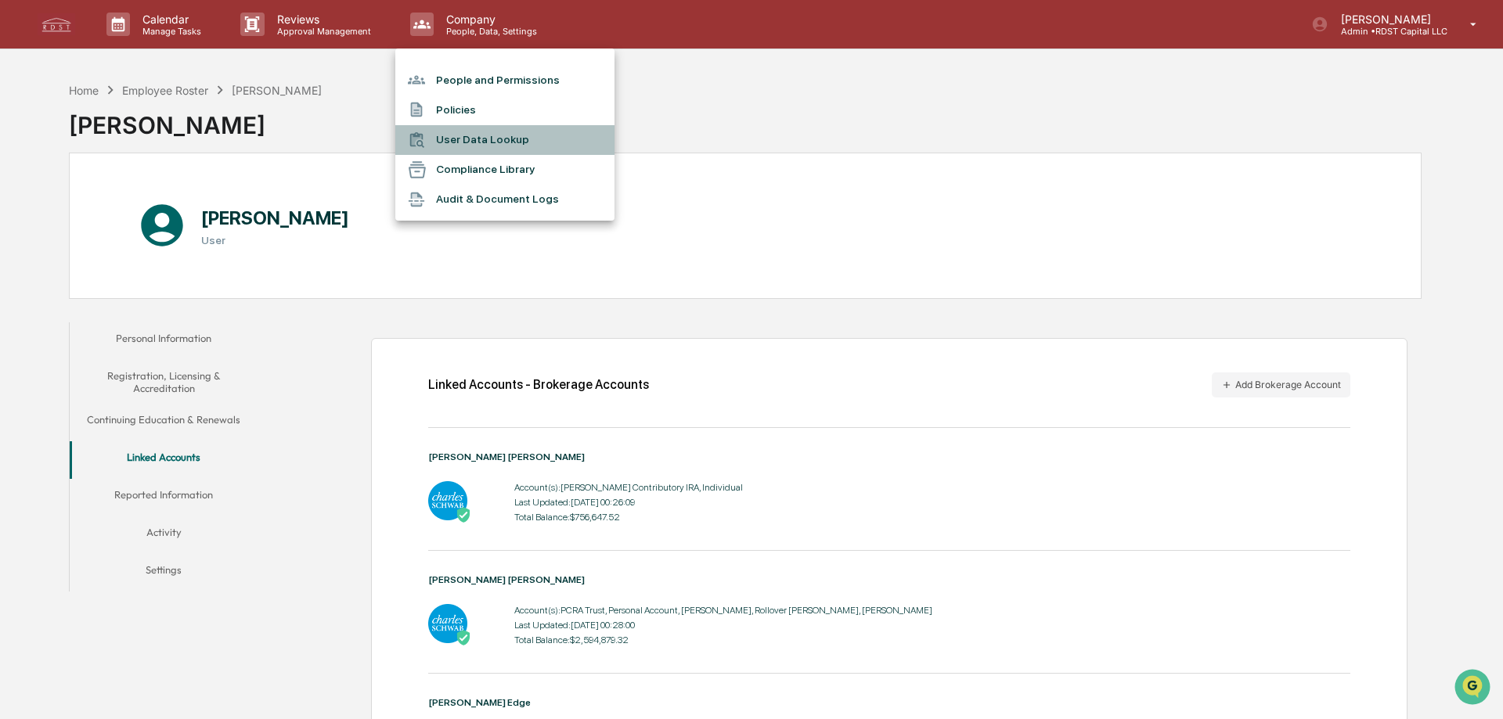
click at [496, 142] on li "User Data Lookup" at bounding box center [504, 140] width 219 height 30
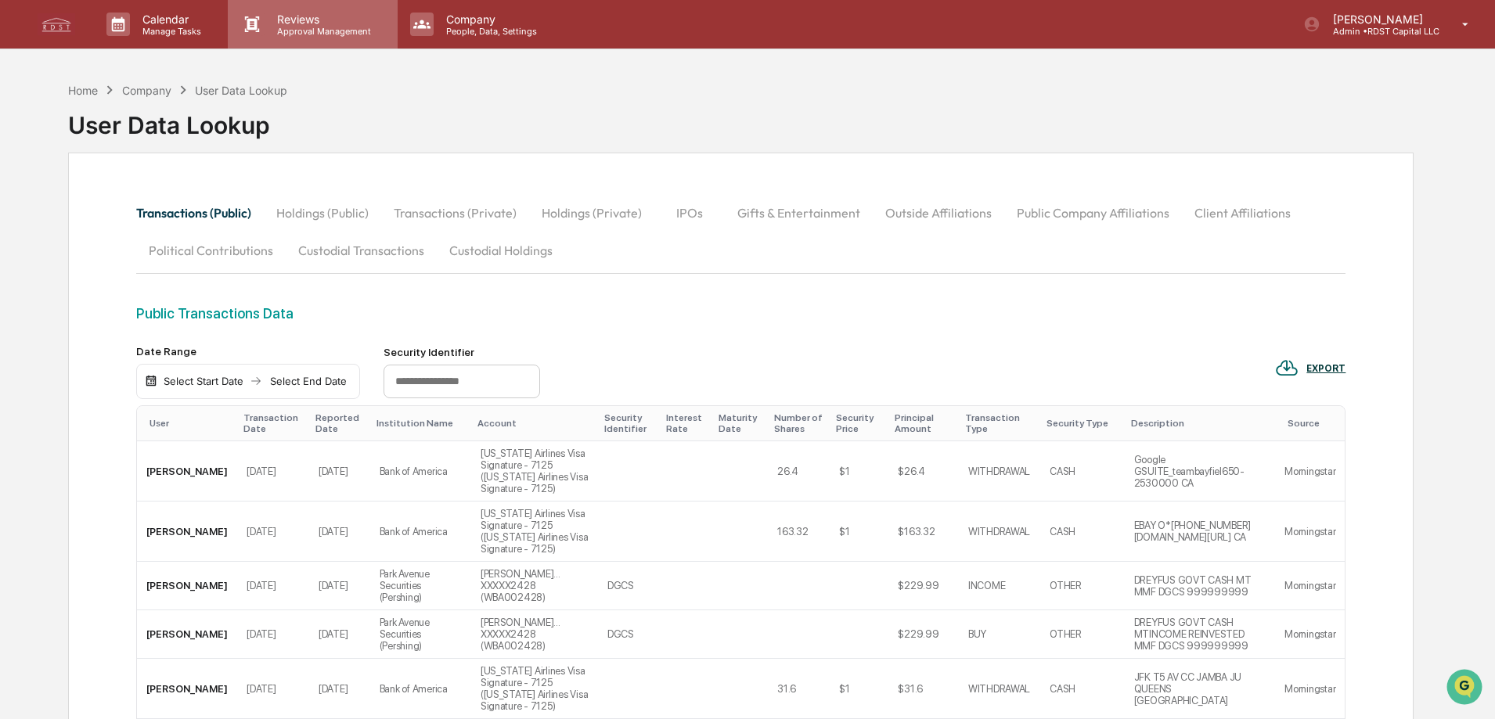
click at [314, 29] on p "Approval Management" at bounding box center [322, 31] width 114 height 11
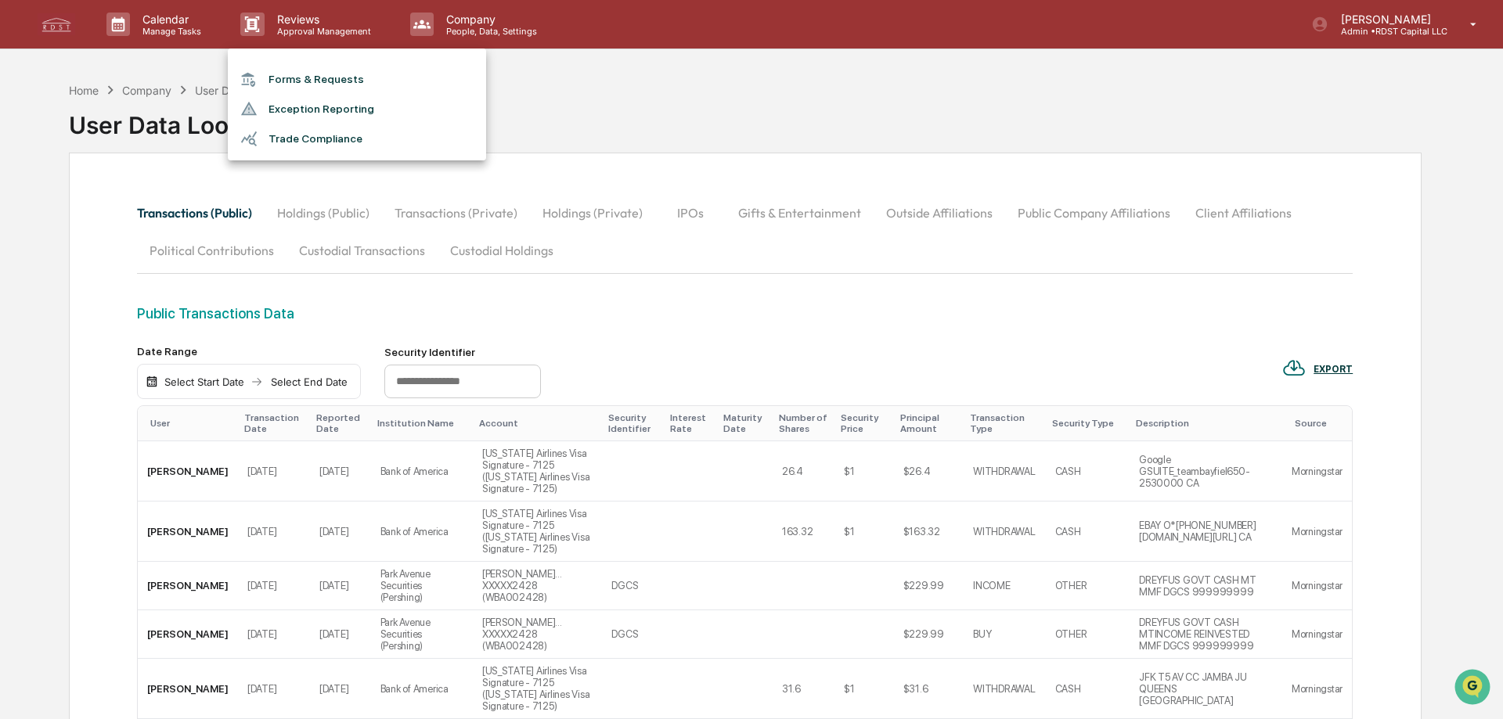
click at [337, 137] on li "Trade Compliance" at bounding box center [357, 139] width 258 height 30
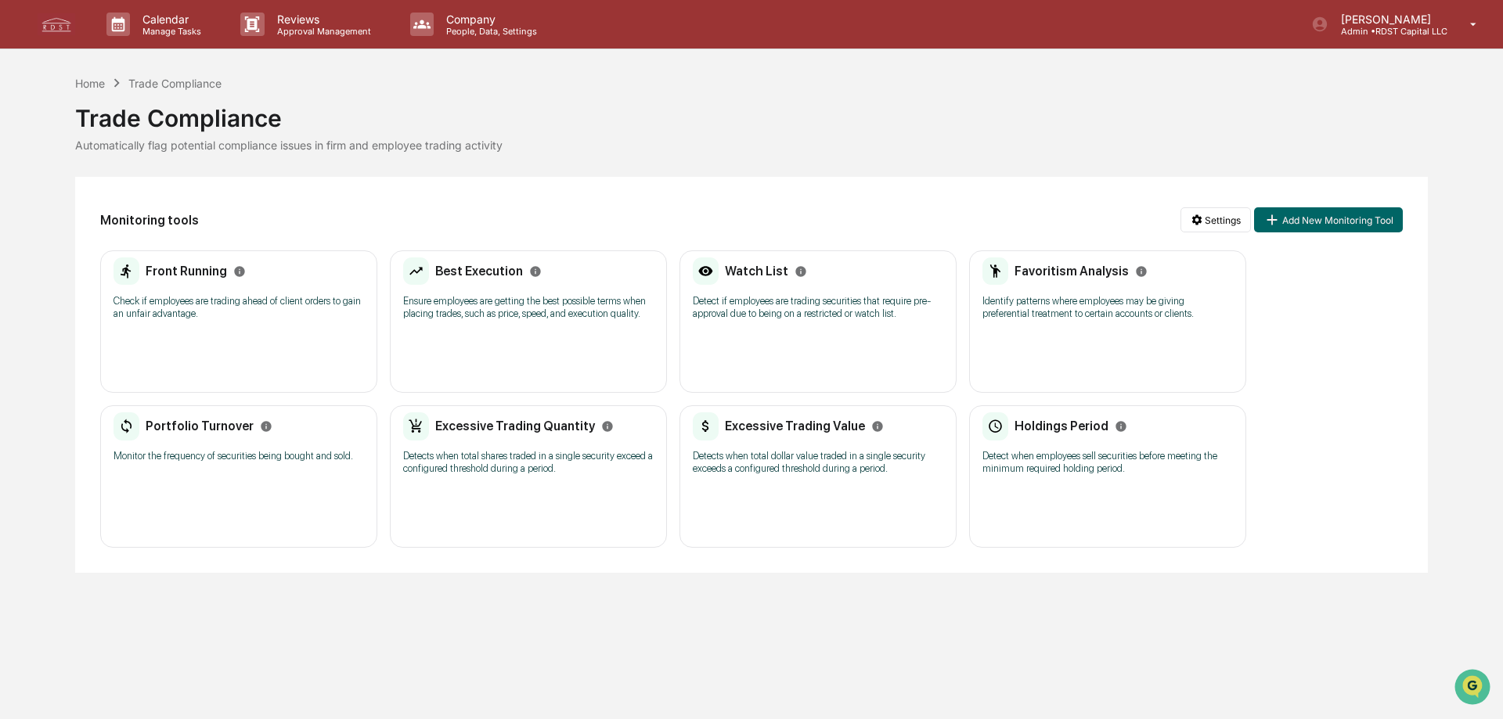
click at [537, 424] on h2 "Excessive Trading Quantity" at bounding box center [515, 426] width 160 height 15
click at [253, 474] on div "Portfolio Turnover Monitor the frequency of securities being bought and sold. N…" at bounding box center [238, 476] width 277 height 142
click at [1232, 217] on html "Calendar Manage Tasks Reviews Approval Management Company People, Data, Setting…" at bounding box center [751, 359] width 1503 height 719
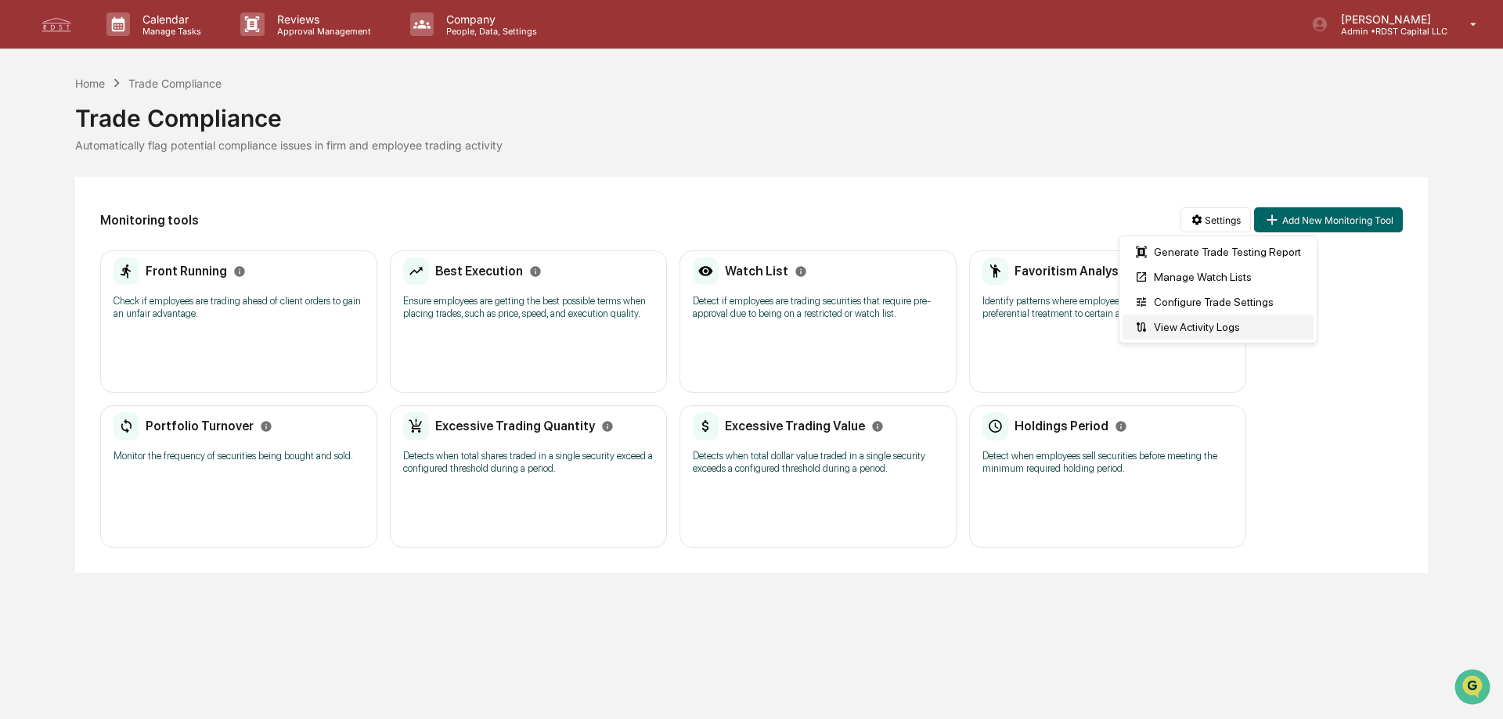
click at [1173, 327] on div "View Activity Logs" at bounding box center [1218, 327] width 191 height 25
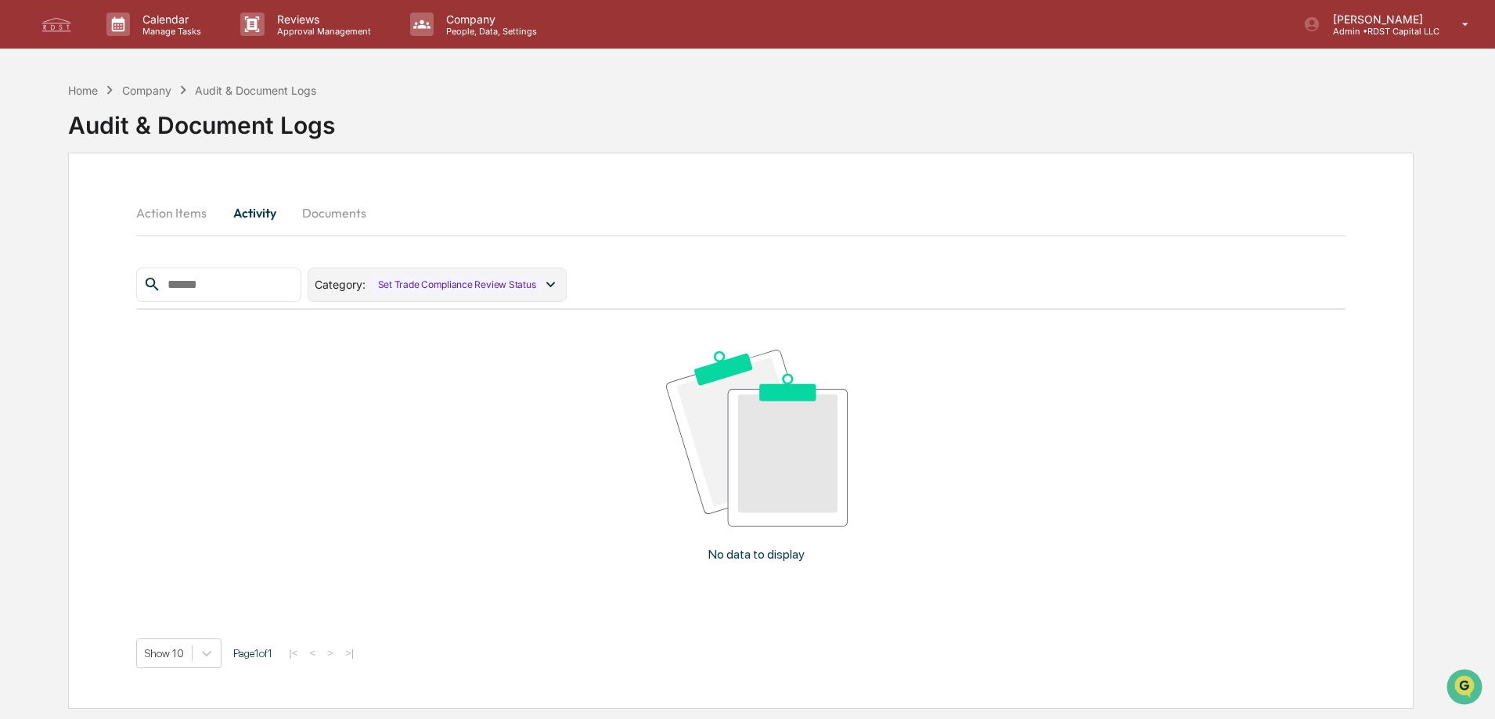
click at [559, 280] on icon at bounding box center [550, 284] width 17 height 17
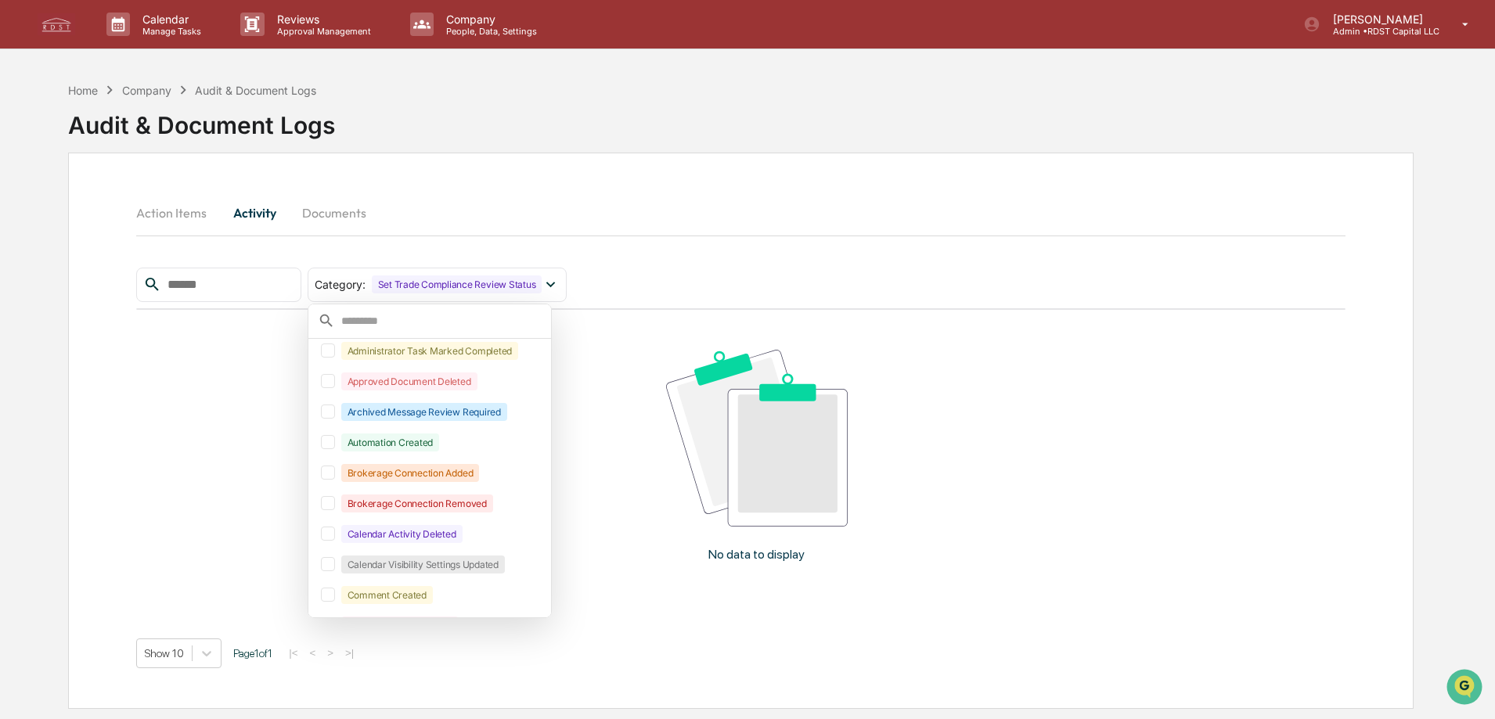
click at [619, 215] on div "Action Items Activity Documents" at bounding box center [740, 213] width 1209 height 38
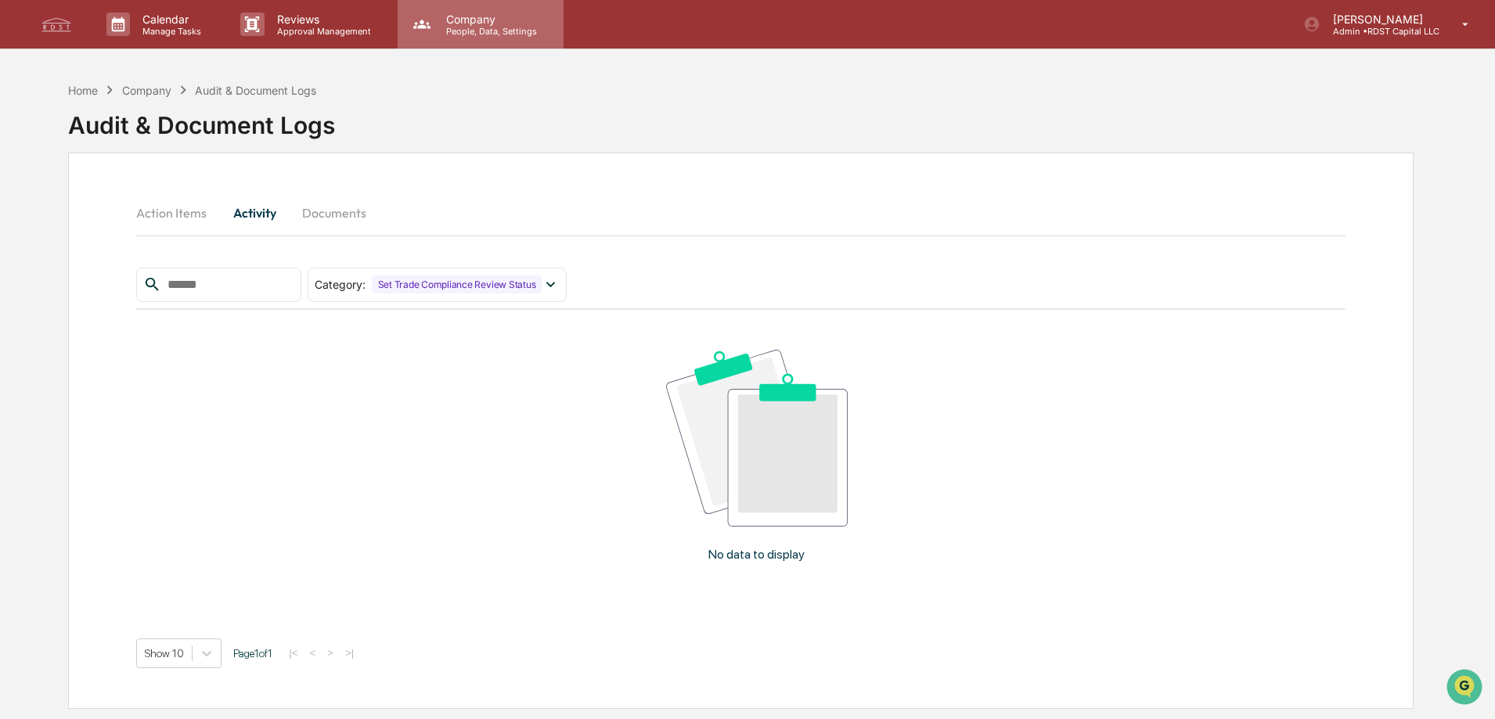
click at [469, 23] on p "Company" at bounding box center [489, 19] width 111 height 13
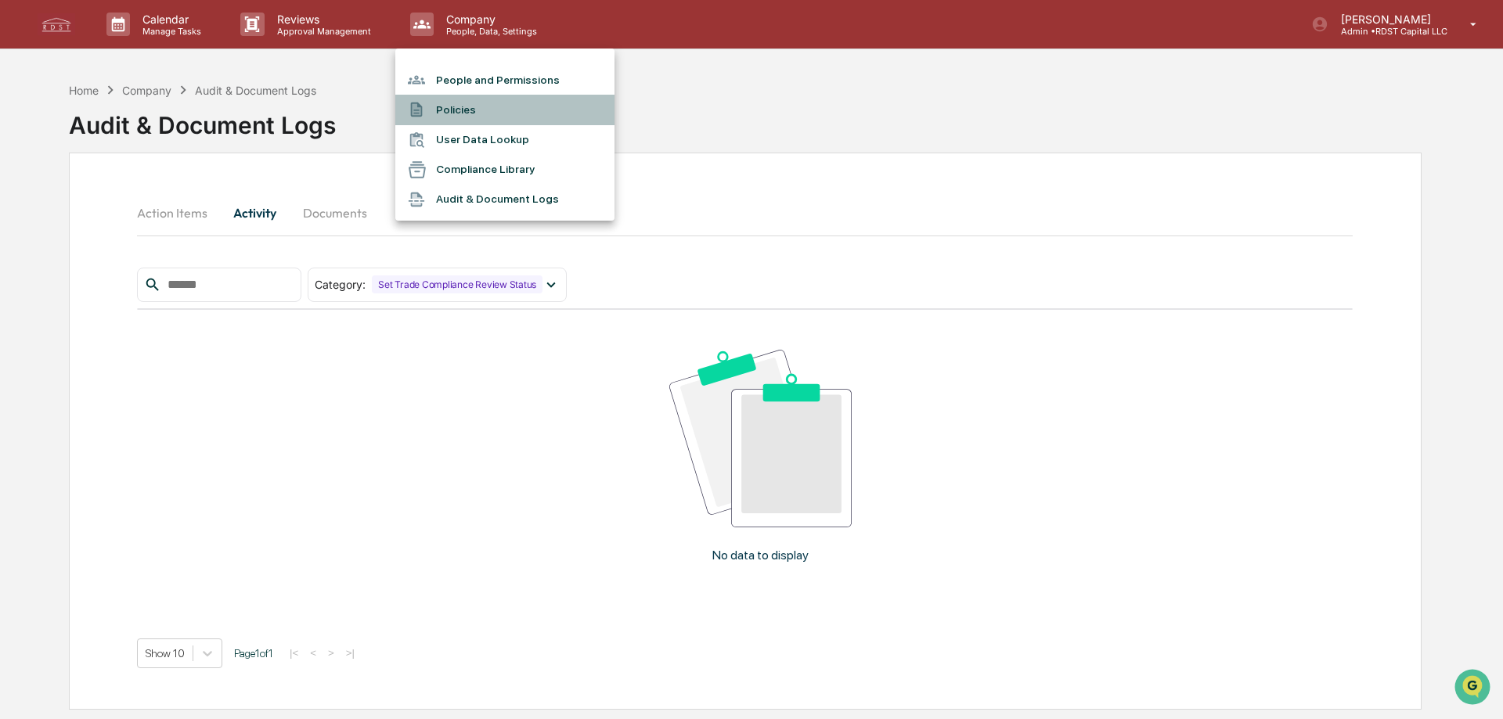
click at [474, 103] on li "Policies" at bounding box center [504, 110] width 219 height 30
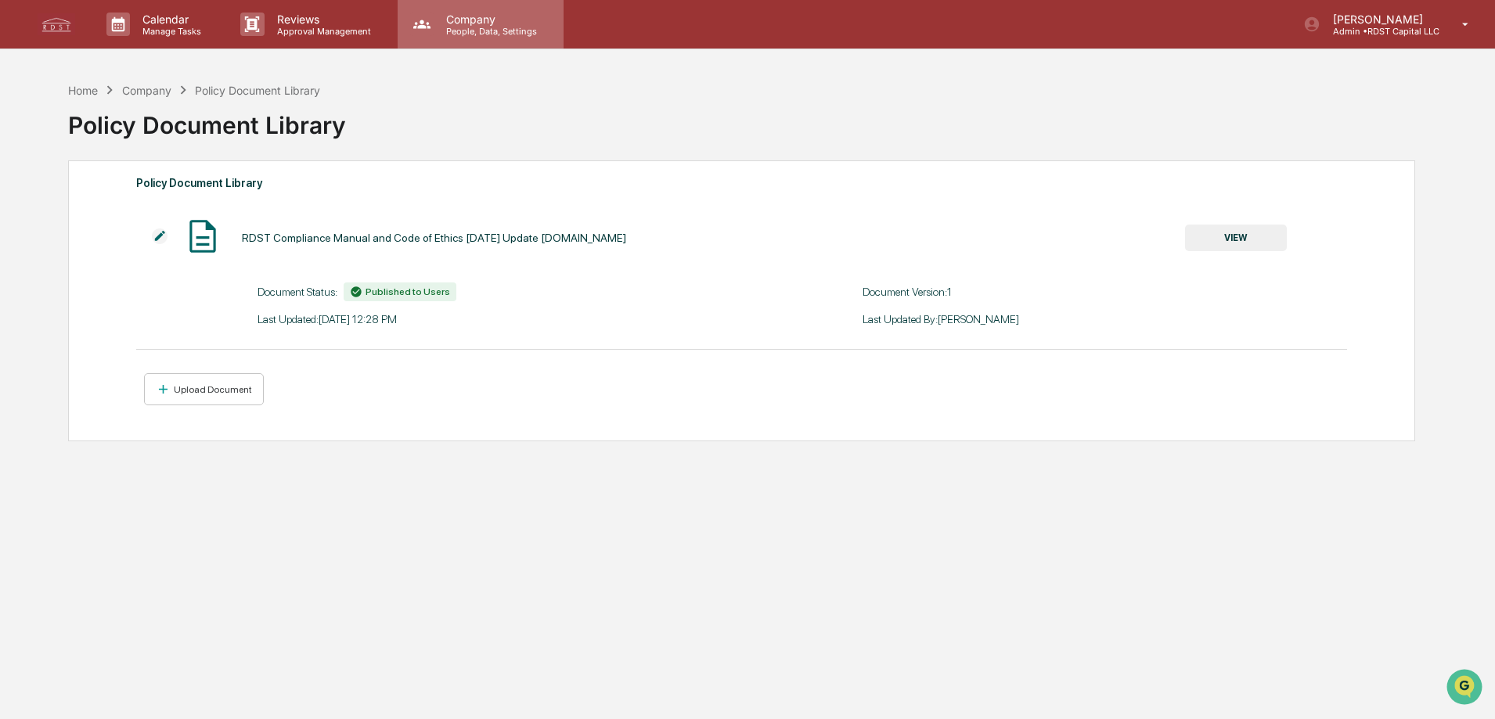
click at [464, 30] on p "People, Data, Settings" at bounding box center [489, 31] width 111 height 11
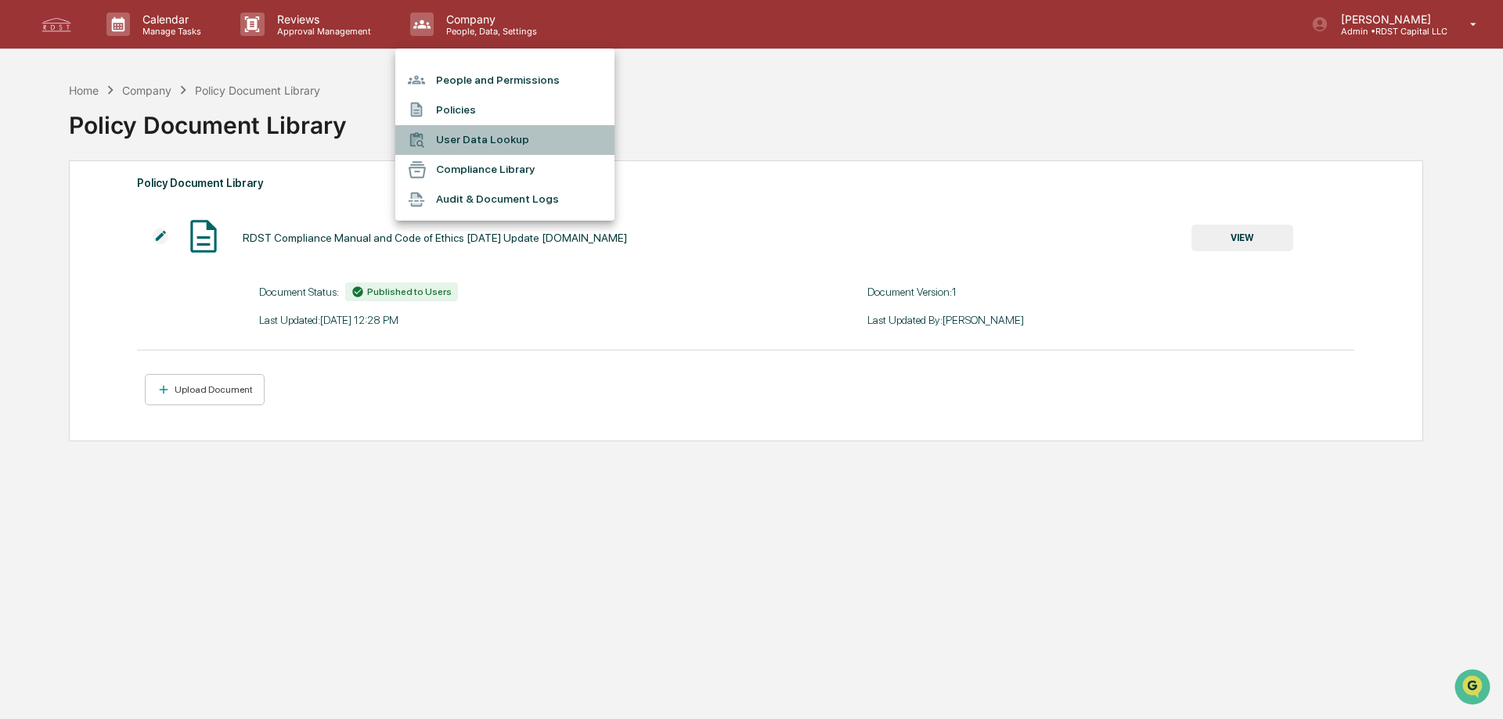
click at [457, 138] on li "User Data Lookup" at bounding box center [504, 140] width 219 height 30
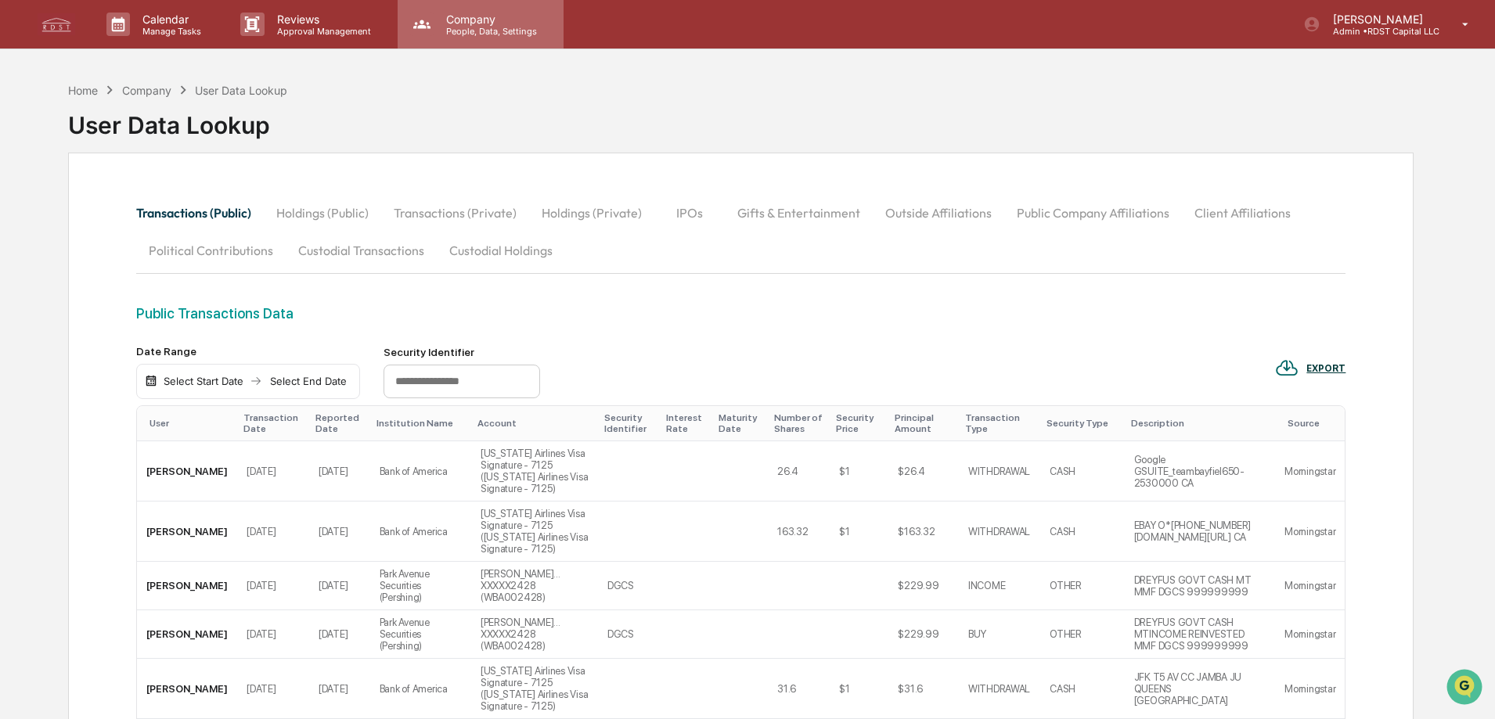
click at [478, 15] on p "Company" at bounding box center [489, 19] width 111 height 13
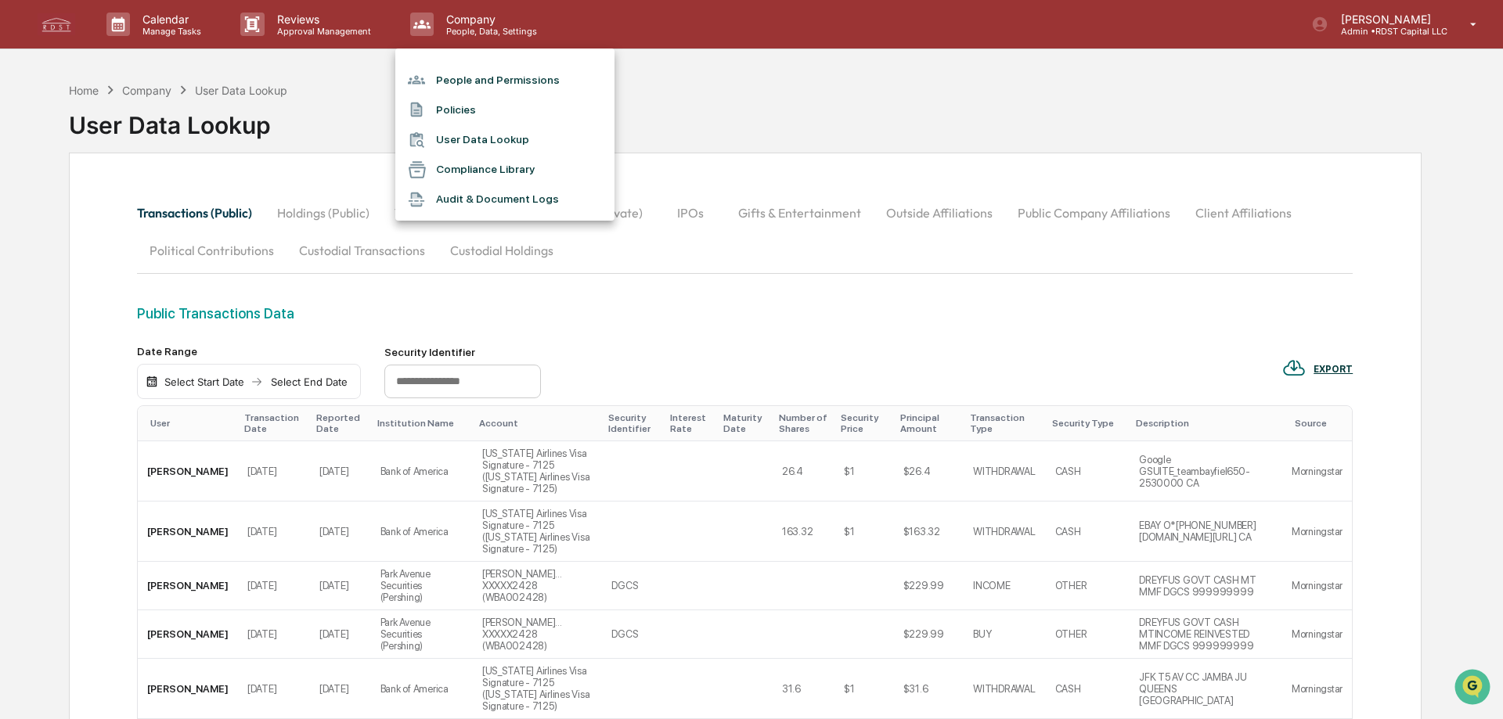
click at [462, 71] on li "People and Permissions" at bounding box center [504, 80] width 219 height 30
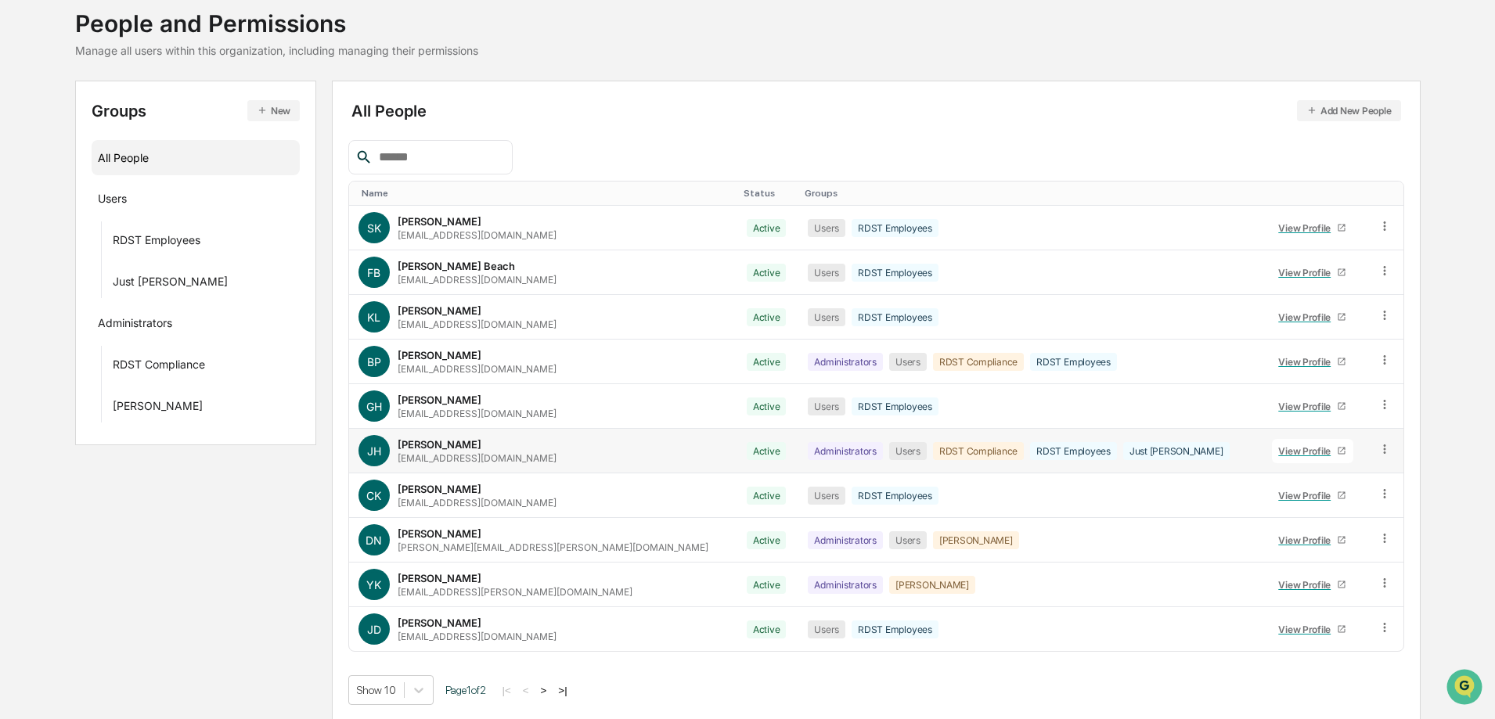
scroll to position [98, 0]
click at [1278, 448] on div "View Profile" at bounding box center [1307, 449] width 59 height 12
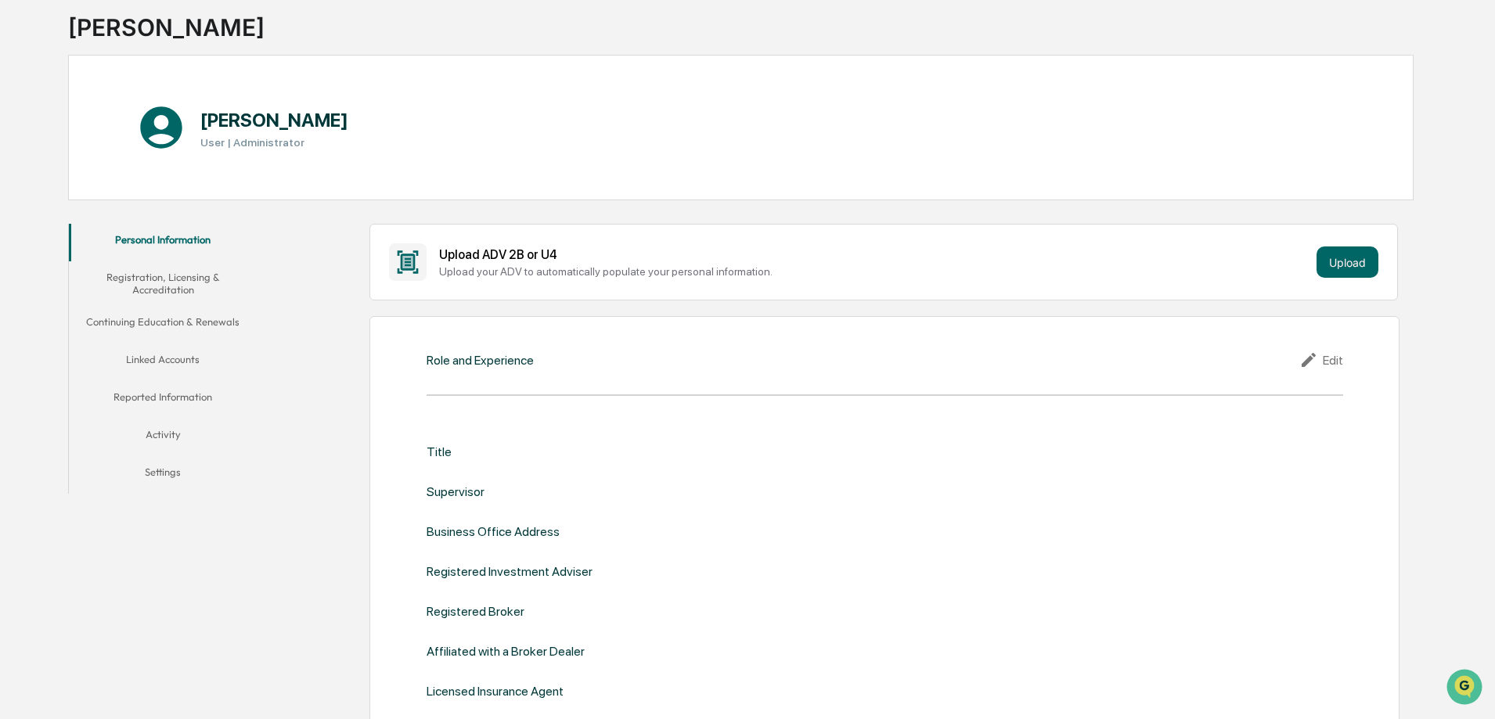
click at [175, 362] on button "Linked Accounts" at bounding box center [163, 363] width 188 height 38
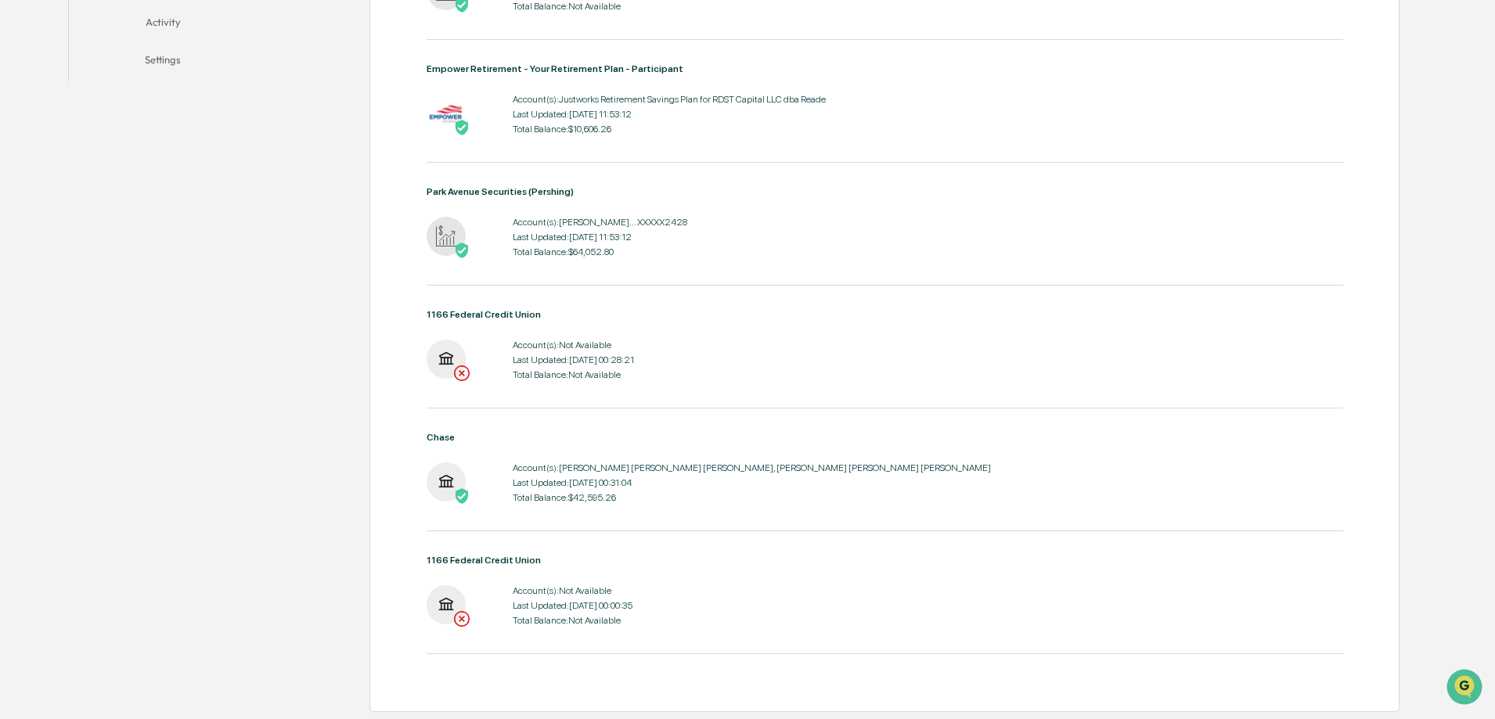
scroll to position [511, 0]
click at [463, 561] on div "1166 Federal Credit Union" at bounding box center [885, 559] width 917 height 11
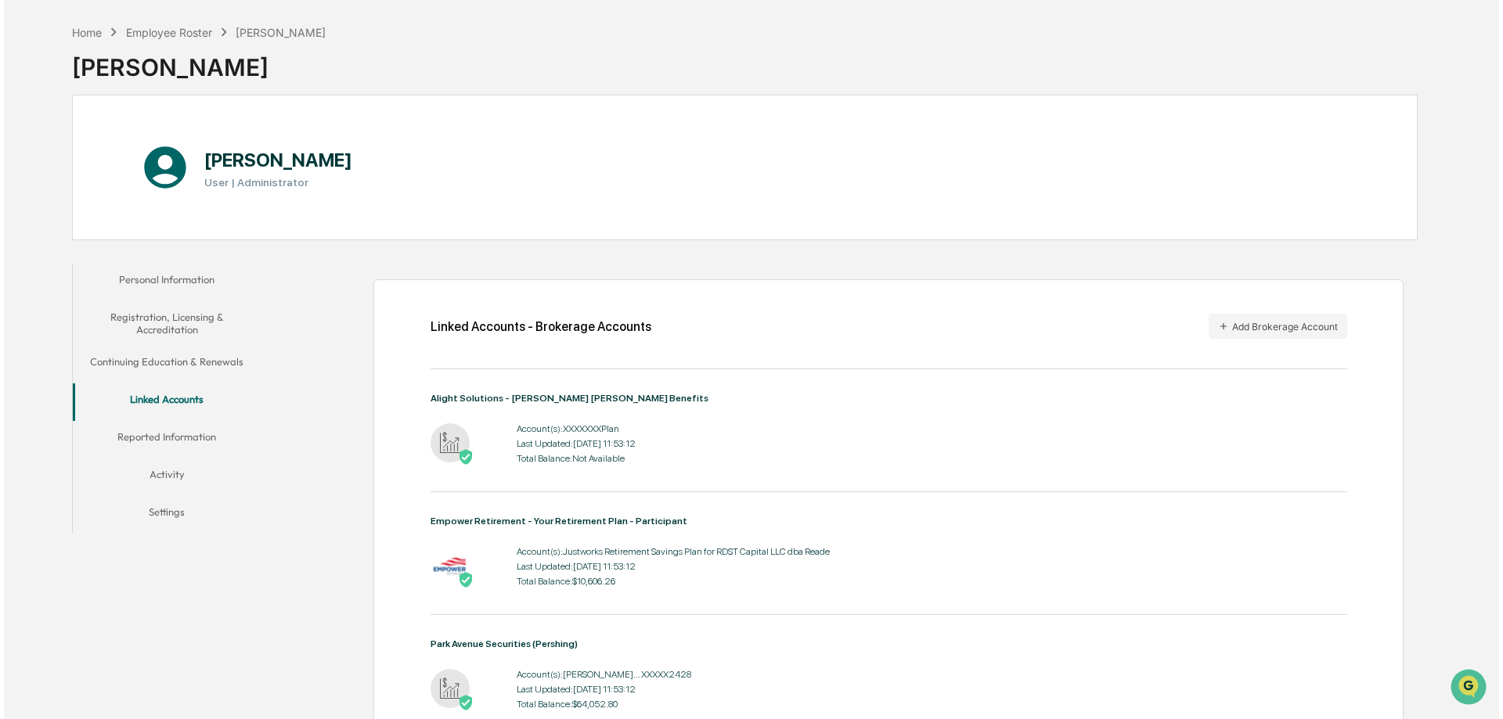
scroll to position [0, 0]
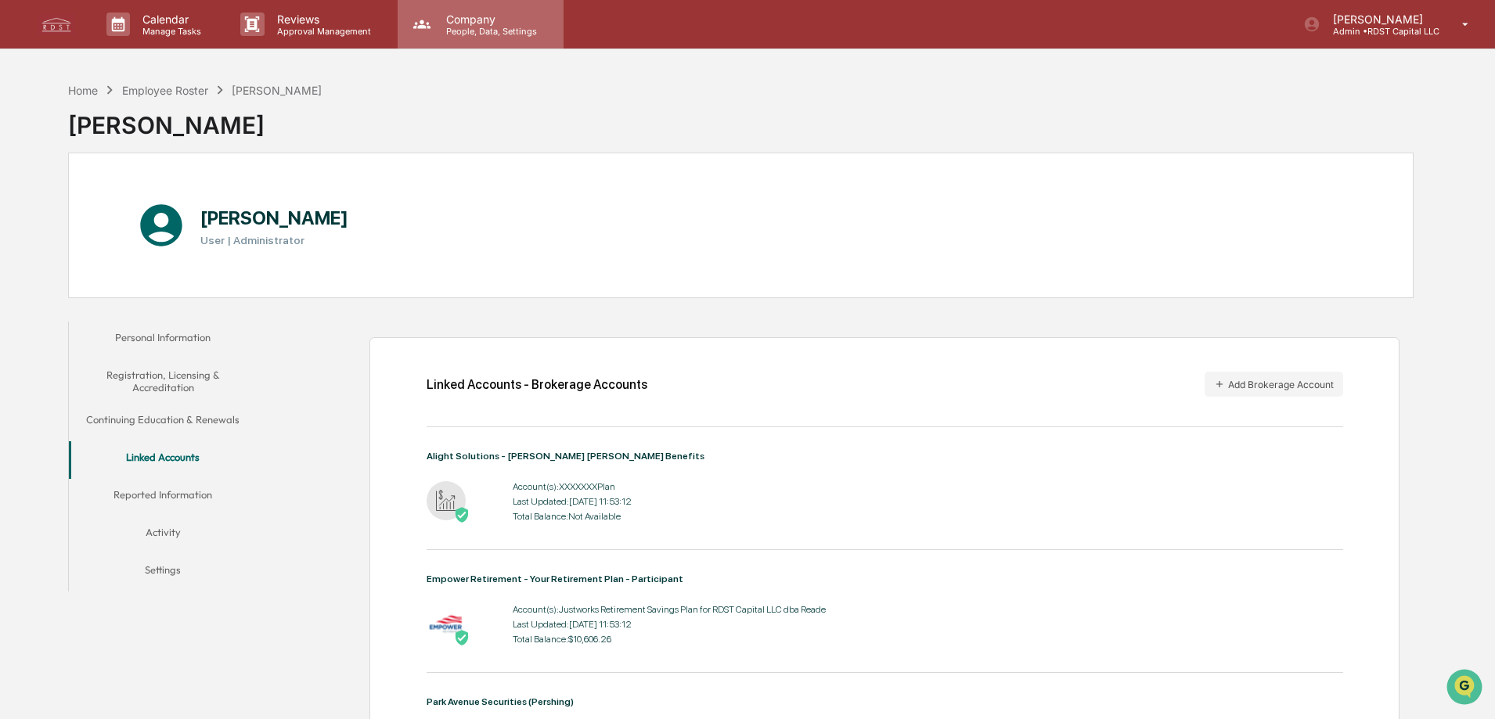
click at [463, 10] on div "Company People, Data, Settings" at bounding box center [481, 24] width 166 height 49
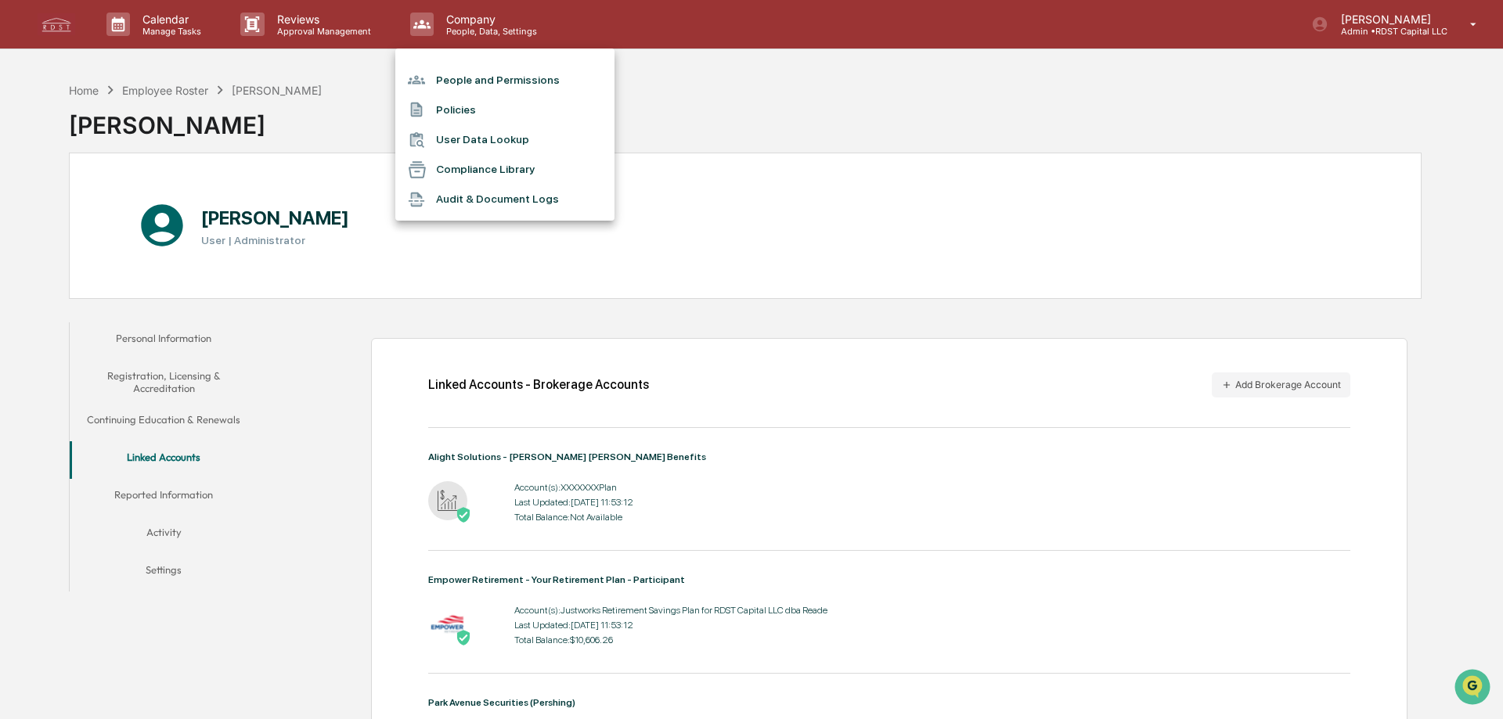
click at [505, 166] on li "Compliance Library" at bounding box center [504, 170] width 219 height 30
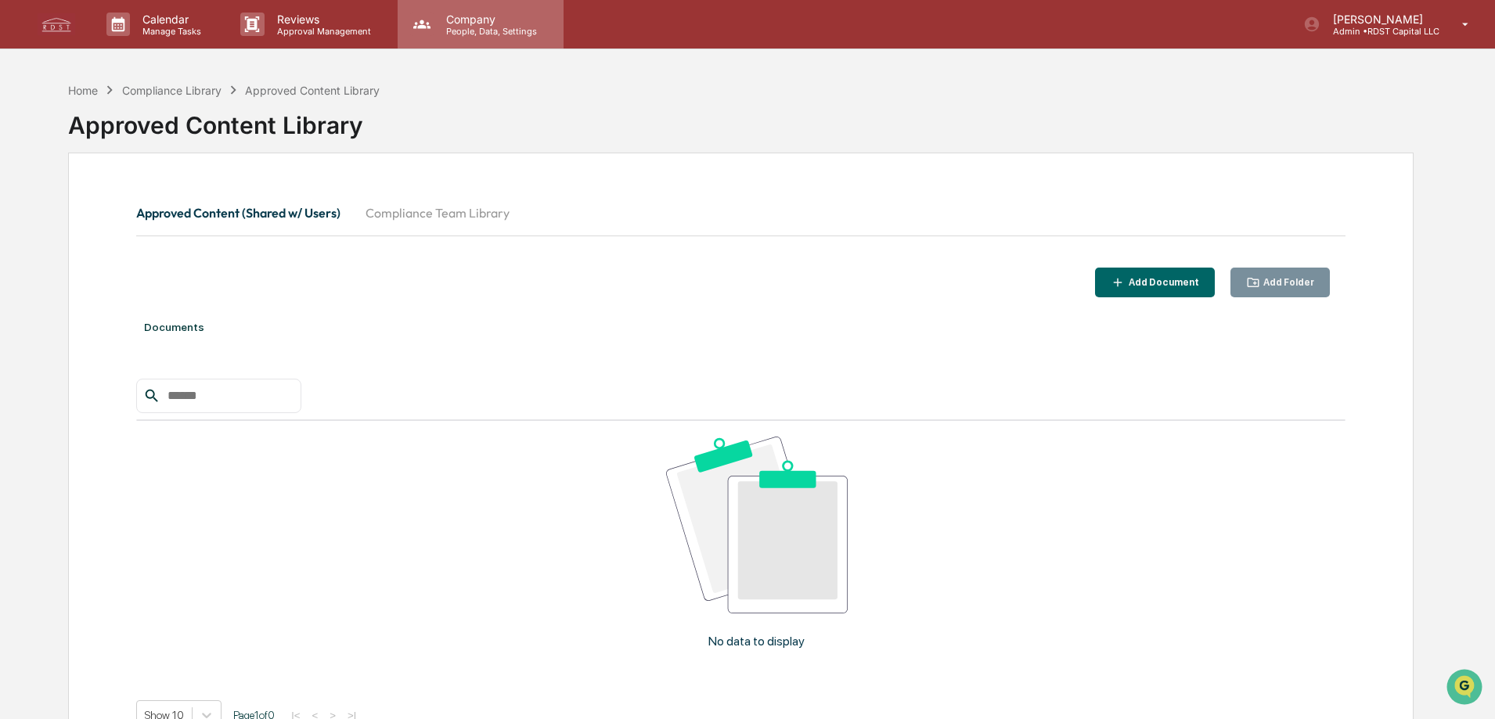
click at [474, 30] on p "People, Data, Settings" at bounding box center [489, 31] width 111 height 11
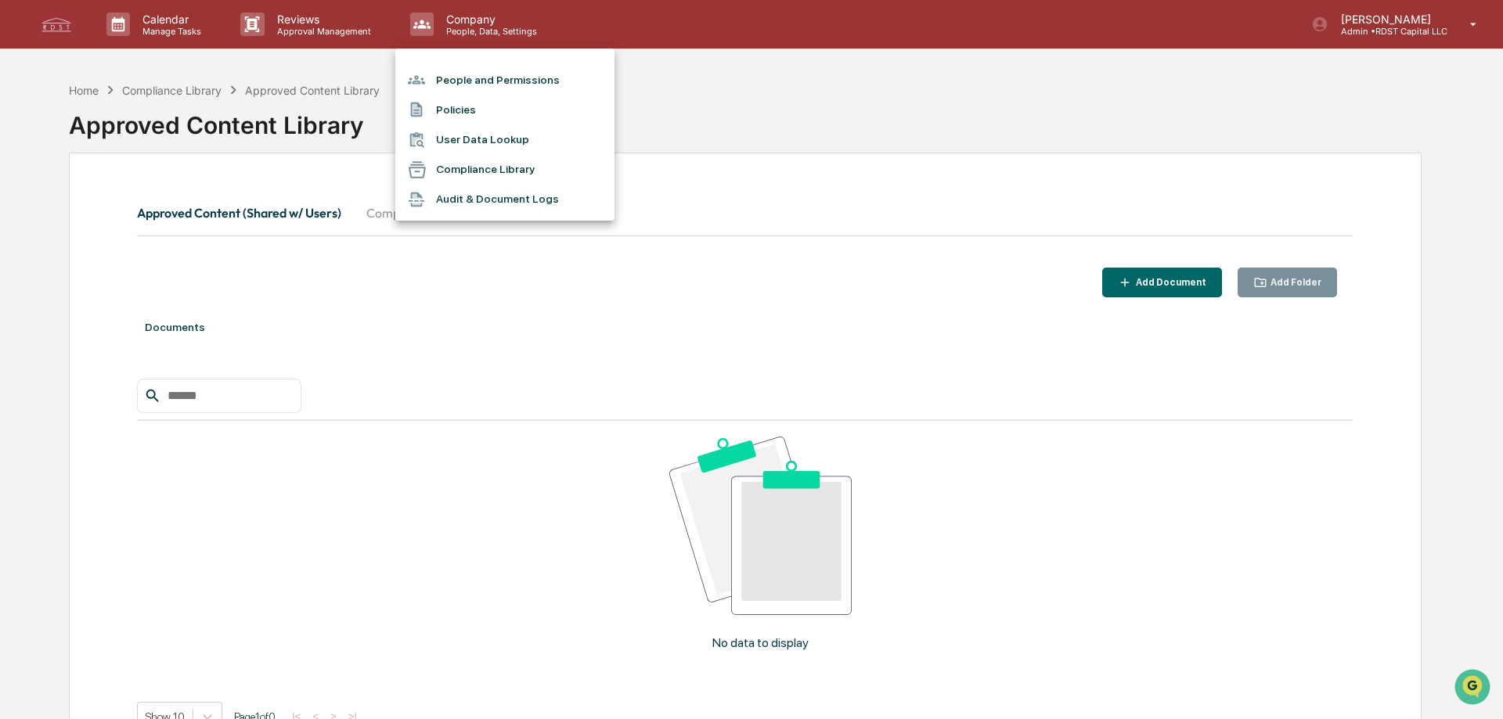
click at [481, 136] on li "User Data Lookup" at bounding box center [504, 140] width 219 height 30
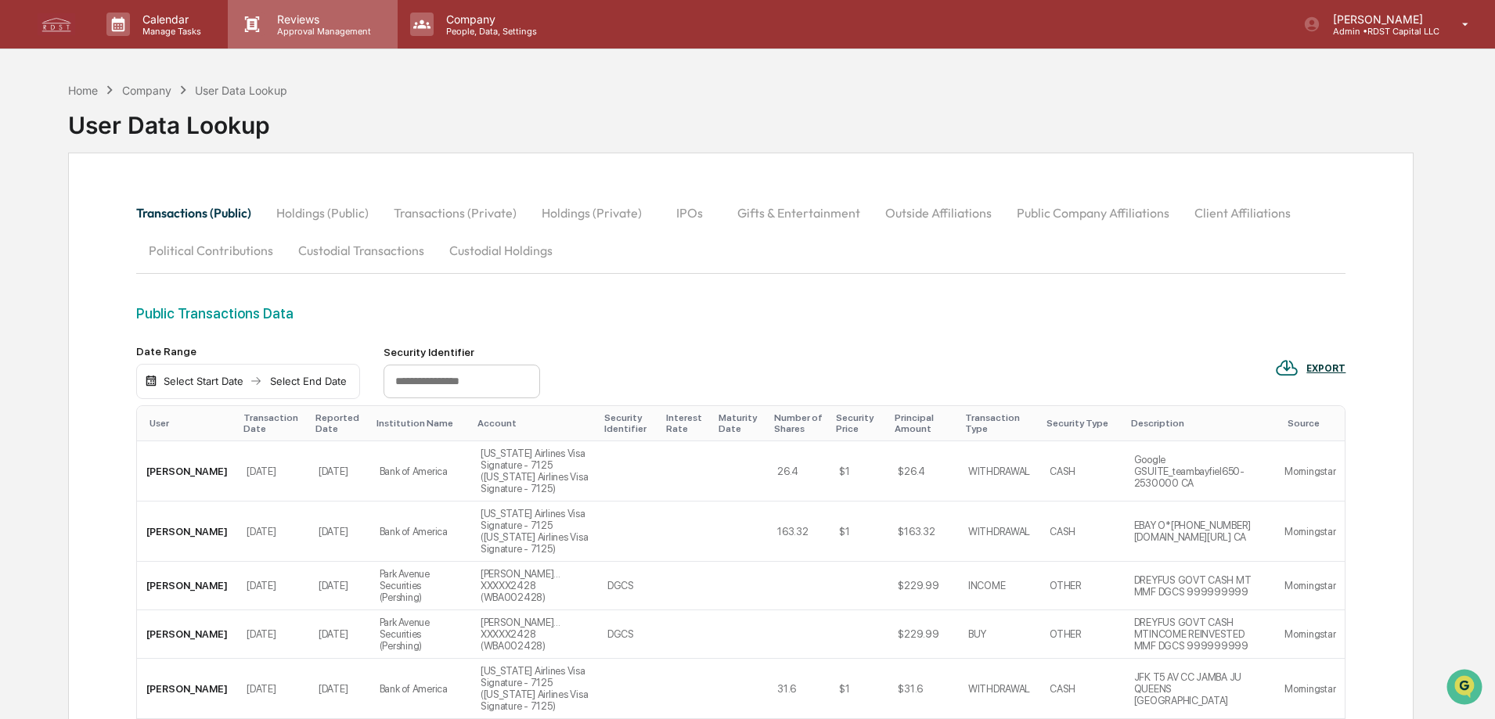
click at [319, 27] on p "Approval Management" at bounding box center [322, 31] width 114 height 11
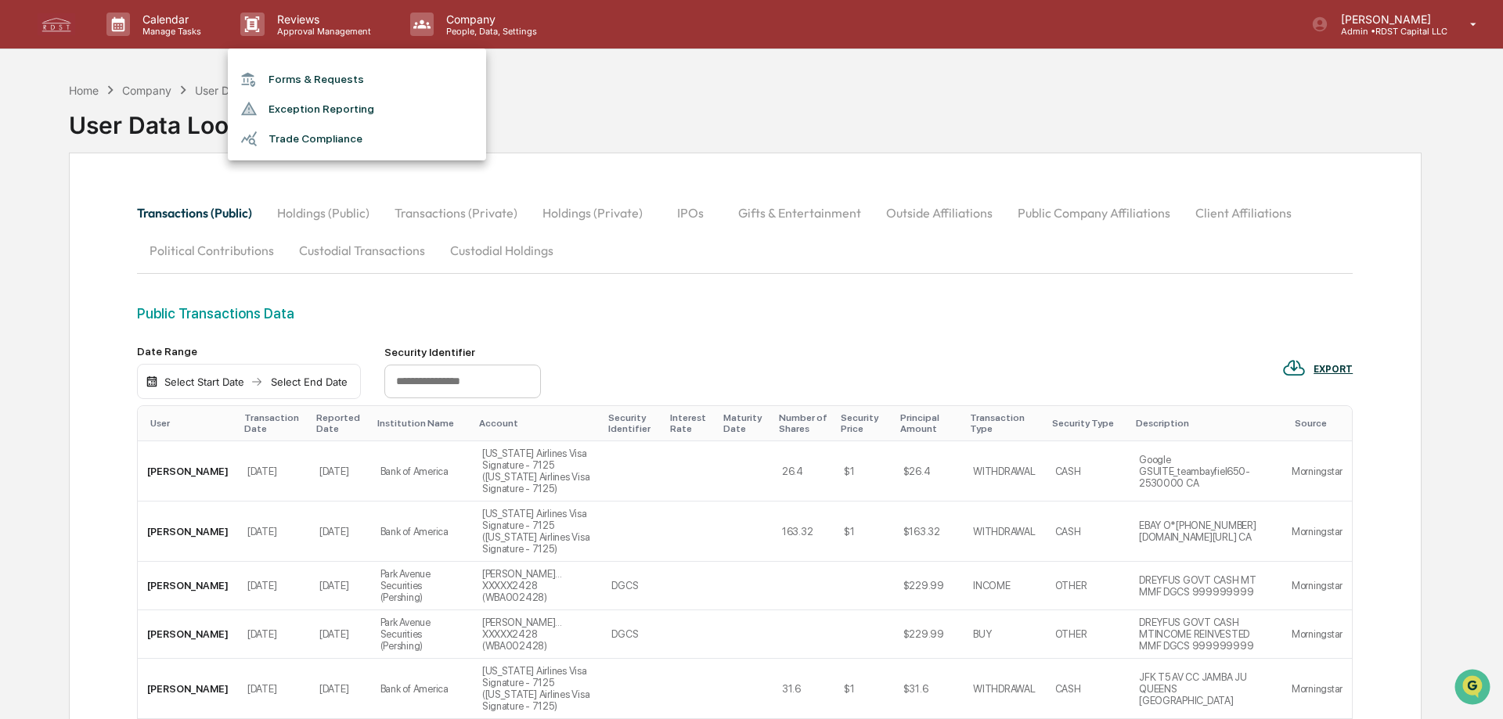
click at [317, 143] on li "Trade Compliance" at bounding box center [357, 139] width 258 height 30
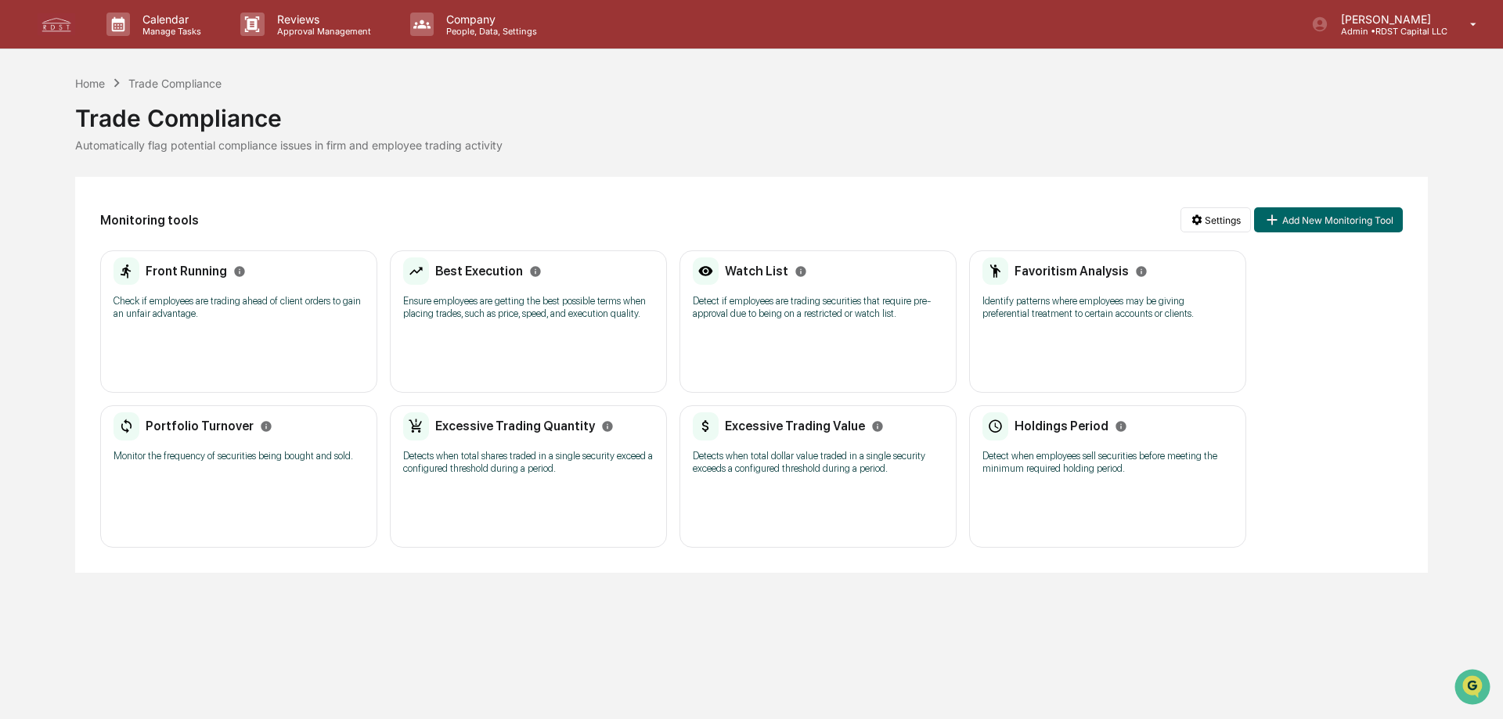
click at [762, 310] on p "Detect if employees are trading securities that require pre-approval due to bei…" at bounding box center [818, 307] width 250 height 25
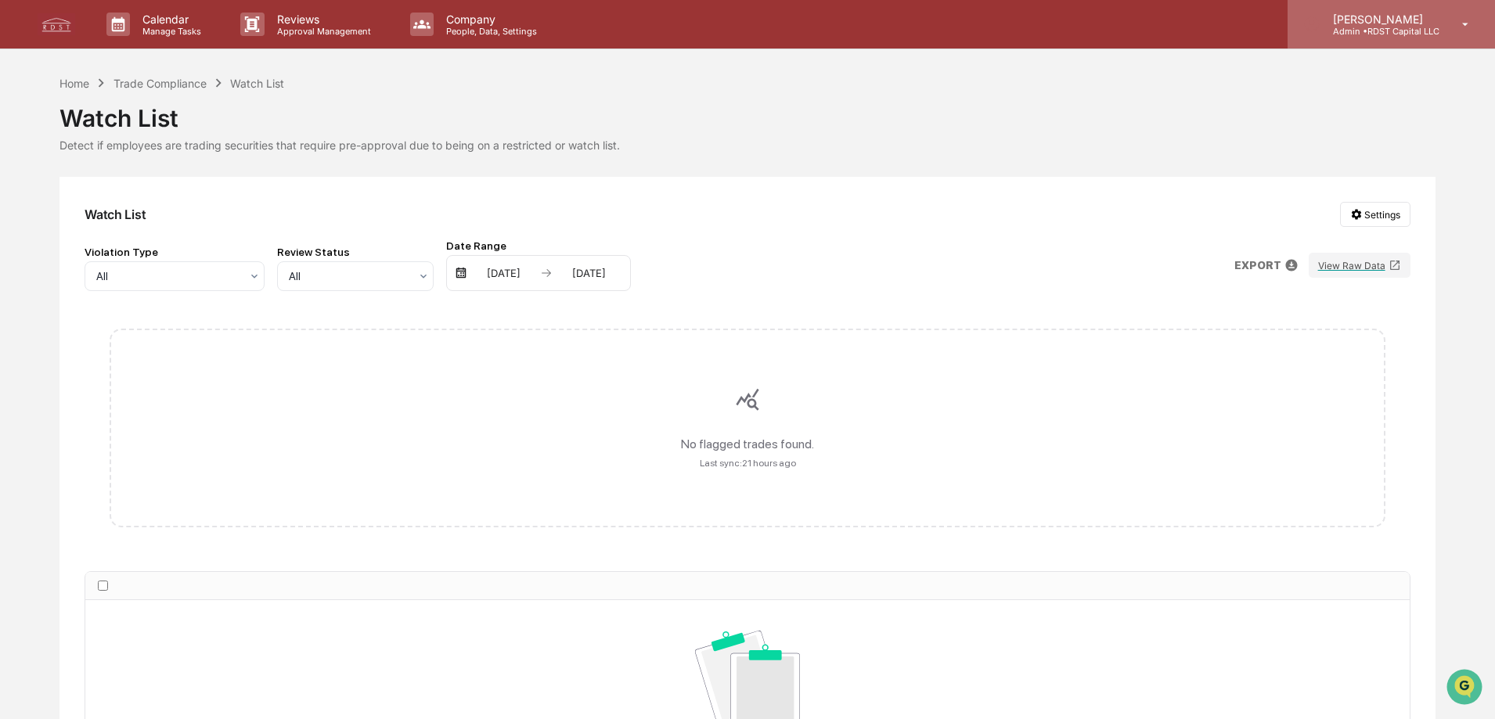
click at [1366, 23] on p "[PERSON_NAME]" at bounding box center [1380, 19] width 119 height 13
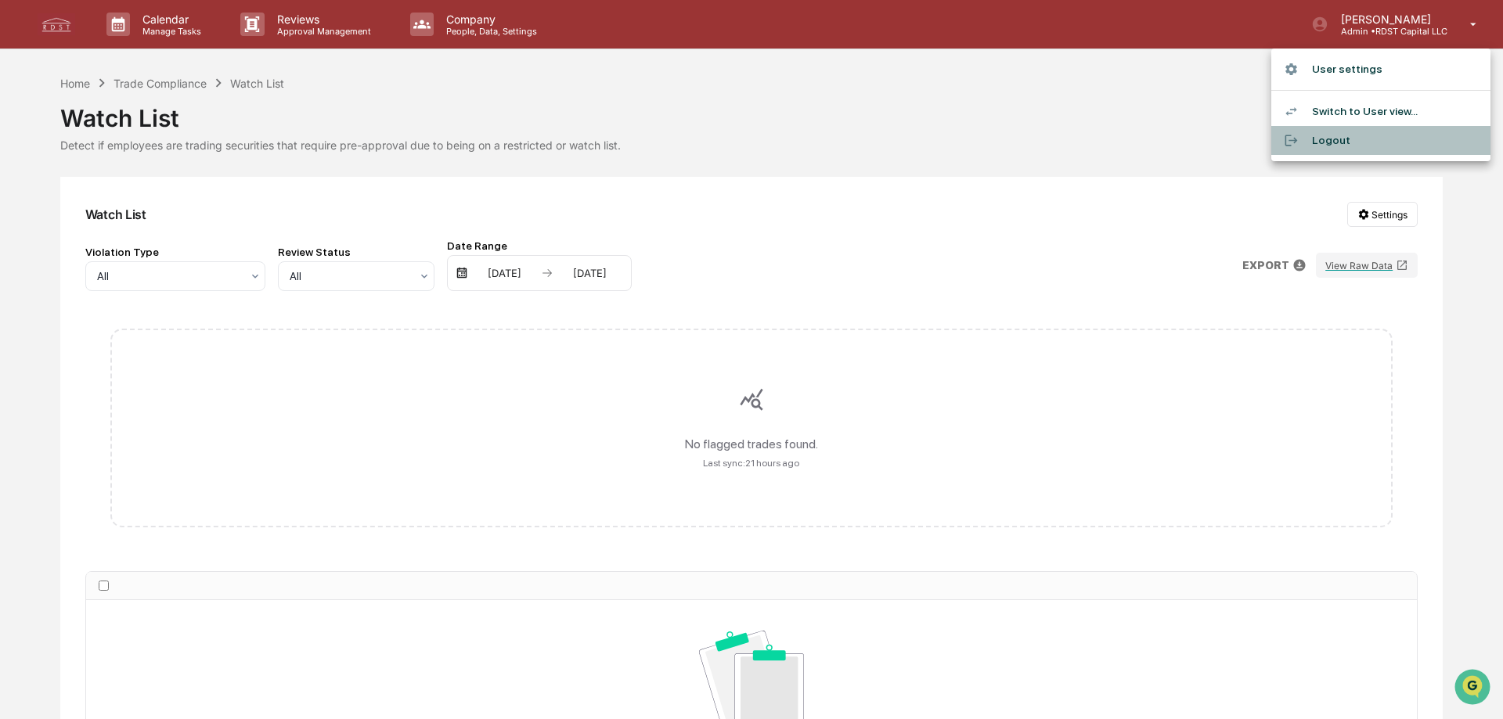
click at [1335, 139] on li "Logout" at bounding box center [1380, 140] width 219 height 29
